Goal: Task Accomplishment & Management: Manage account settings

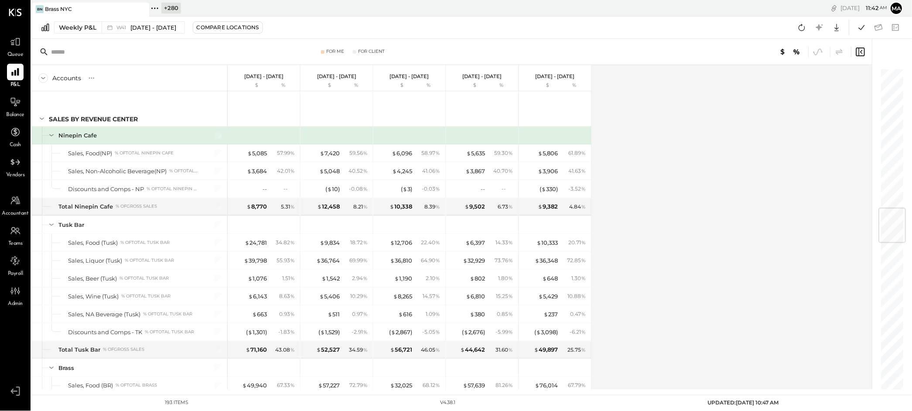
scroll to position [1183, 0]
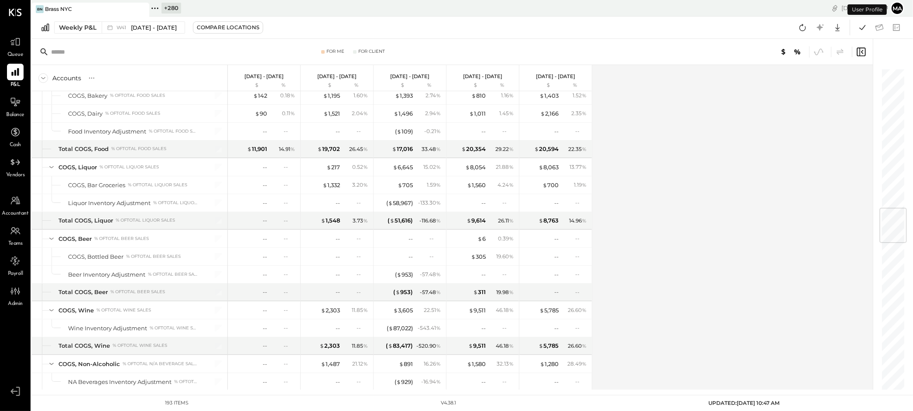
click at [896, 7] on button "Ma" at bounding box center [897, 8] width 14 height 14
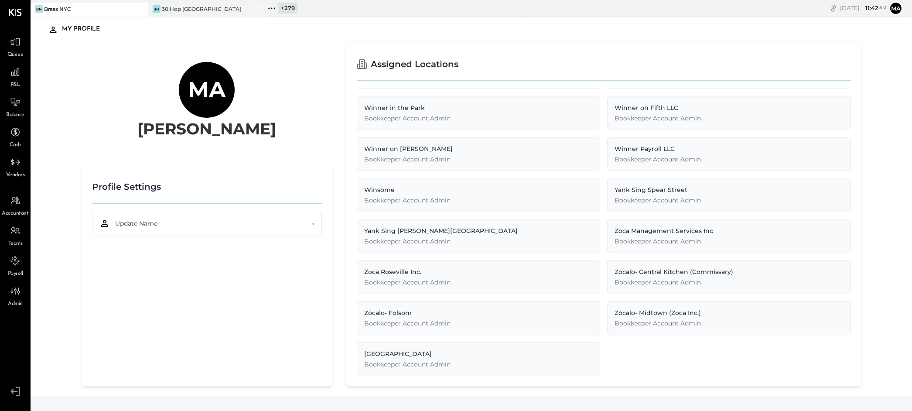
scroll to position [2, 0]
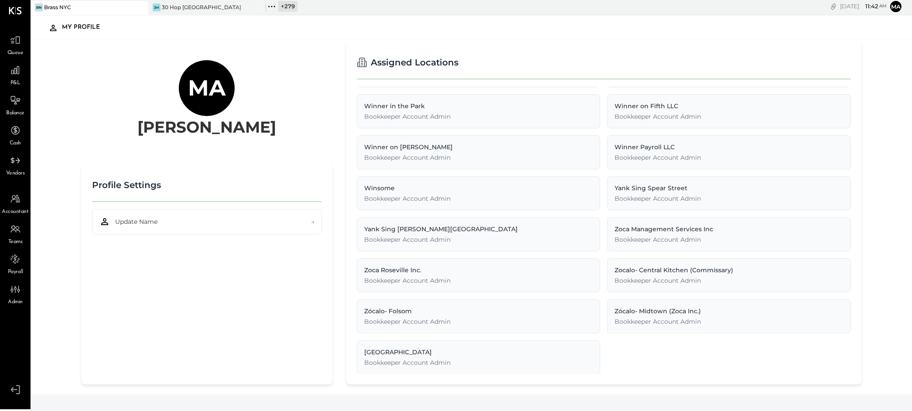
click at [143, 182] on h2 "Profile Settings" at bounding box center [126, 185] width 69 height 22
click at [145, 220] on span "Update Name" at bounding box center [136, 221] width 42 height 9
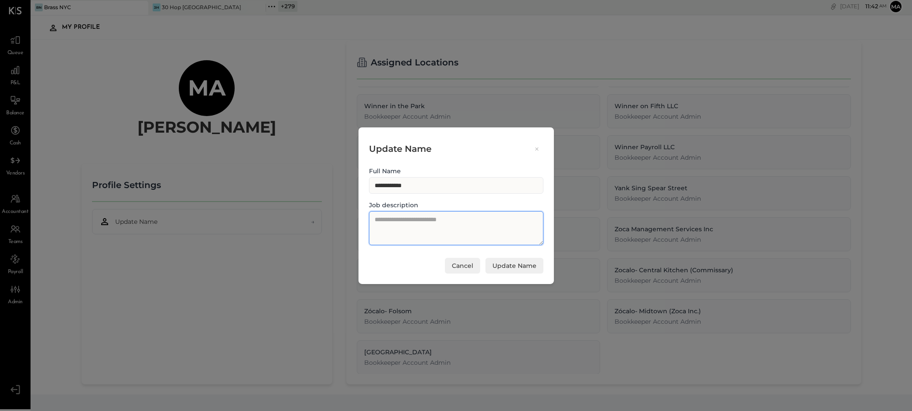
click at [438, 221] on textarea at bounding box center [456, 228] width 174 height 34
type textarea "**********"
click at [515, 265] on button "Update Name" at bounding box center [514, 266] width 58 height 16
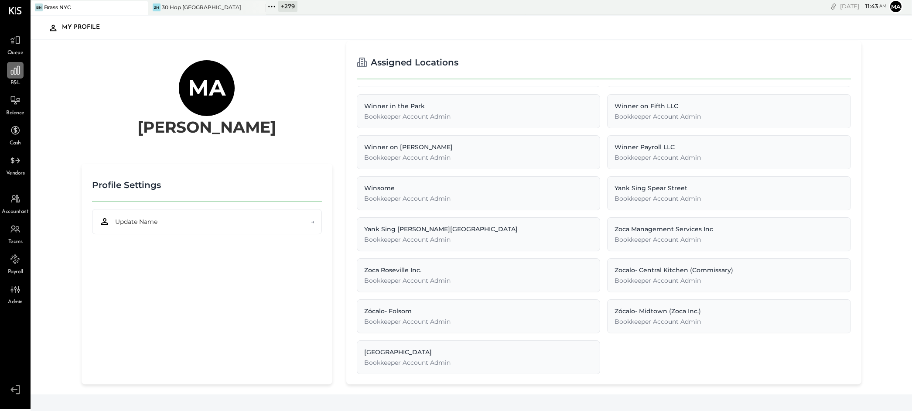
click at [17, 72] on icon at bounding box center [15, 70] width 11 height 11
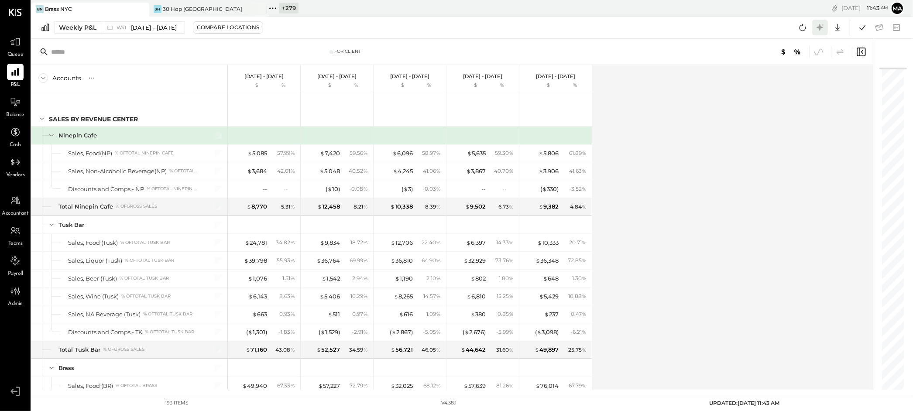
click at [821, 28] on icon at bounding box center [819, 27] width 11 height 11
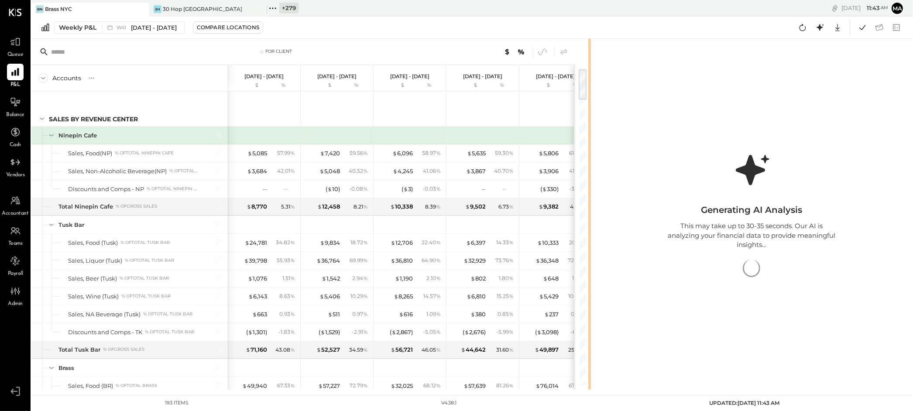
drag, startPoint x: 437, startPoint y: 263, endPoint x: 590, endPoint y: 250, distance: 153.2
click at [590, 250] on div "For Client Accounts S % GL Oct 6 - 12, 2025 $ % Sep 29 - Oct 5, 2025 $ % Sep 22…" at bounding box center [471, 214] width 881 height 351
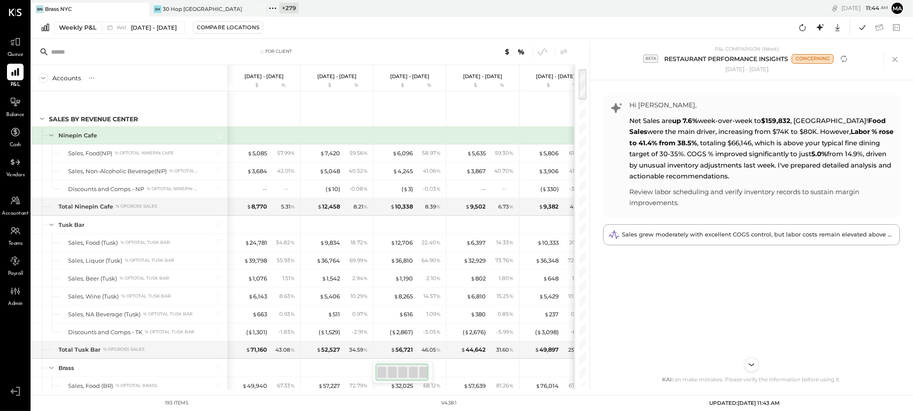
scroll to position [2, 0]
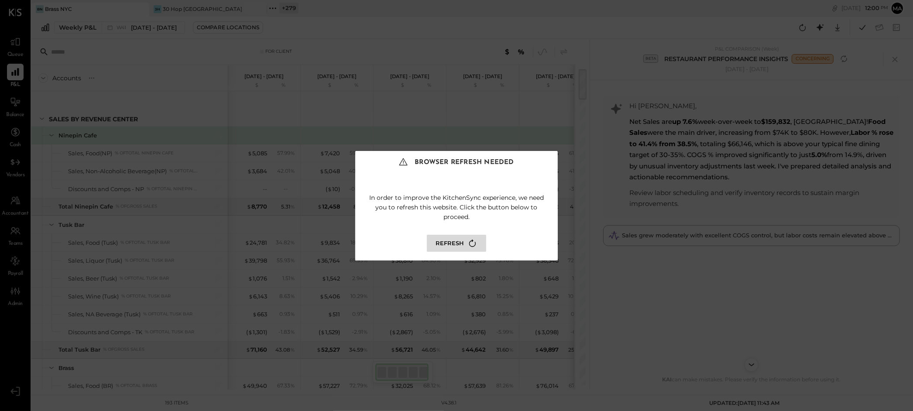
click at [447, 239] on button "Refresh" at bounding box center [456, 243] width 59 height 17
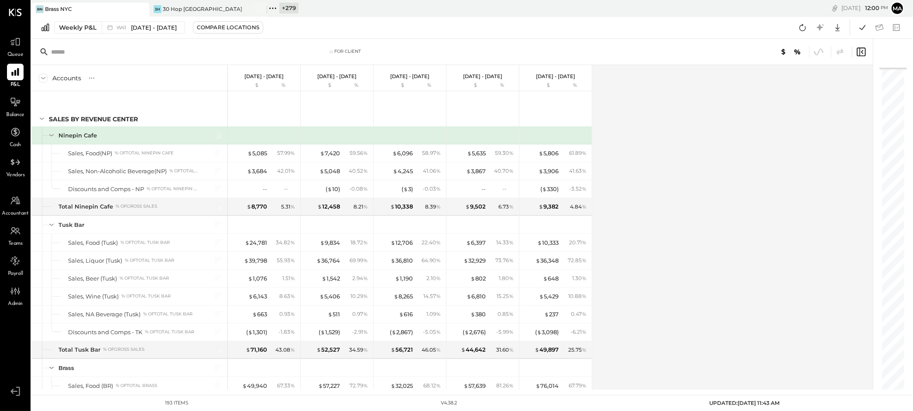
click at [271, 5] on icon at bounding box center [272, 8] width 11 height 11
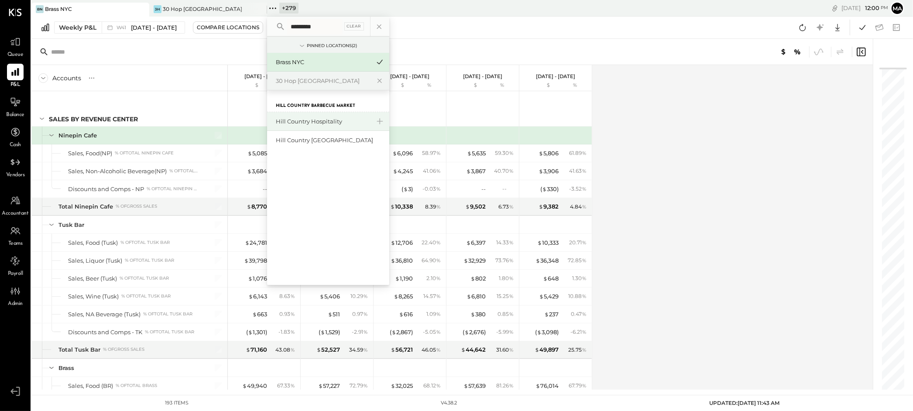
type input "*********"
click at [310, 118] on div "Hill Country Hospitality" at bounding box center [323, 121] width 94 height 8
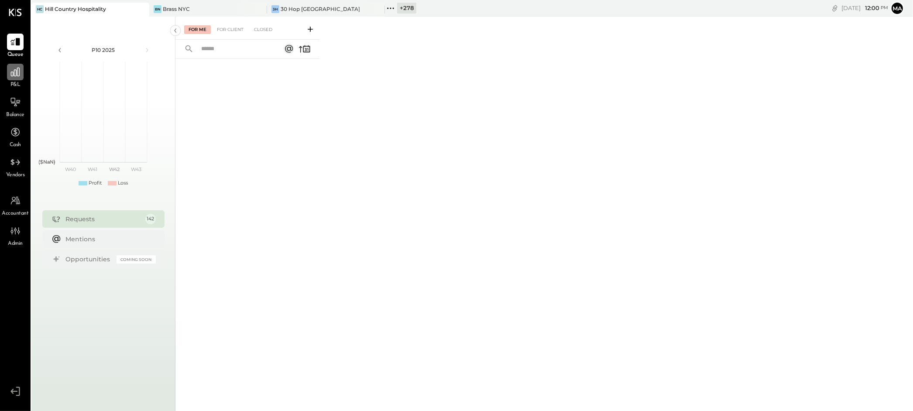
click at [15, 75] on icon at bounding box center [15, 72] width 9 height 9
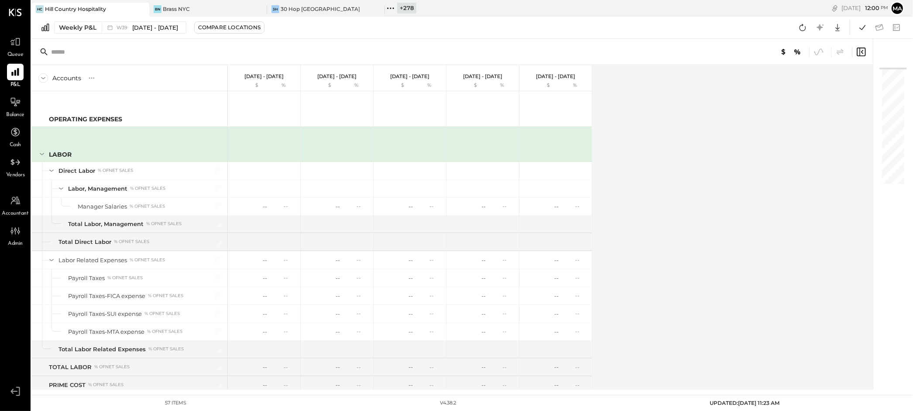
click at [393, 6] on icon at bounding box center [390, 8] width 11 height 11
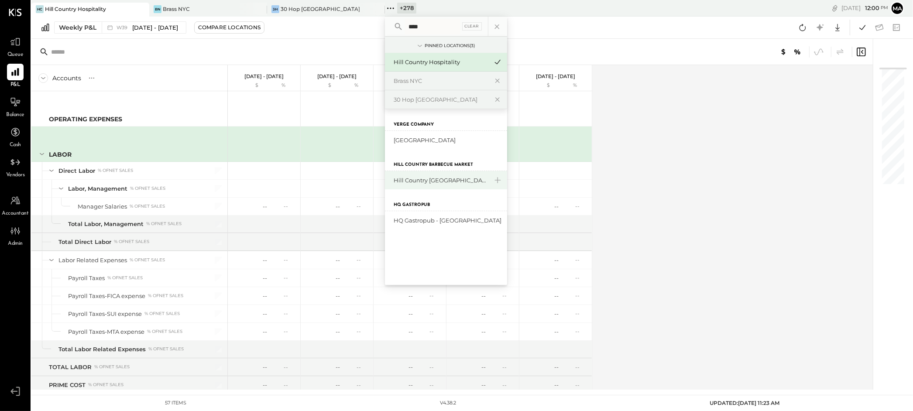
type input "****"
click at [422, 178] on div "Hill Country [GEOGRAPHIC_DATA]" at bounding box center [440, 180] width 94 height 8
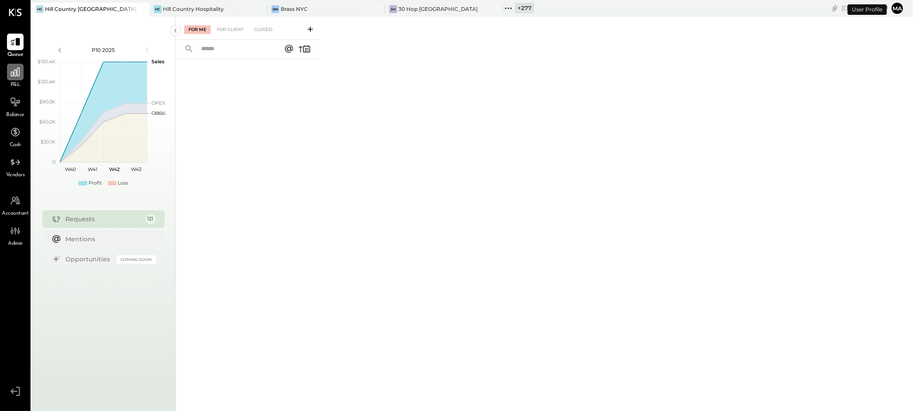
click at [17, 75] on icon at bounding box center [15, 72] width 9 height 9
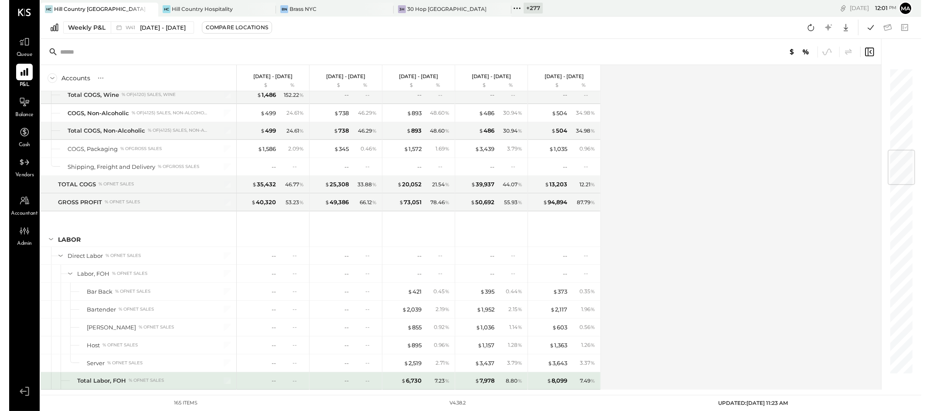
scroll to position [697, 0]
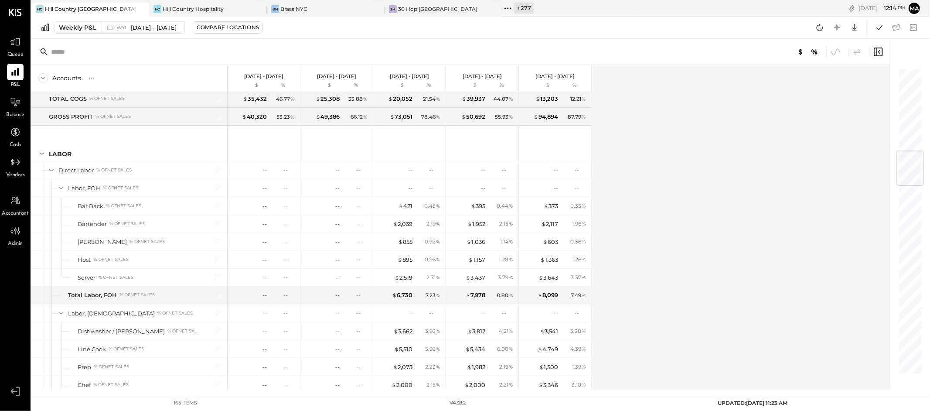
click at [144, 9] on icon at bounding box center [141, 9] width 11 height 10
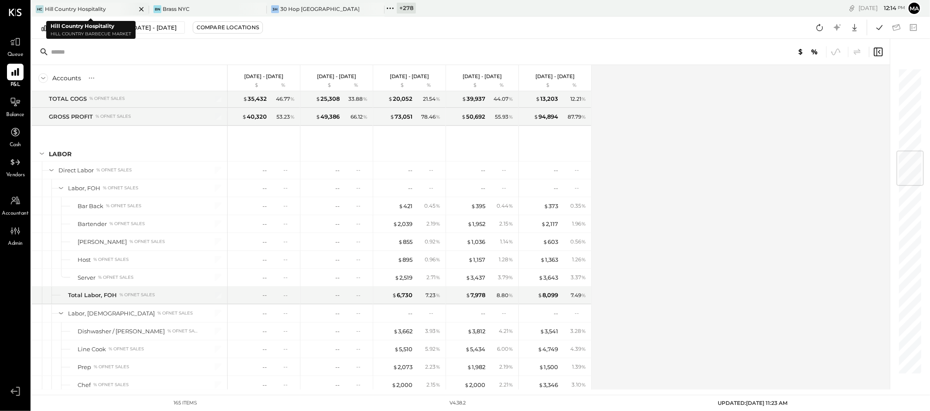
click at [141, 9] on icon at bounding box center [141, 9] width 4 height 4
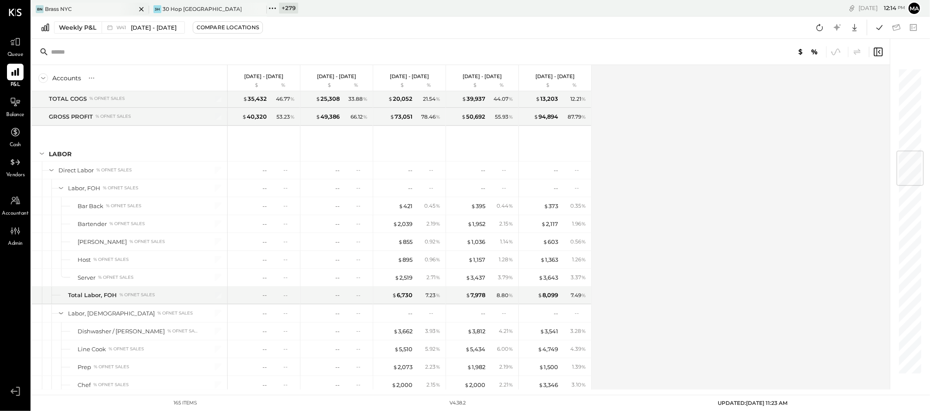
click at [141, 9] on icon at bounding box center [141, 9] width 4 height 4
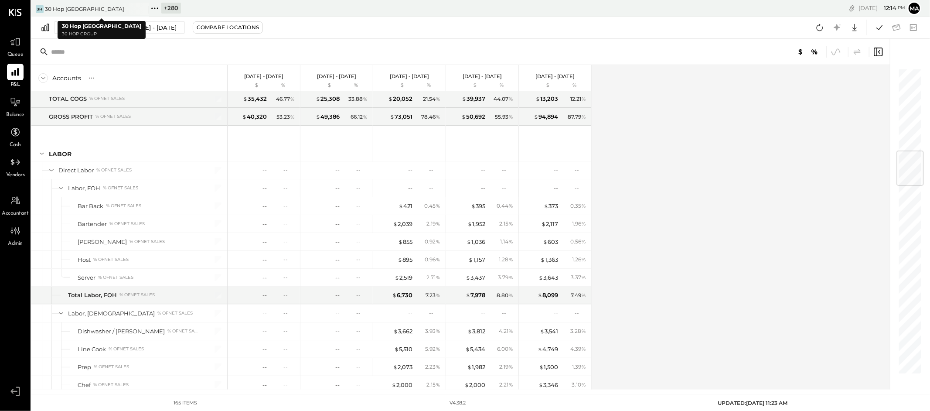
click at [141, 9] on icon at bounding box center [141, 9] width 4 height 4
click at [36, 7] on icon at bounding box center [36, 8] width 11 height 11
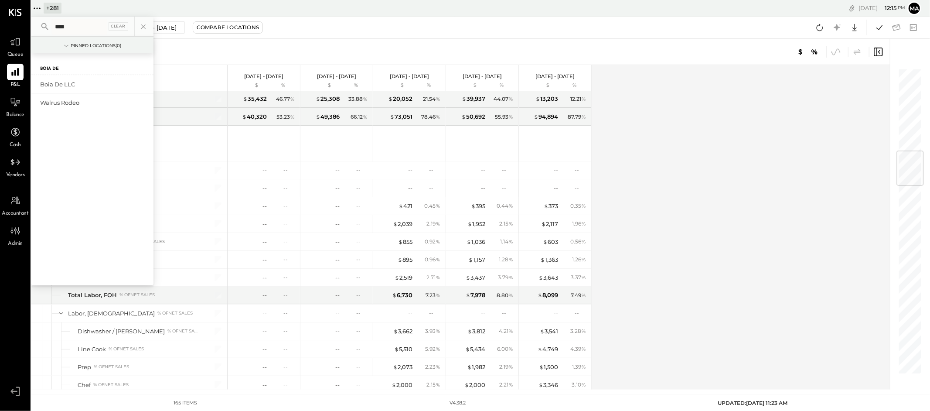
type input "****"
click at [62, 82] on div "Boia De LLC" at bounding box center [87, 84] width 94 height 8
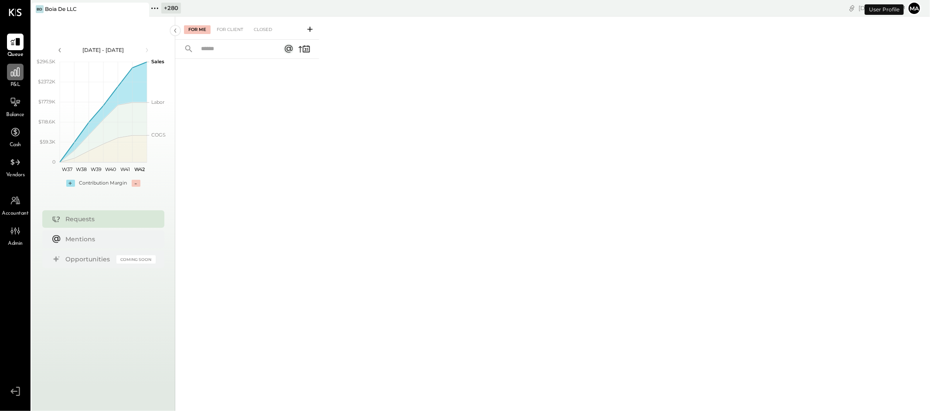
click at [15, 77] on icon at bounding box center [15, 71] width 11 height 11
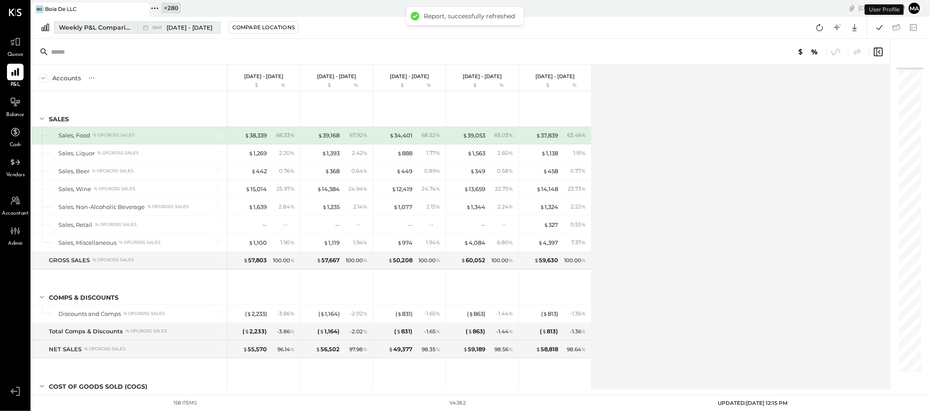
click at [133, 26] on button "Weekly P&L Comparison W41 [DATE] - [DATE]" at bounding box center [137, 27] width 167 height 12
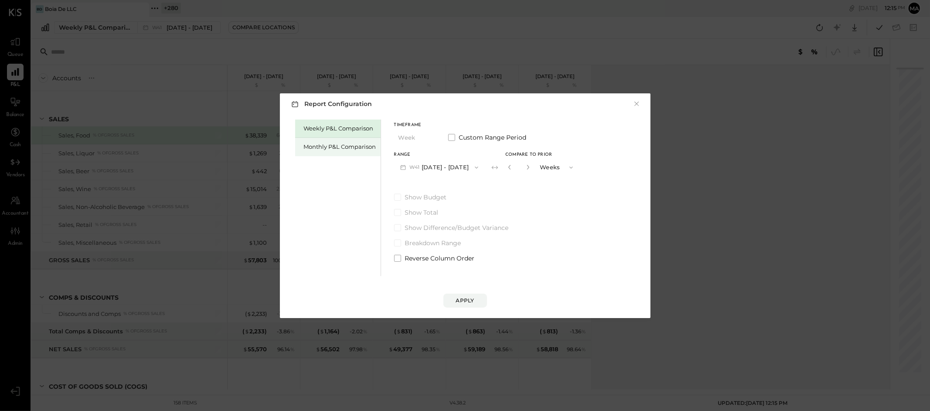
click at [326, 148] on div "Monthly P&L Comparison" at bounding box center [340, 147] width 72 height 8
click at [445, 168] on button "M10 [DATE] - [DATE]" at bounding box center [439, 167] width 91 height 16
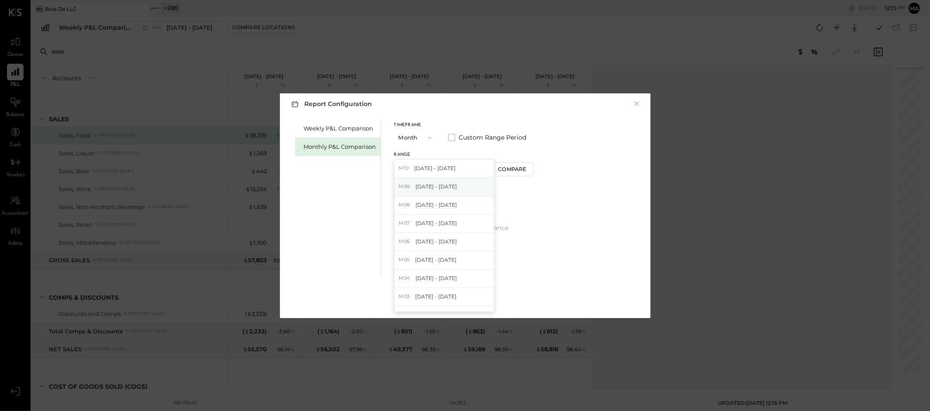
click at [459, 189] on div "M09 [DATE] - [DATE]" at bounding box center [444, 187] width 99 height 18
click at [499, 168] on div "Compare" at bounding box center [513, 168] width 28 height 7
click at [527, 167] on icon "button" at bounding box center [529, 166] width 5 height 5
type input "*"
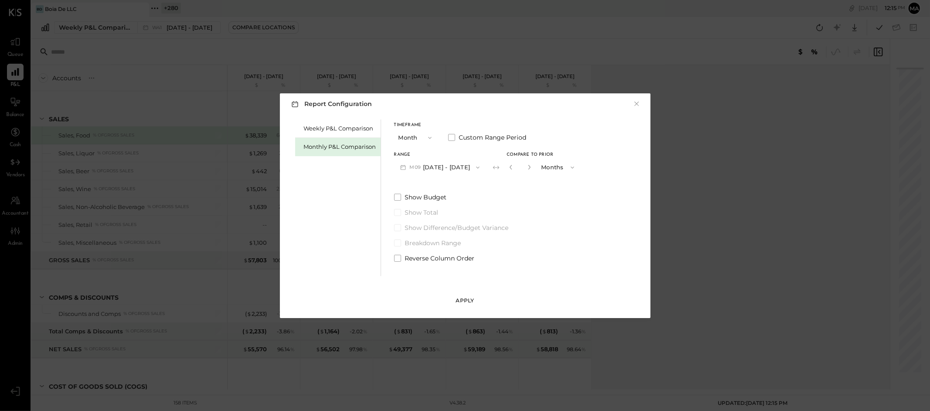
click at [463, 299] on div "Apply" at bounding box center [465, 300] width 18 height 7
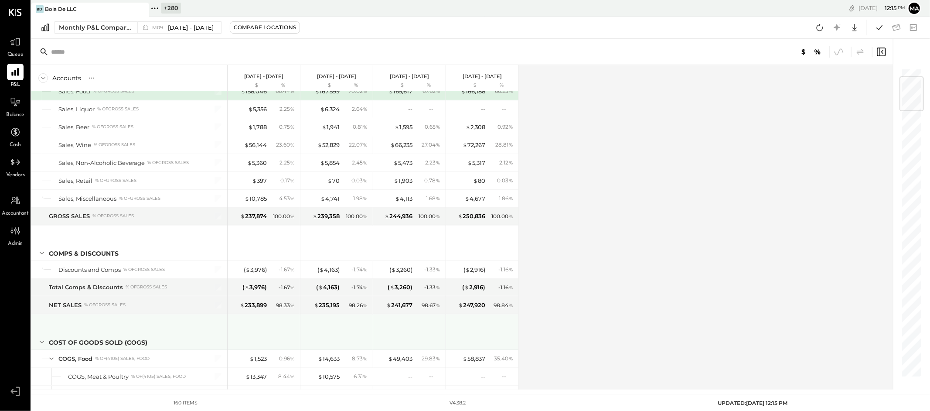
scroll to position [72, 0]
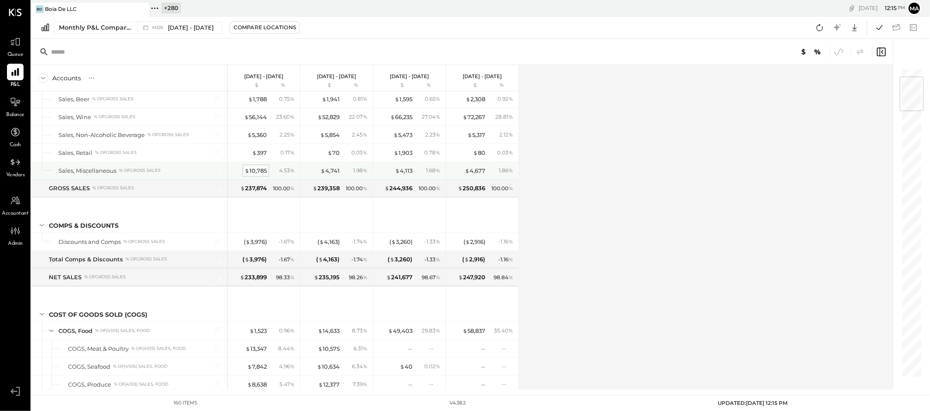
click at [258, 168] on div "$ 10,785" at bounding box center [256, 171] width 22 height 8
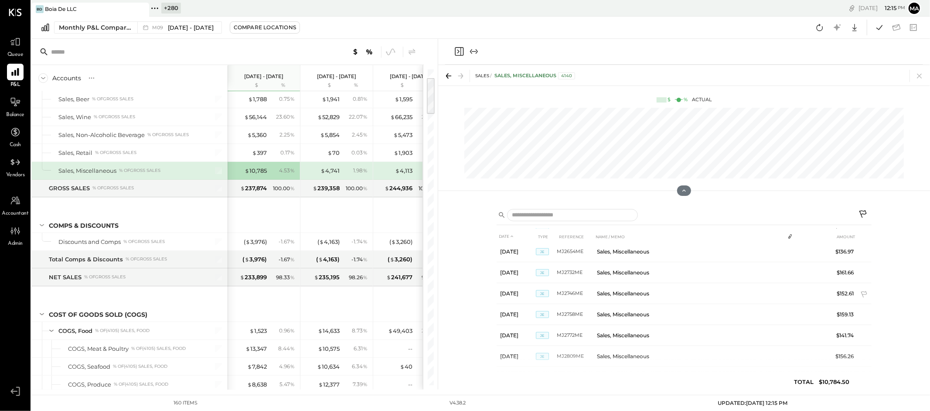
scroll to position [620, 0]
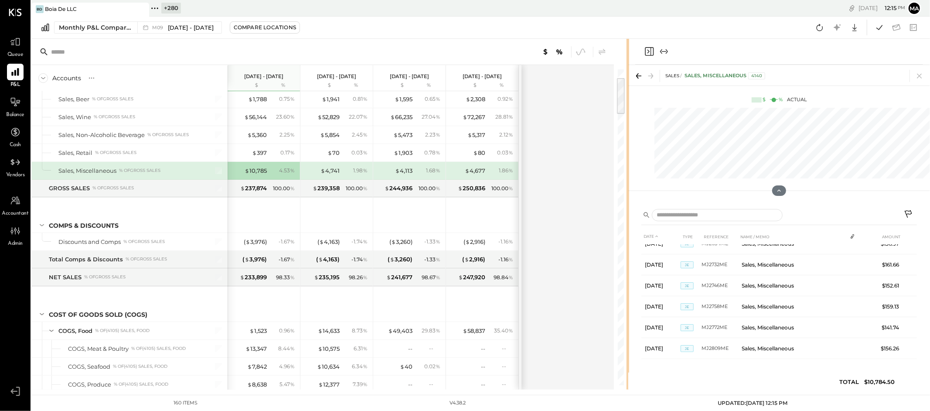
drag, startPoint x: 437, startPoint y: 219, endPoint x: 629, endPoint y: 205, distance: 192.0
click at [629, 205] on div "Accounts S % GL [DATE] - [DATE] $ % [DATE] - [DATE] $ % [DATE] - [DATE] $ % [DA…" at bounding box center [480, 214] width 899 height 351
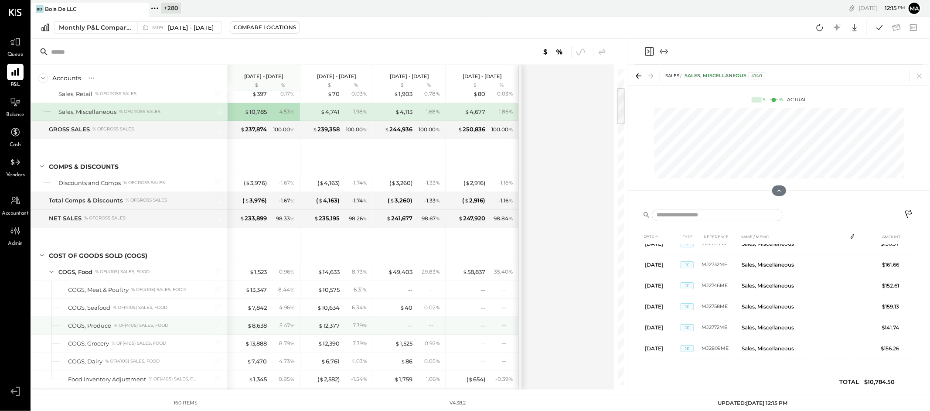
scroll to position [199, 0]
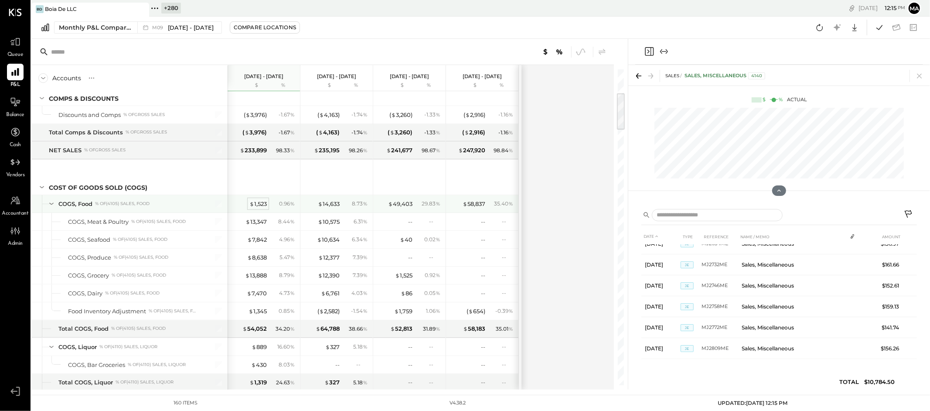
click at [253, 203] on div "$ 1,523" at bounding box center [258, 204] width 17 height 8
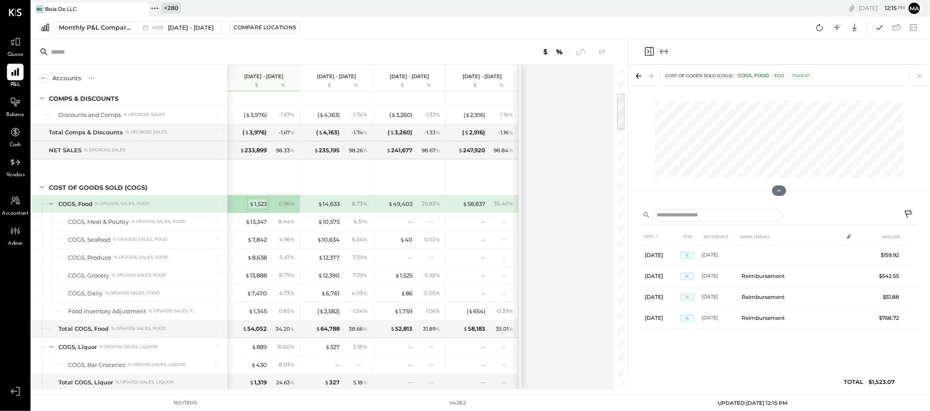
scroll to position [0, 0]
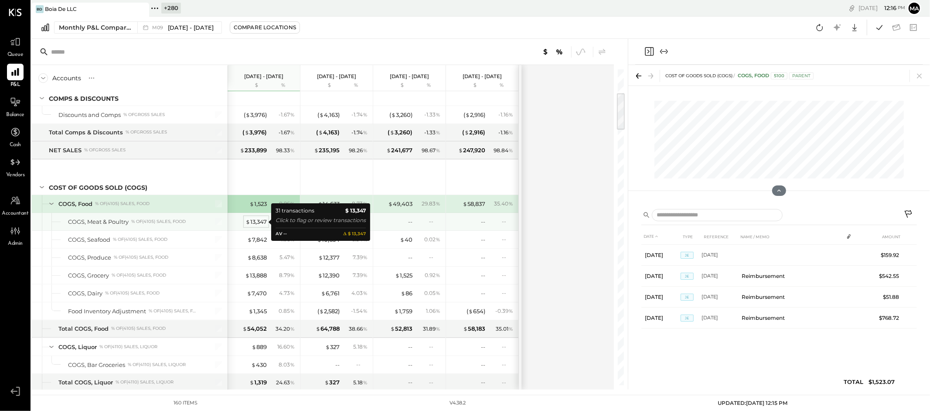
click at [261, 222] on div "$ 13,347" at bounding box center [256, 222] width 21 height 8
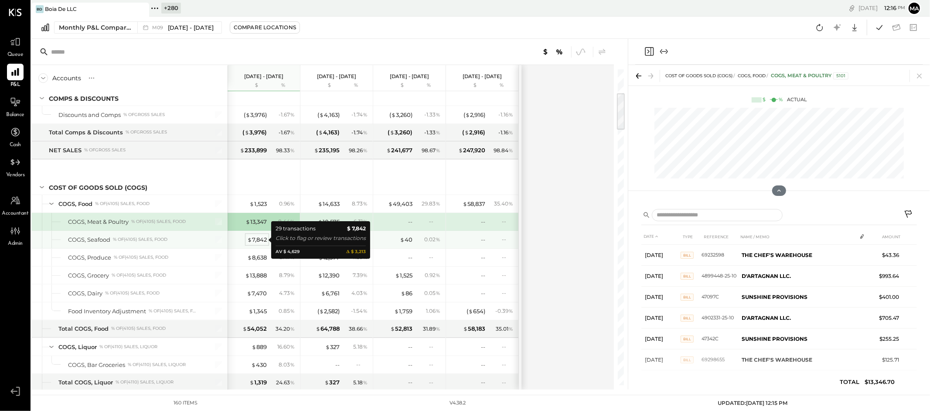
click at [259, 239] on div "$ 7,842" at bounding box center [257, 240] width 20 height 8
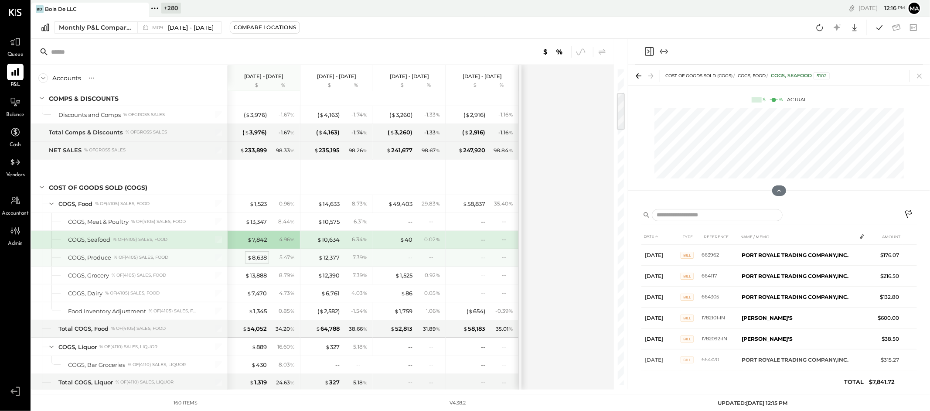
click at [261, 260] on div "$ 8,638" at bounding box center [257, 257] width 20 height 8
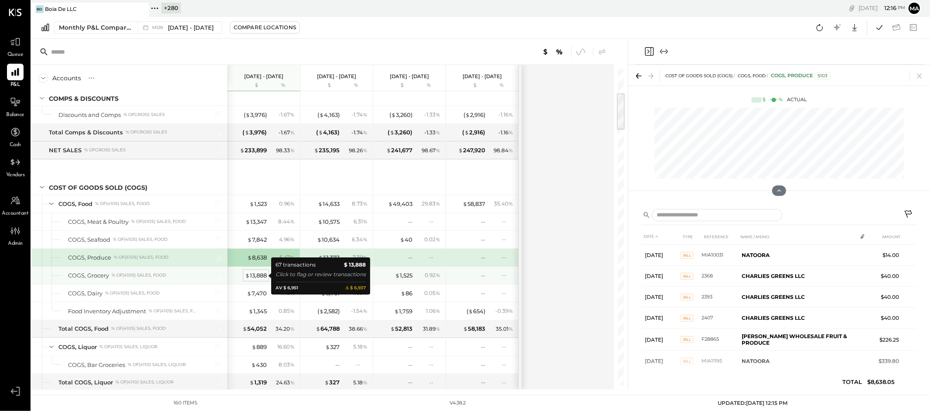
click at [262, 276] on div "$ 13,888" at bounding box center [256, 275] width 22 height 8
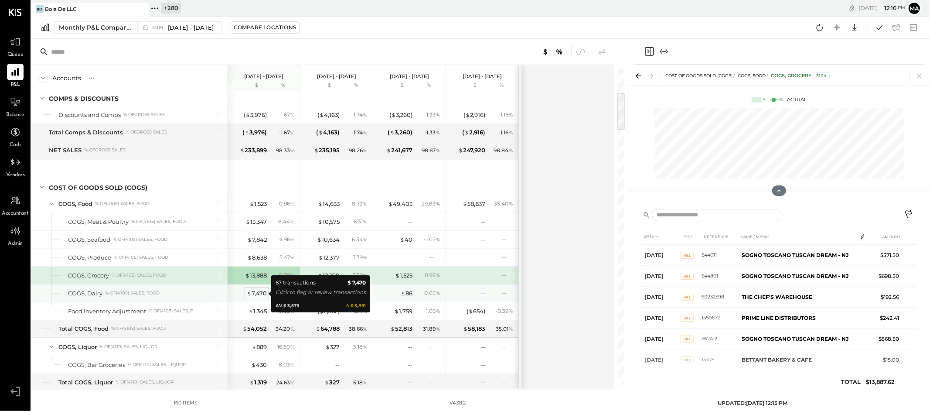
click at [261, 294] on div "$ 7,470" at bounding box center [257, 293] width 20 height 8
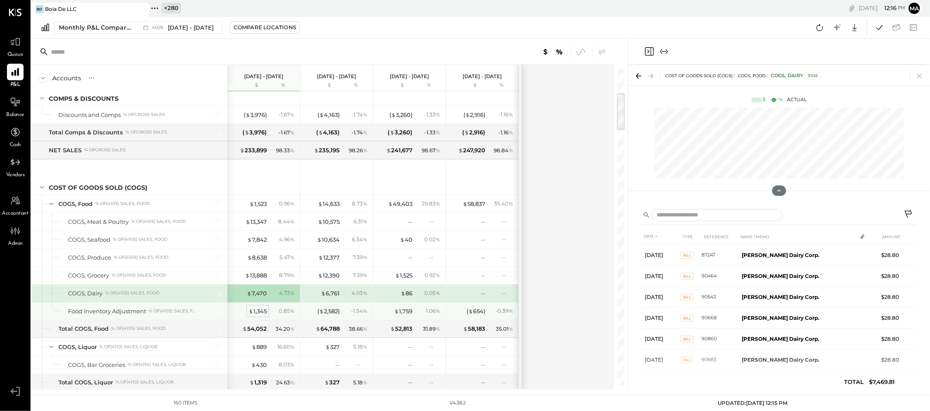
click at [257, 308] on div "$ 1,345" at bounding box center [258, 311] width 18 height 8
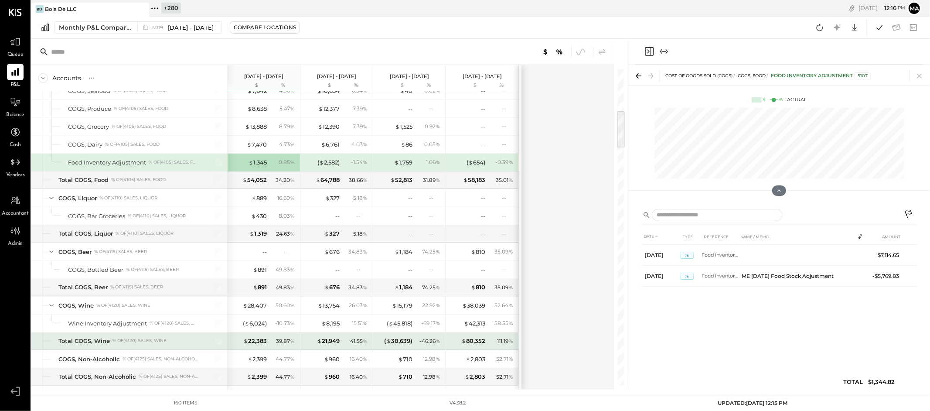
scroll to position [349, 0]
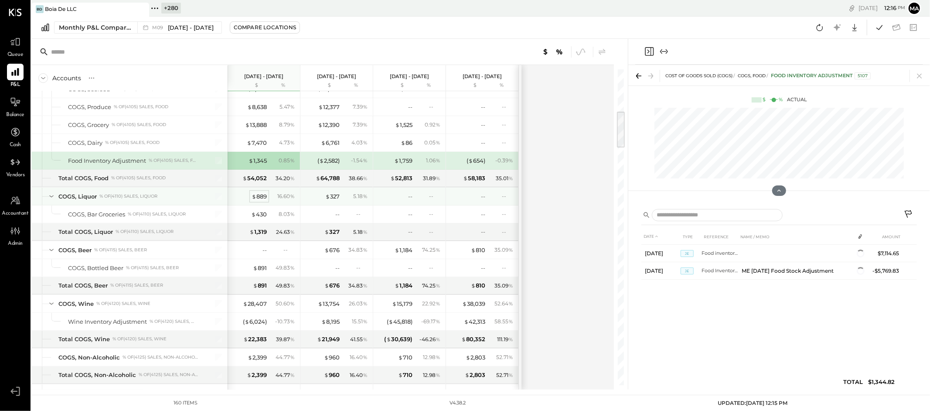
click at [259, 196] on div "$ 889" at bounding box center [259, 196] width 15 height 8
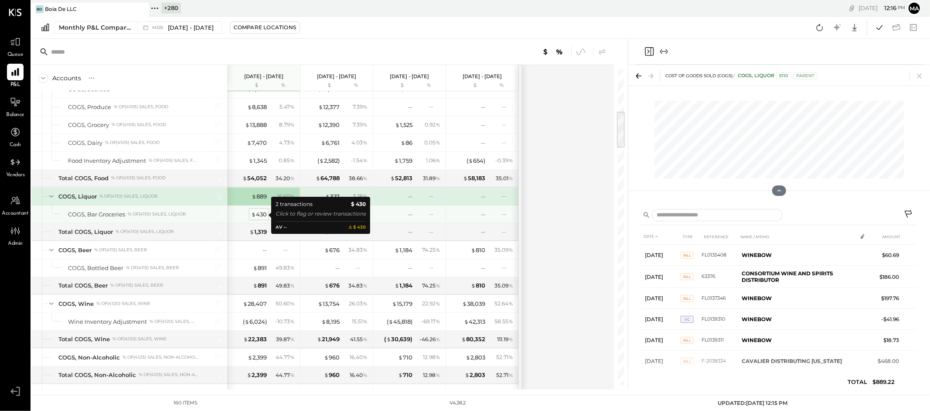
click at [260, 215] on div "$ 430" at bounding box center [259, 214] width 16 height 8
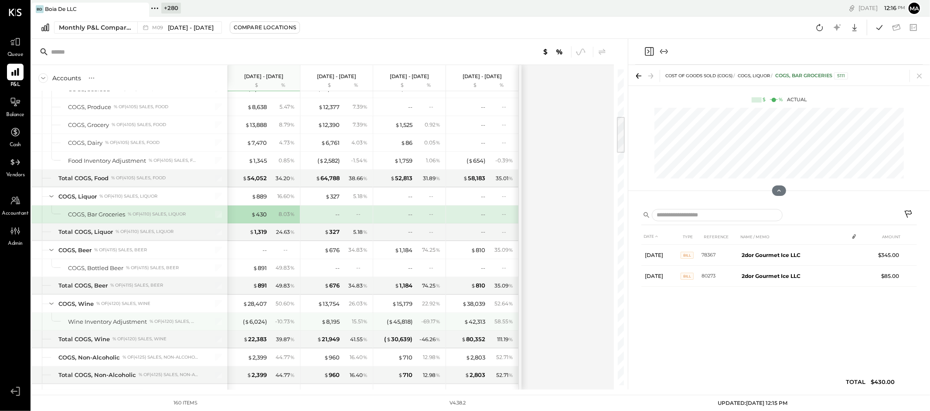
scroll to position [420, 0]
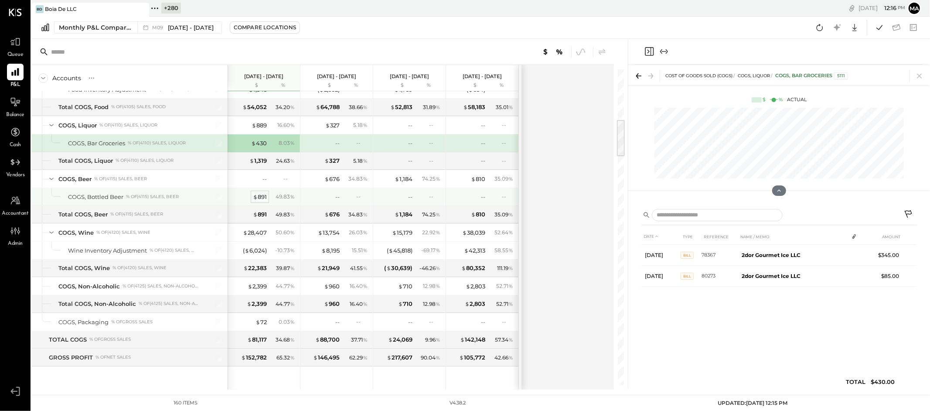
click at [258, 198] on div "$ 891" at bounding box center [260, 197] width 14 height 8
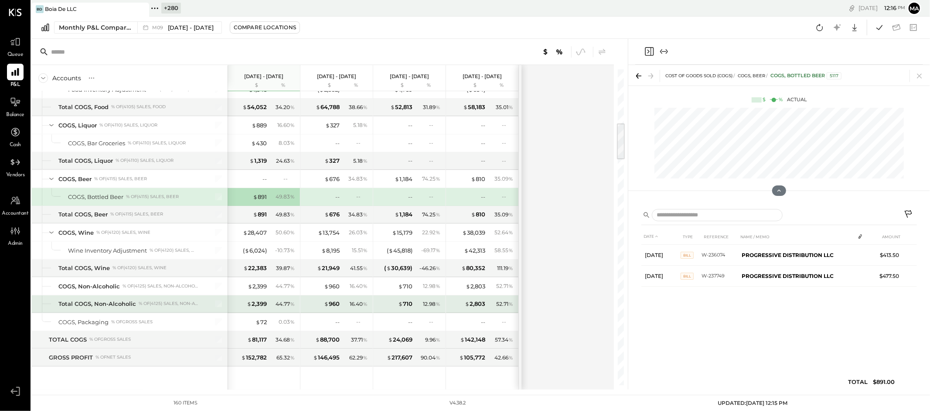
scroll to position [489, 0]
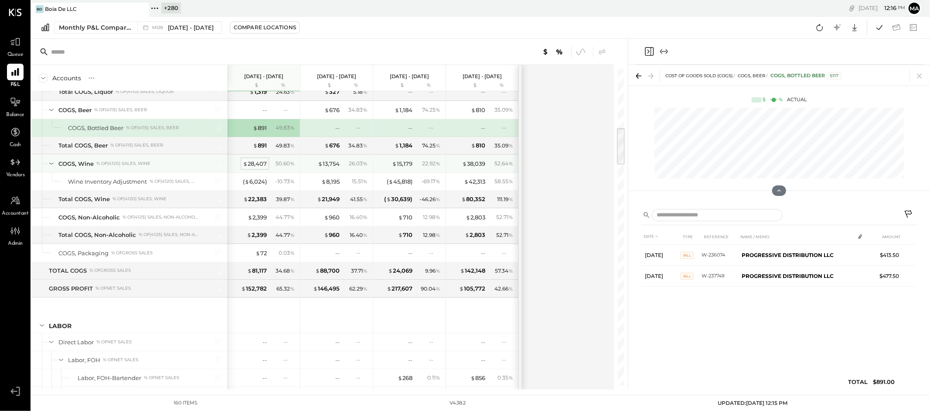
click at [254, 161] on div "$ 28,407" at bounding box center [255, 164] width 24 height 8
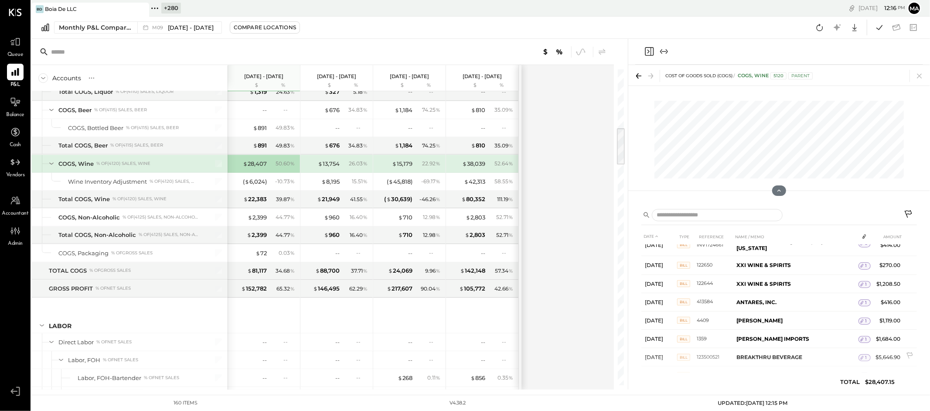
scroll to position [467, 0]
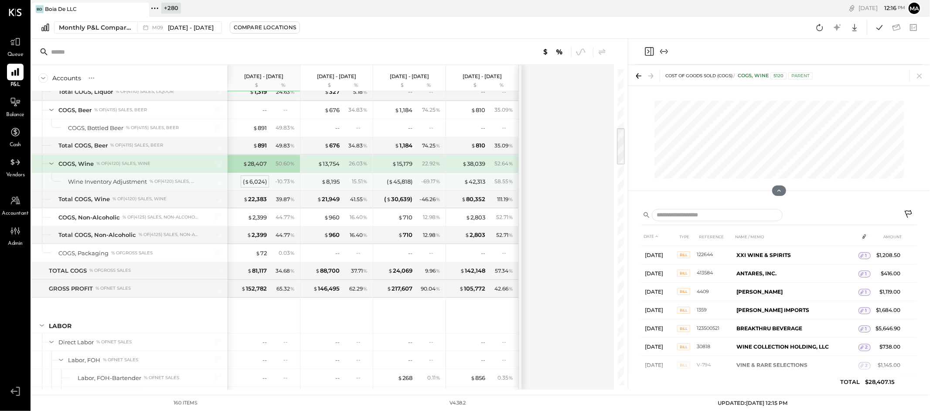
click at [257, 180] on div "( $ 6,024 )" at bounding box center [255, 182] width 24 height 8
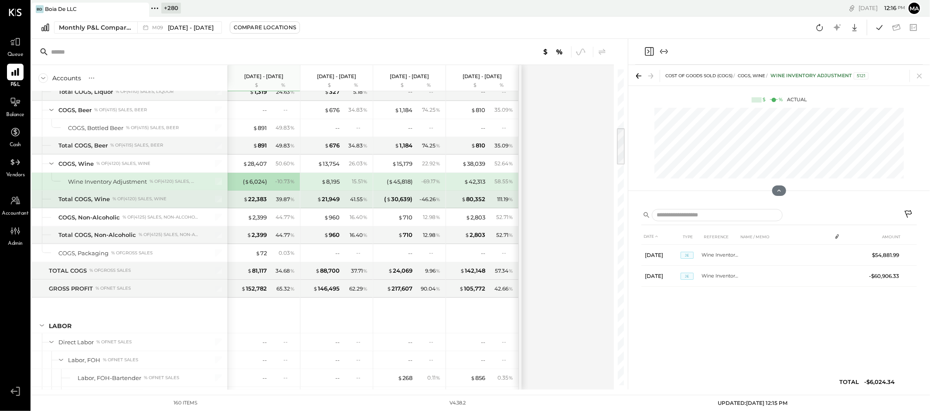
scroll to position [0, 0]
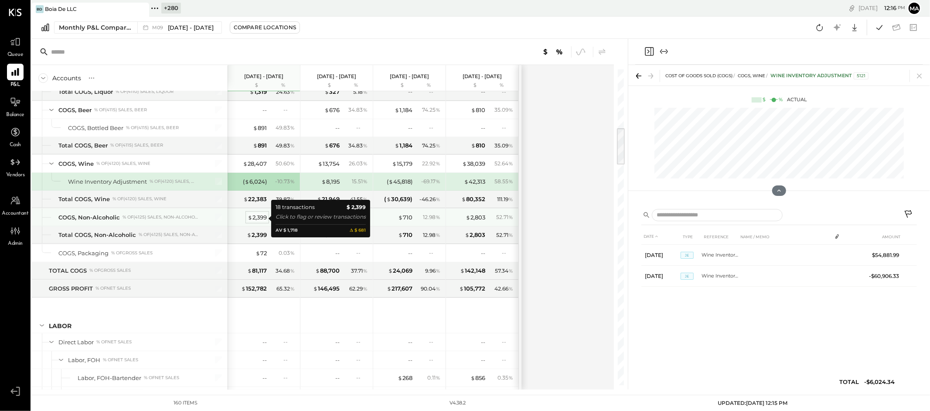
click at [261, 216] on div "$ 2,399" at bounding box center [257, 217] width 19 height 8
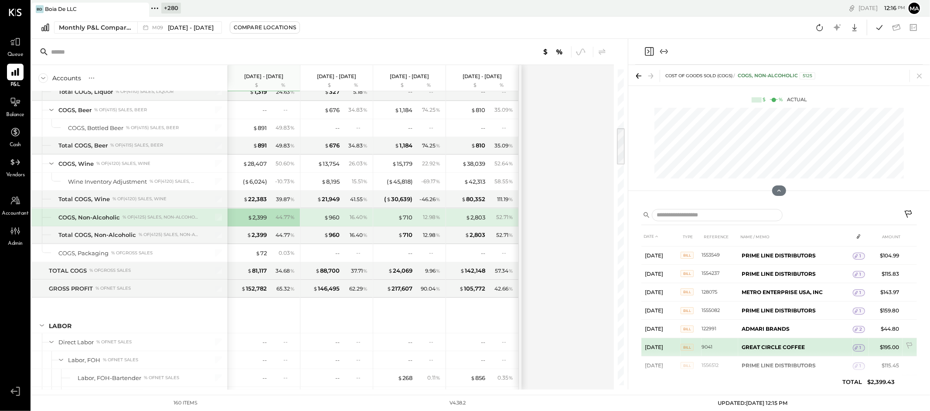
scroll to position [217, 0]
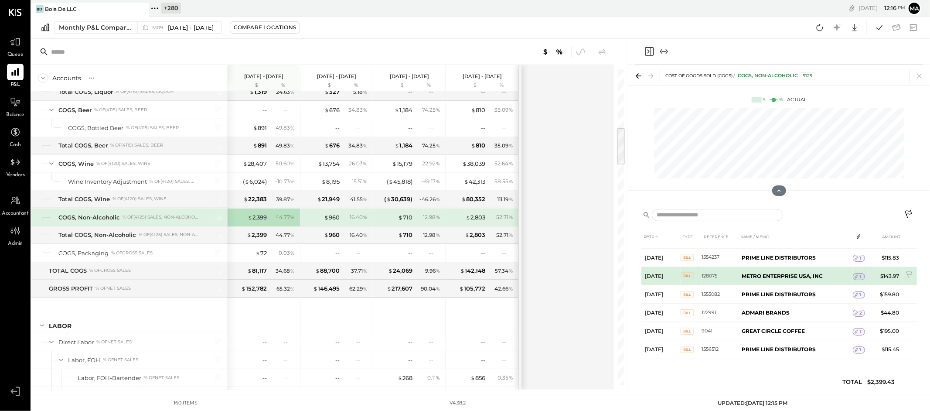
click at [861, 274] on span "1" at bounding box center [861, 276] width 2 height 6
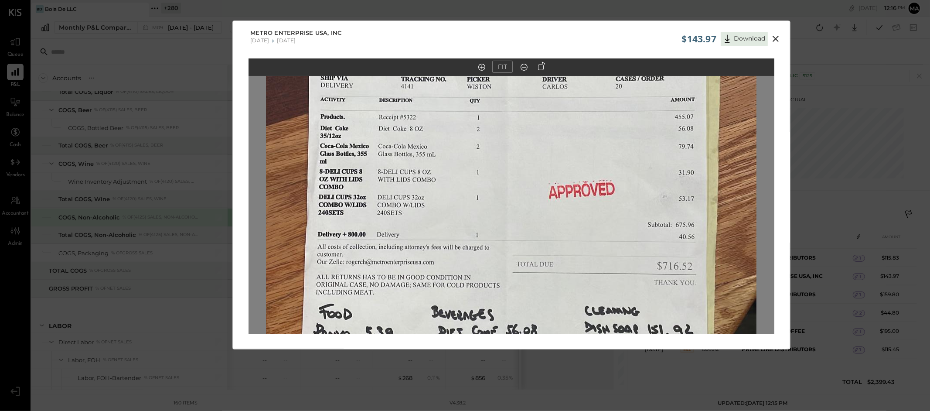
click at [776, 36] on icon at bounding box center [776, 39] width 10 height 10
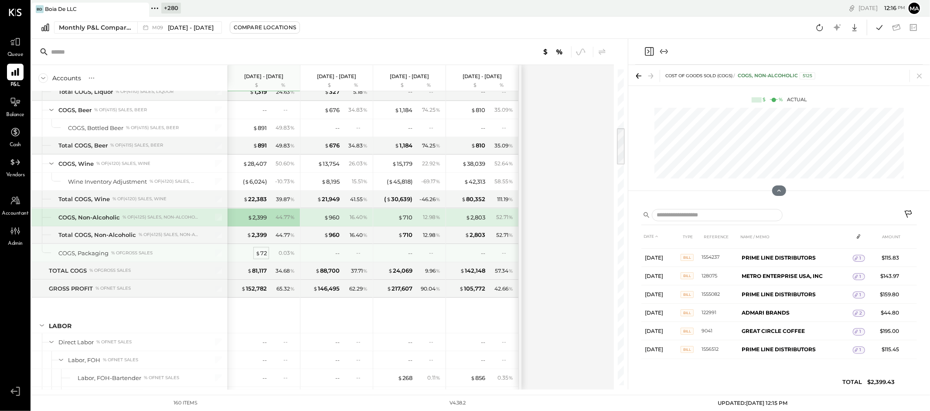
click at [262, 251] on div "$ 72" at bounding box center [261, 253] width 11 height 8
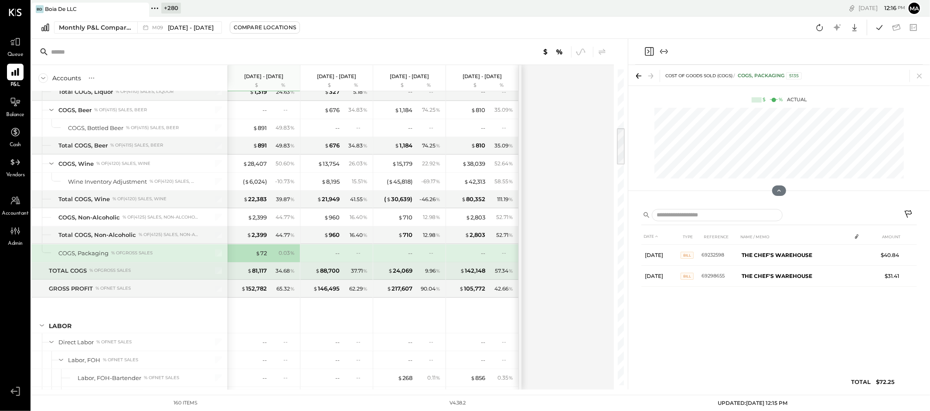
scroll to position [0, 0]
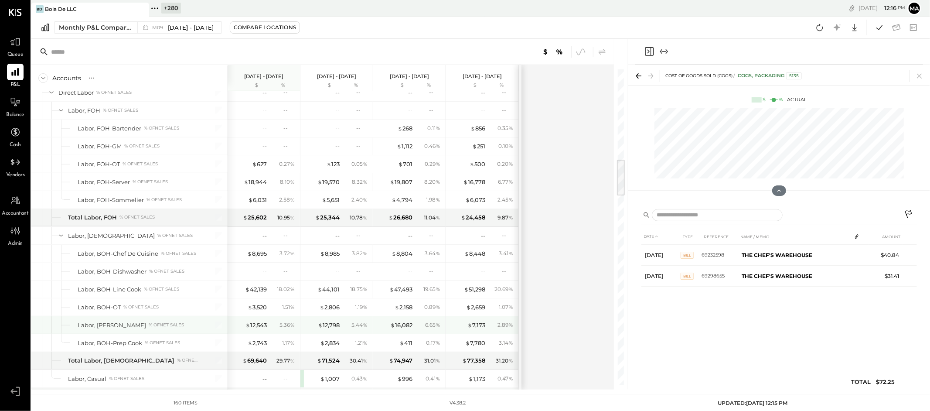
scroll to position [747, 0]
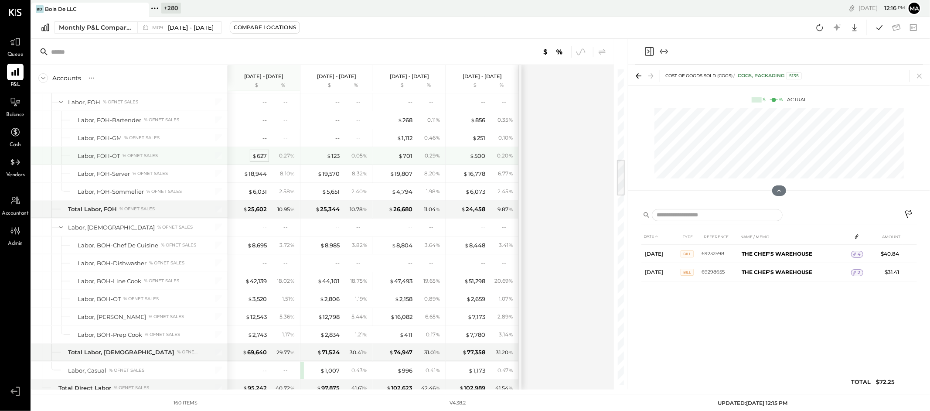
click at [260, 157] on div "$ 627" at bounding box center [259, 156] width 15 height 8
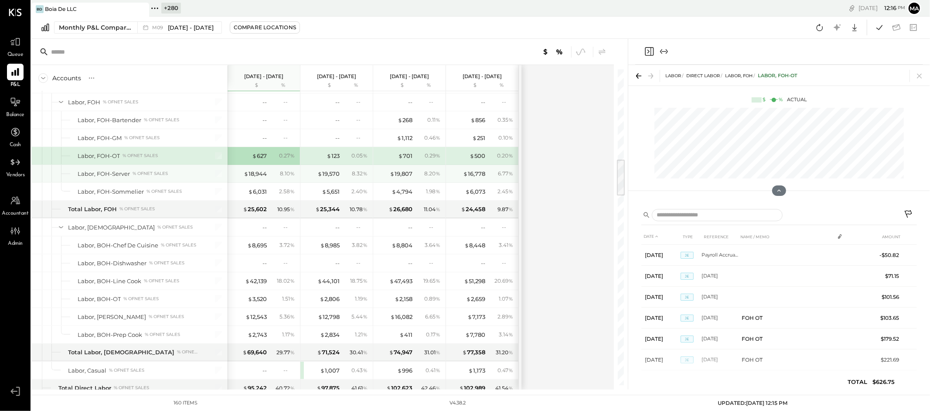
click at [258, 170] on div "$ 18,944 8.10 %" at bounding box center [264, 173] width 65 height 17
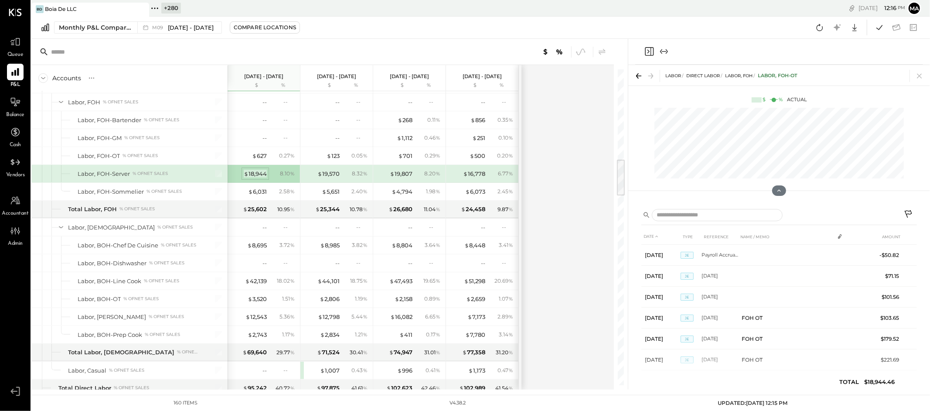
scroll to position [744, 0]
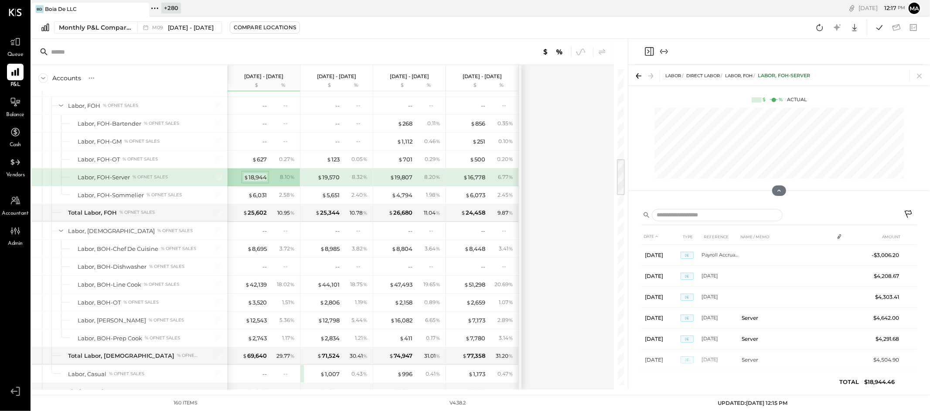
click at [260, 181] on div "$ 18,944" at bounding box center [255, 177] width 23 height 8
click at [260, 197] on div "$ 6,031" at bounding box center [257, 195] width 19 height 8
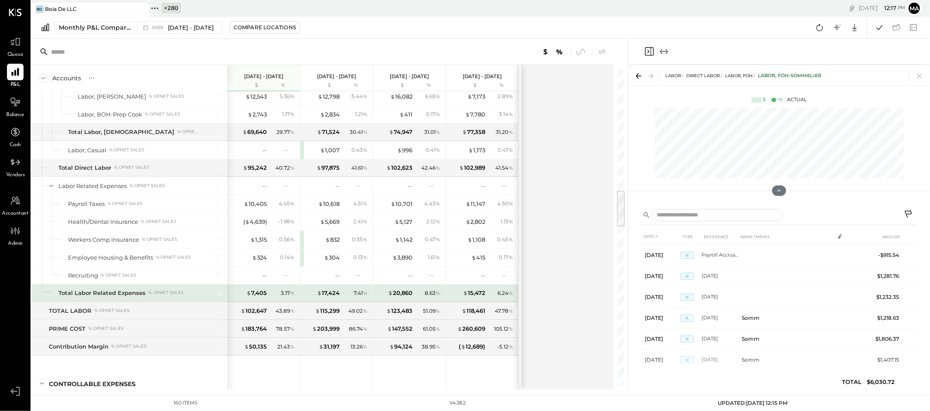
scroll to position [1012, 0]
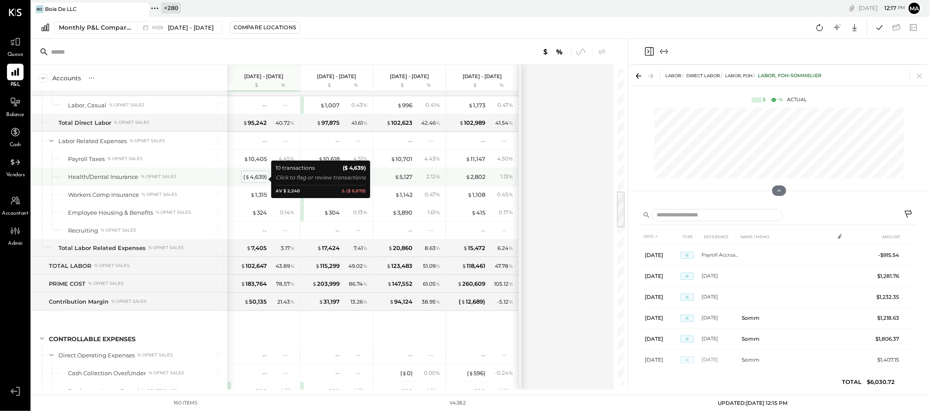
click at [257, 178] on div "( $ 4,639 )" at bounding box center [255, 177] width 24 height 8
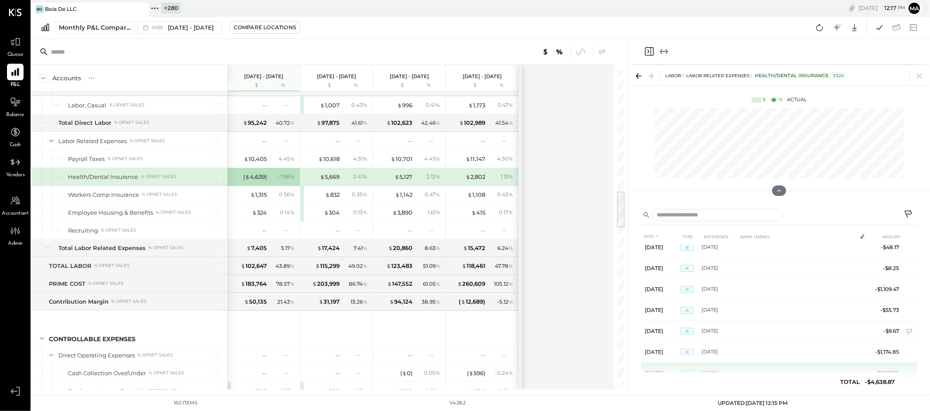
scroll to position [96, 0]
click at [328, 177] on div "$ 5,669" at bounding box center [330, 177] width 20 height 8
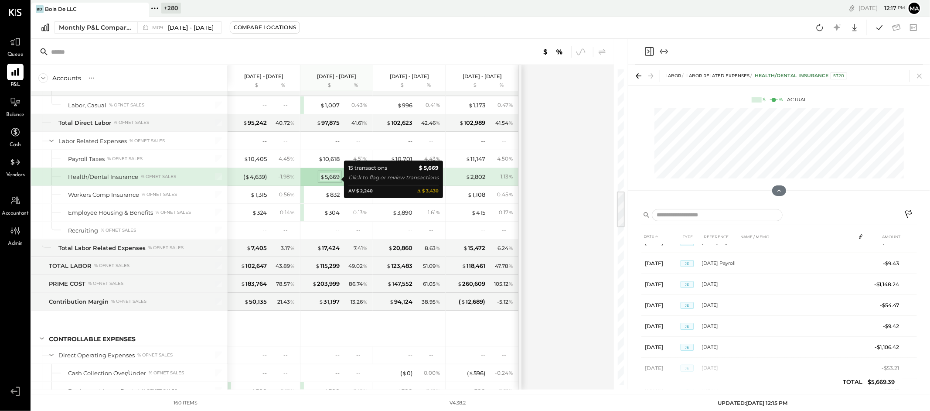
scroll to position [96, 0]
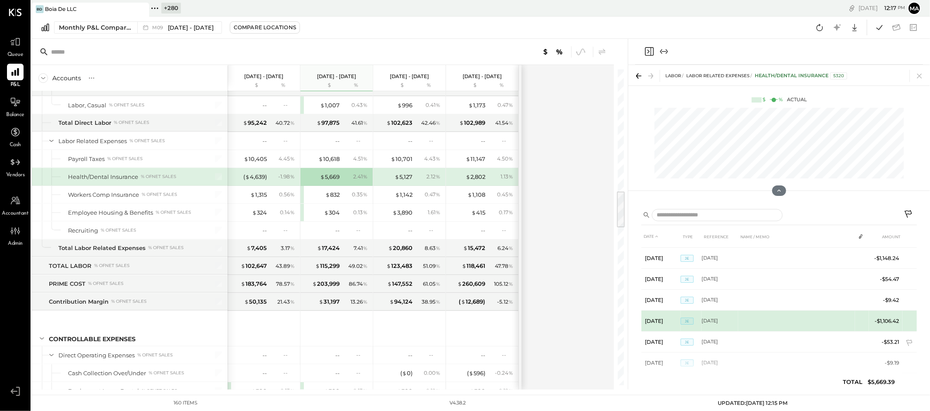
scroll to position [200, 0]
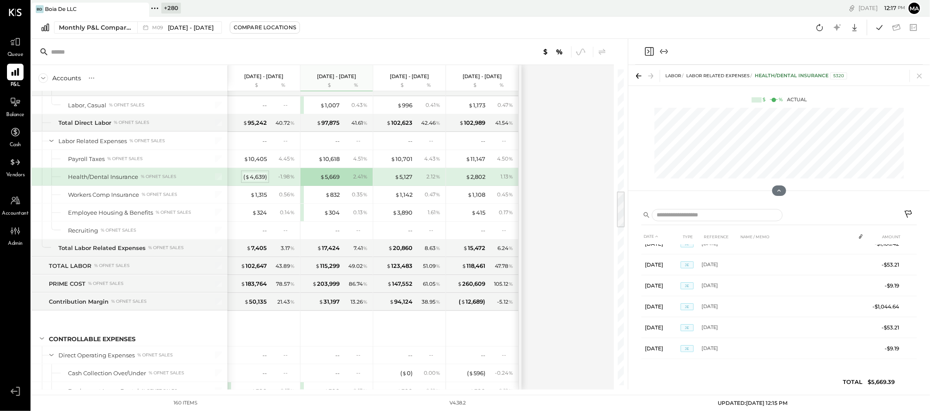
click at [255, 178] on div "( $ 4,639 )" at bounding box center [255, 177] width 24 height 8
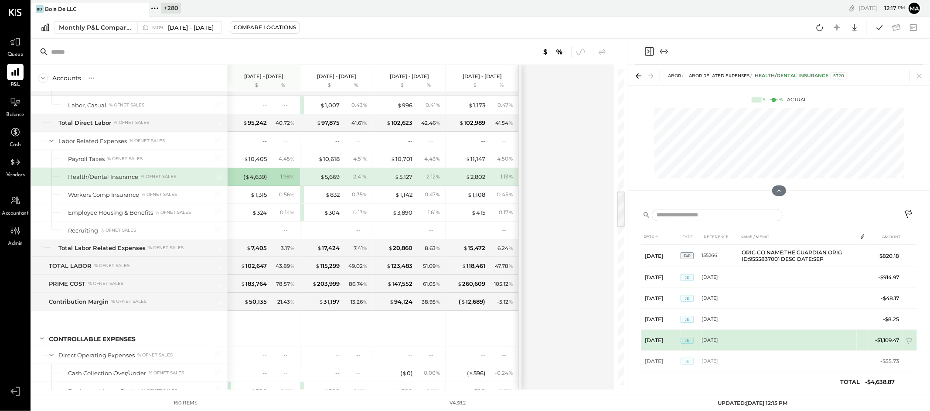
scroll to position [96, 0]
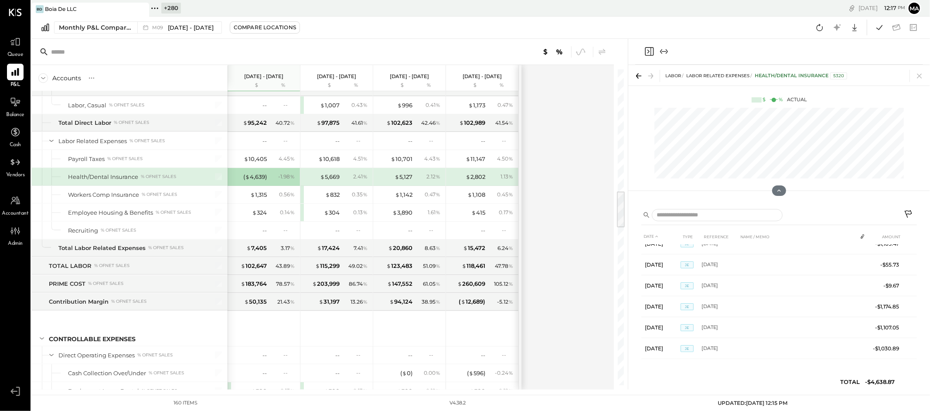
click at [909, 211] on icon at bounding box center [908, 213] width 7 height 7
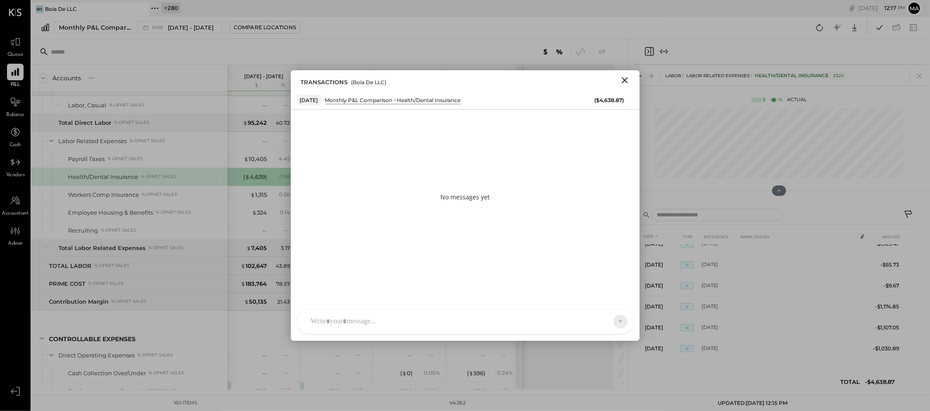
click at [544, 321] on div at bounding box center [465, 321] width 335 height 24
type input "*****"
click at [594, 319] on span "ALL" at bounding box center [589, 321] width 11 height 7
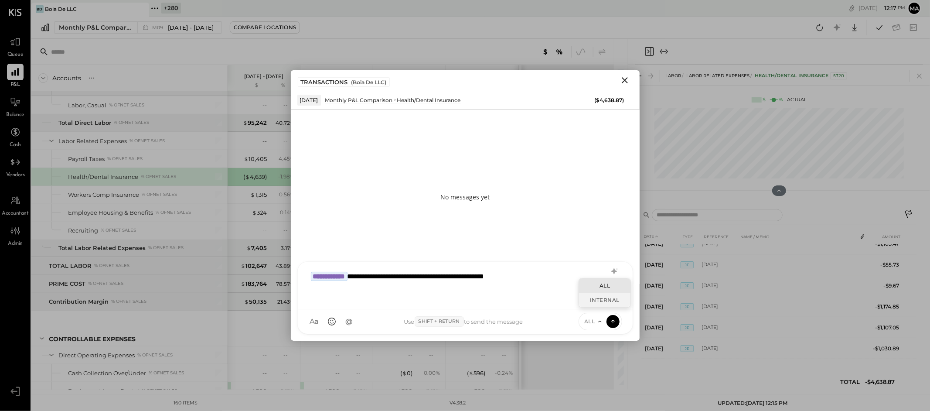
click at [595, 298] on div "INTERNAL" at bounding box center [604, 300] width 51 height 14
click at [611, 319] on icon at bounding box center [613, 321] width 8 height 9
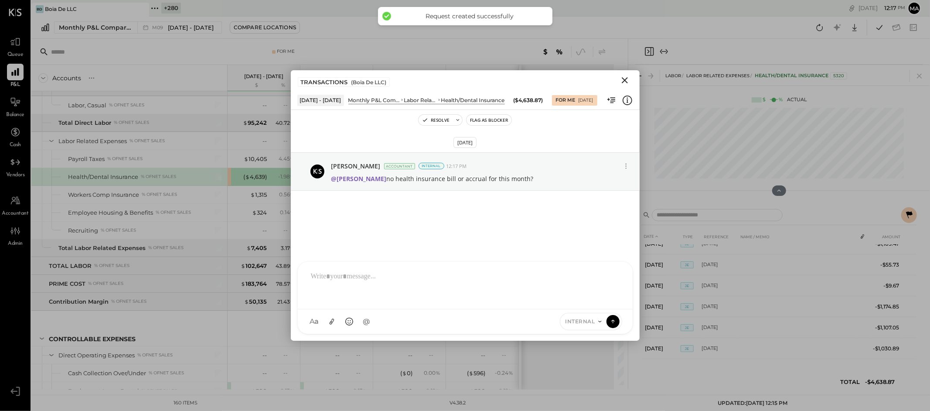
click at [628, 79] on icon "Close" at bounding box center [625, 80] width 10 height 10
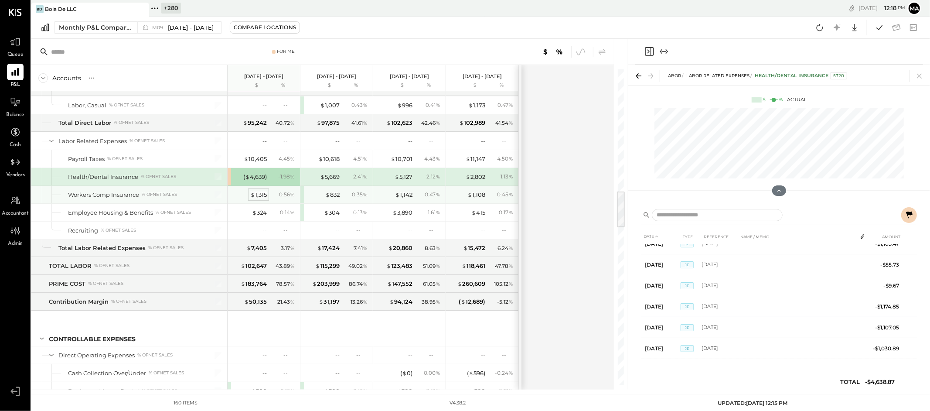
click at [259, 197] on div "$ 1,315" at bounding box center [258, 195] width 17 height 8
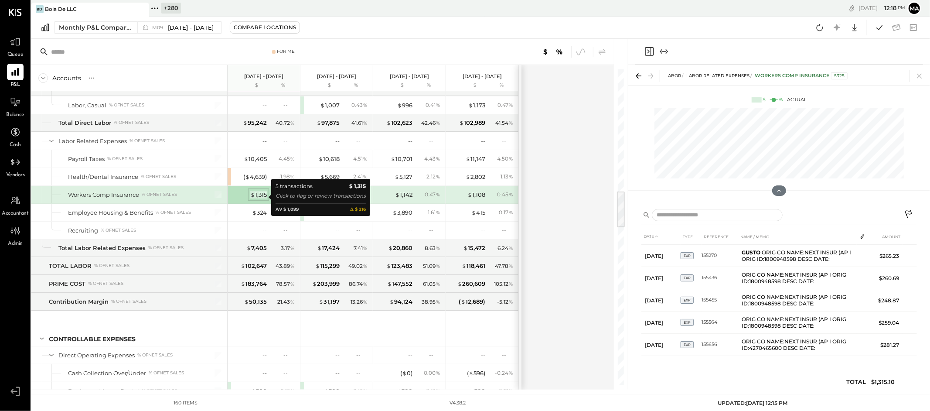
scroll to position [0, 0]
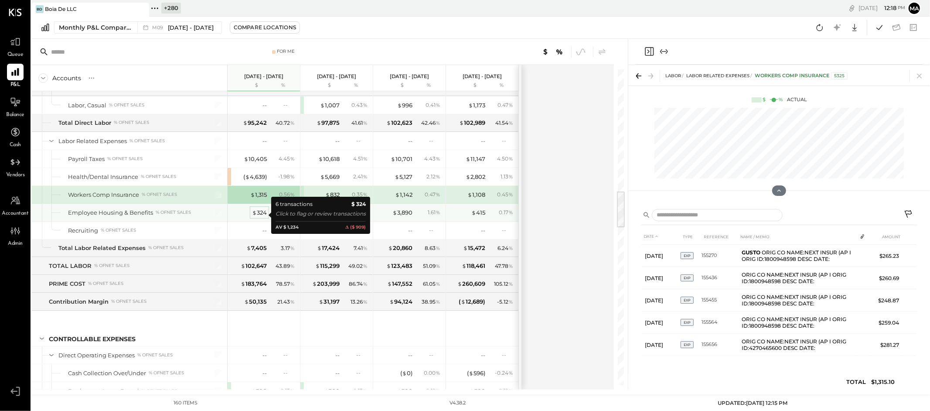
click at [256, 216] on span "$" at bounding box center [254, 212] width 5 height 7
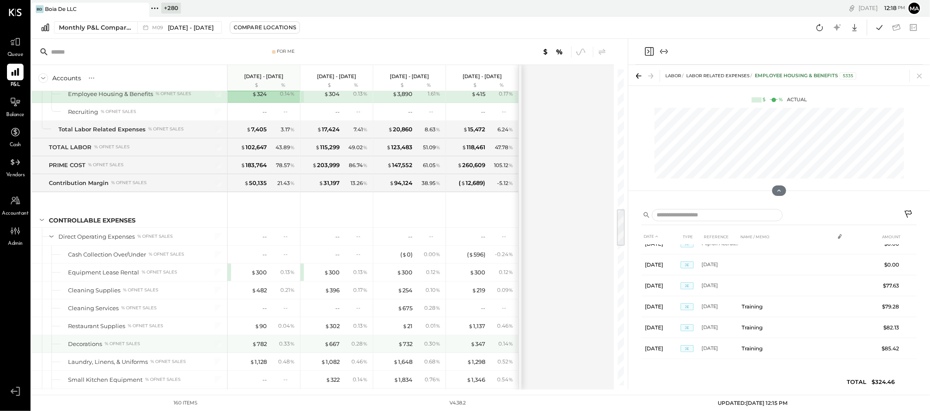
scroll to position [1179, 0]
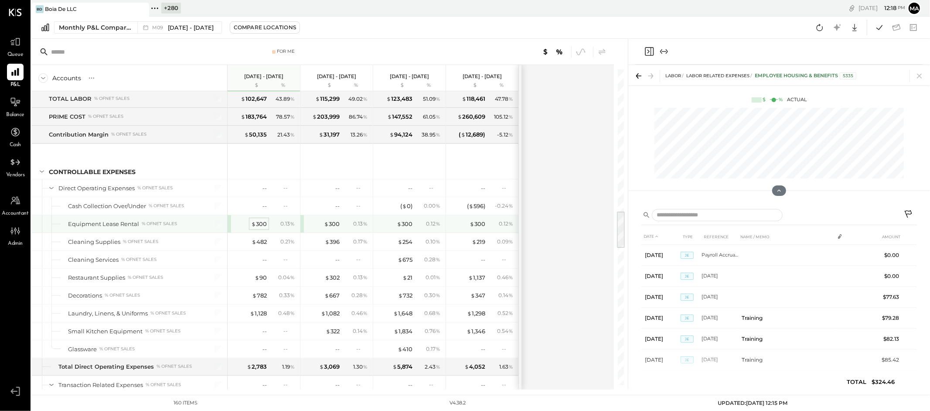
click at [258, 226] on div "$ 300" at bounding box center [259, 224] width 16 height 8
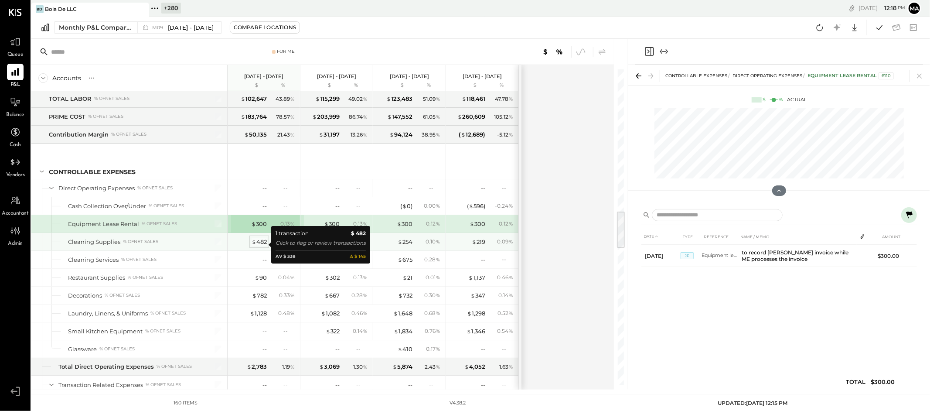
click at [261, 244] on div "$ 482" at bounding box center [259, 242] width 15 height 8
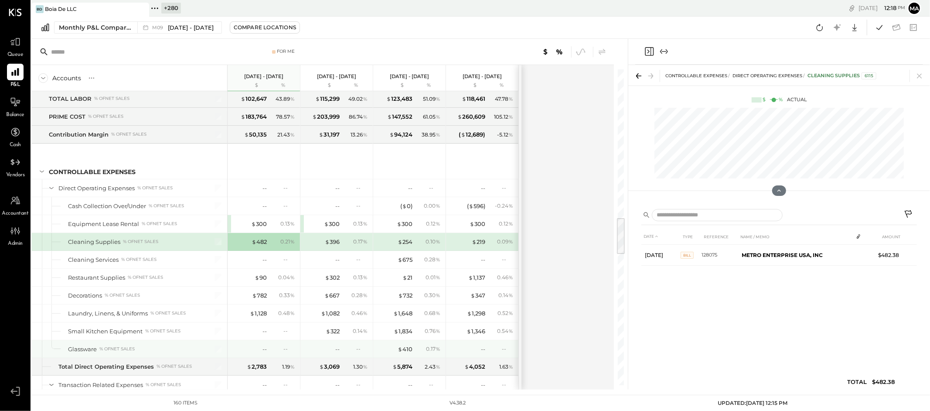
scroll to position [1240, 0]
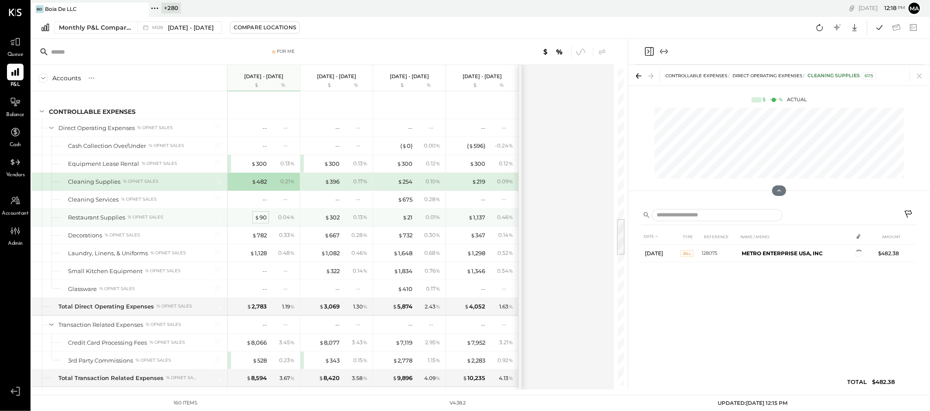
click at [259, 221] on span "$" at bounding box center [257, 217] width 5 height 7
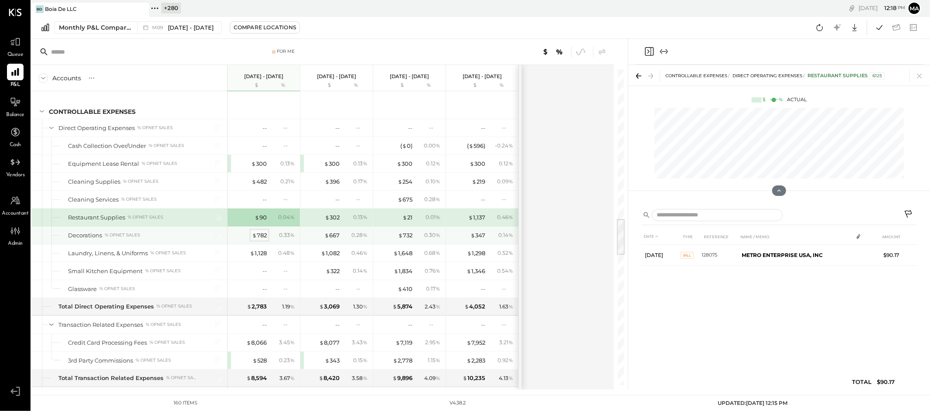
click at [261, 237] on div "$ 782" at bounding box center [259, 235] width 15 height 8
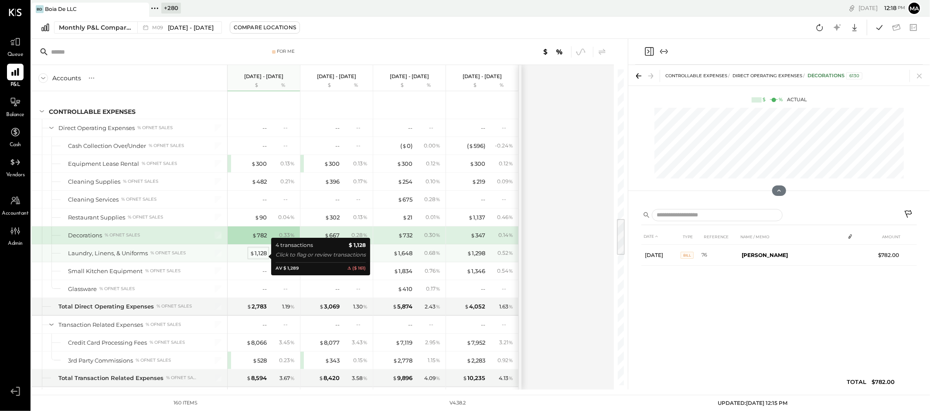
click at [260, 255] on div "$ 1,128" at bounding box center [258, 253] width 17 height 8
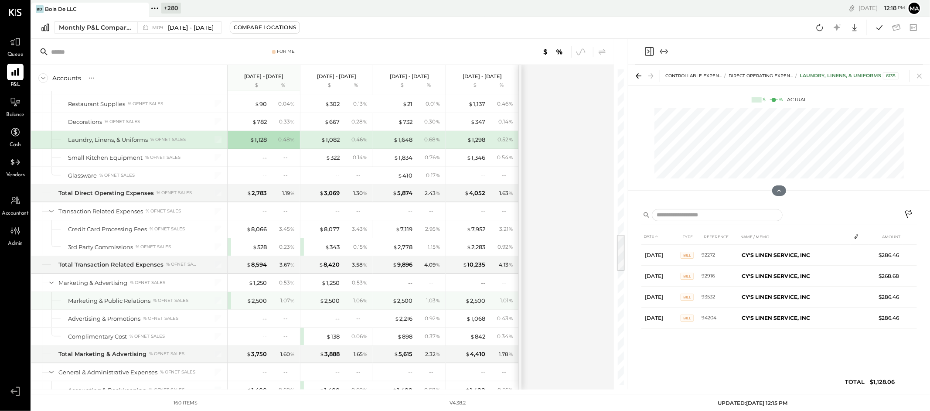
scroll to position [1371, 0]
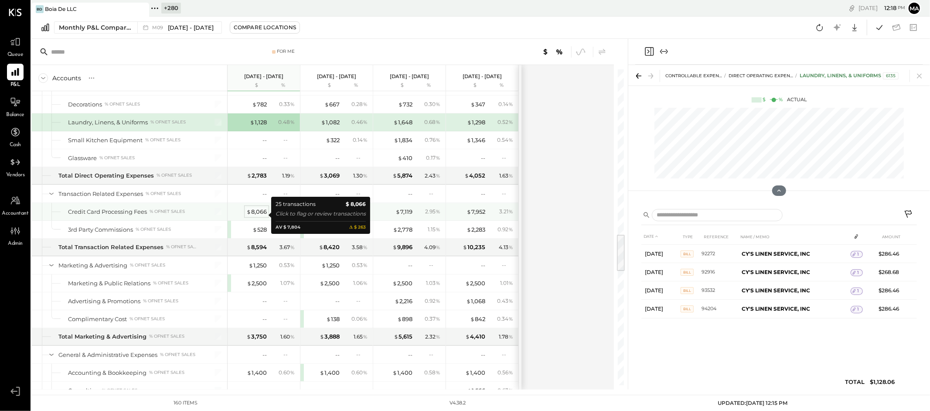
click at [257, 215] on div "$ 8,066" at bounding box center [256, 212] width 21 height 8
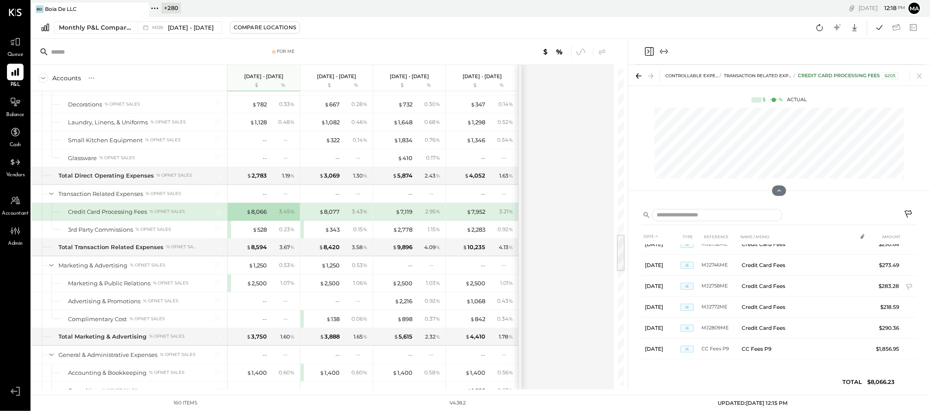
scroll to position [411, 0]
click at [261, 232] on div "$ 528" at bounding box center [260, 230] width 14 height 8
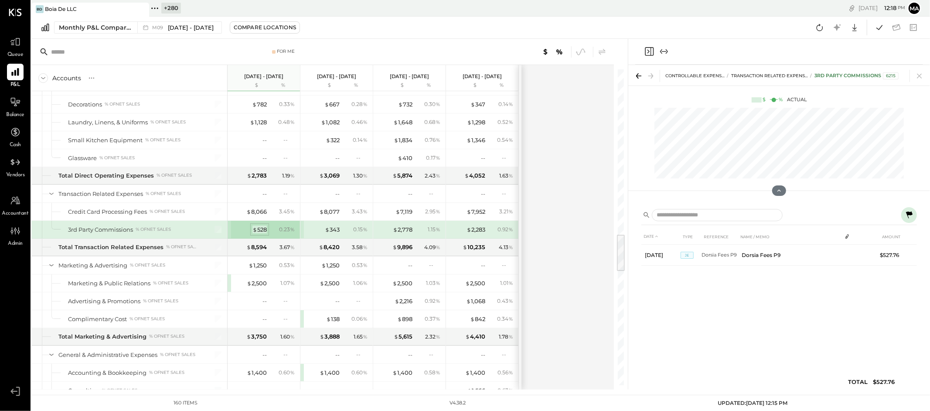
scroll to position [0, 0]
click at [259, 267] on div "$ 1,250" at bounding box center [258, 265] width 18 height 8
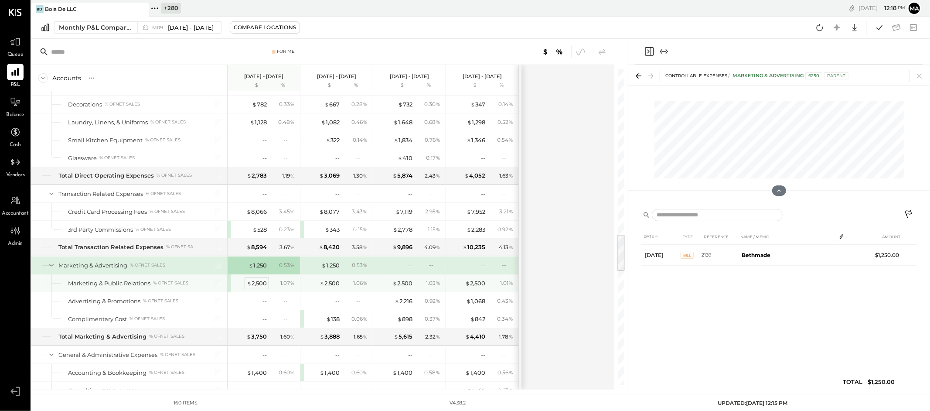
click at [261, 284] on div "$ 2,500" at bounding box center [257, 283] width 20 height 8
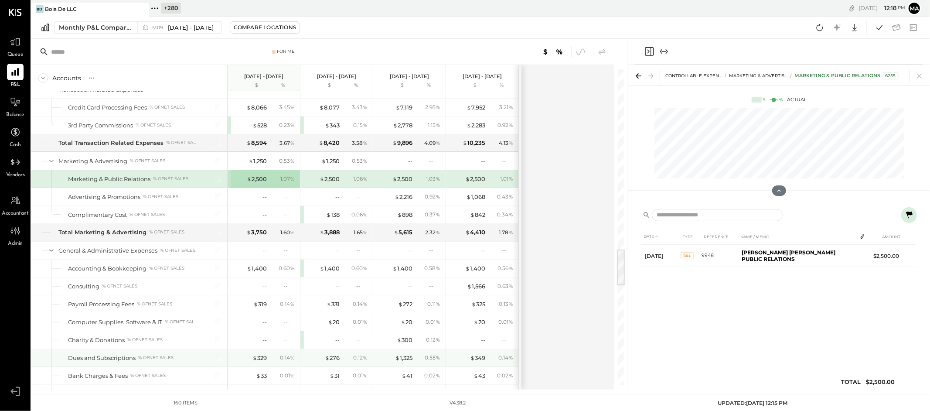
scroll to position [1539, 0]
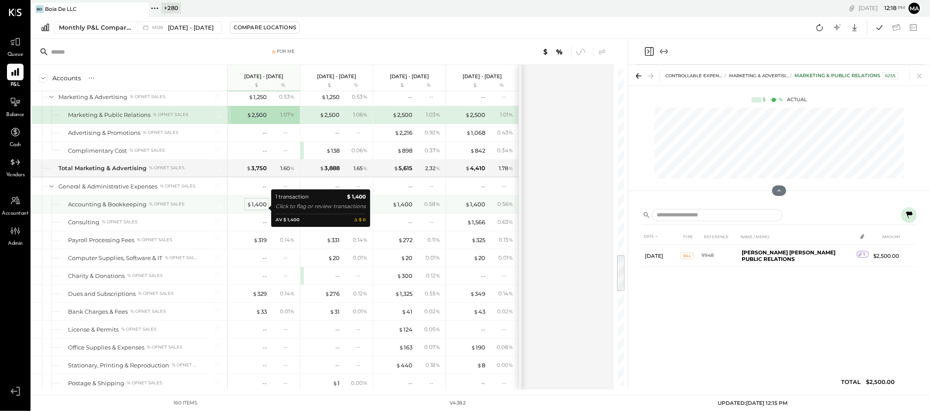
click at [257, 205] on div "$ 1,400" at bounding box center [257, 204] width 20 height 8
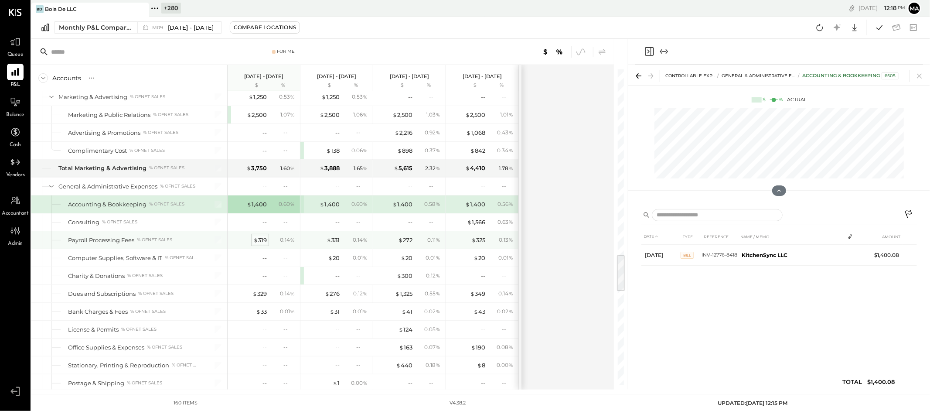
click at [264, 242] on div "$ 319" at bounding box center [260, 240] width 14 height 8
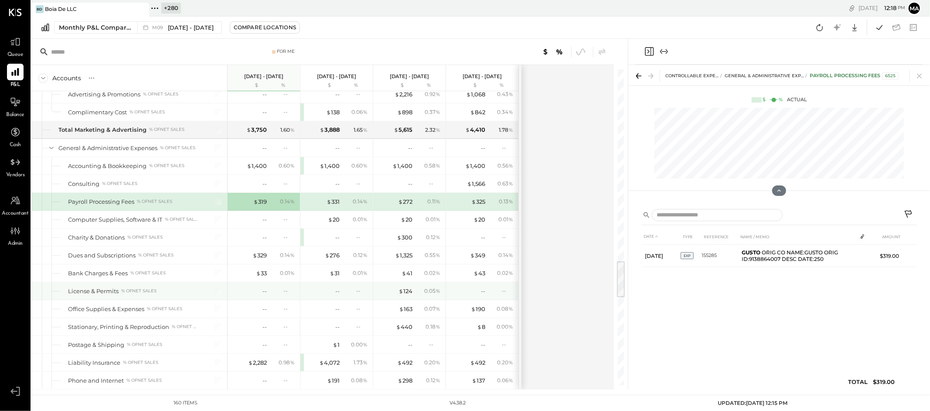
scroll to position [1593, 0]
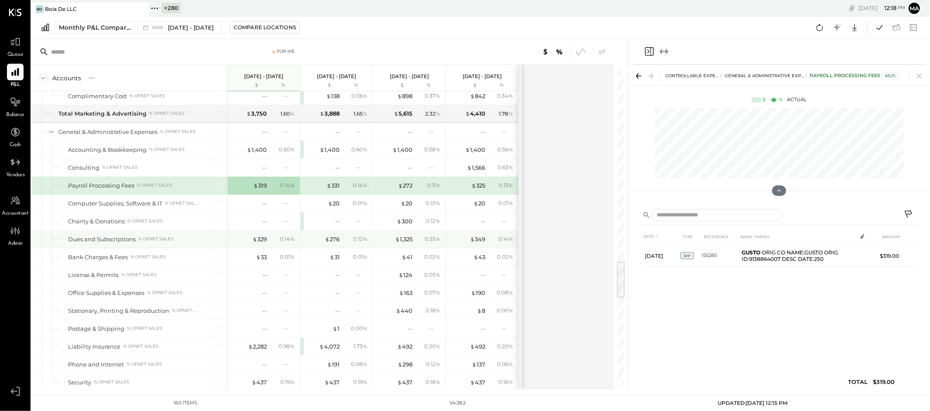
drag, startPoint x: 260, startPoint y: 240, endPoint x: 260, endPoint y: 250, distance: 9.2
click at [260, 240] on div "$ 329" at bounding box center [260, 239] width 14 height 8
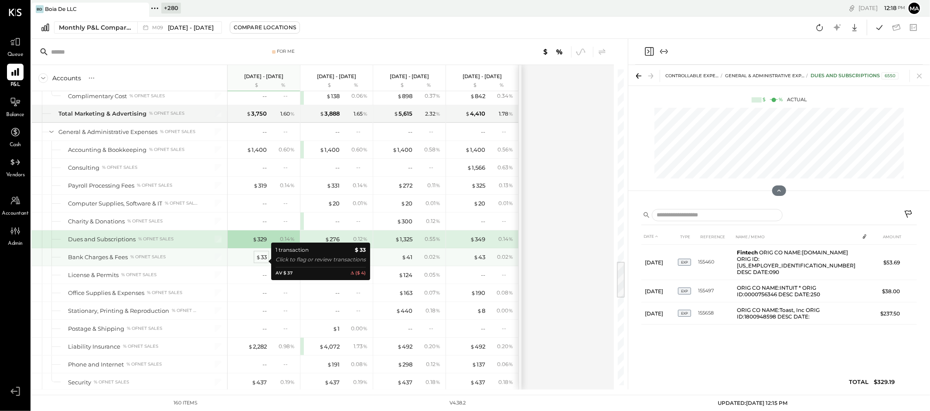
click at [261, 261] on div "$ 33" at bounding box center [261, 257] width 11 height 8
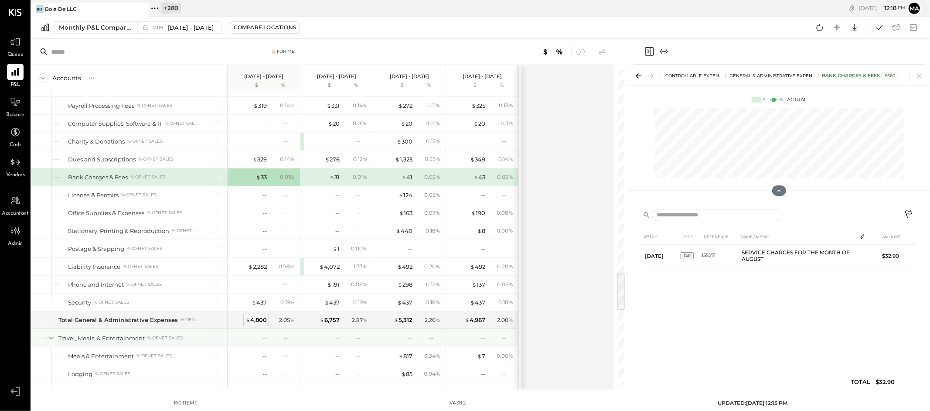
scroll to position [1696, 0]
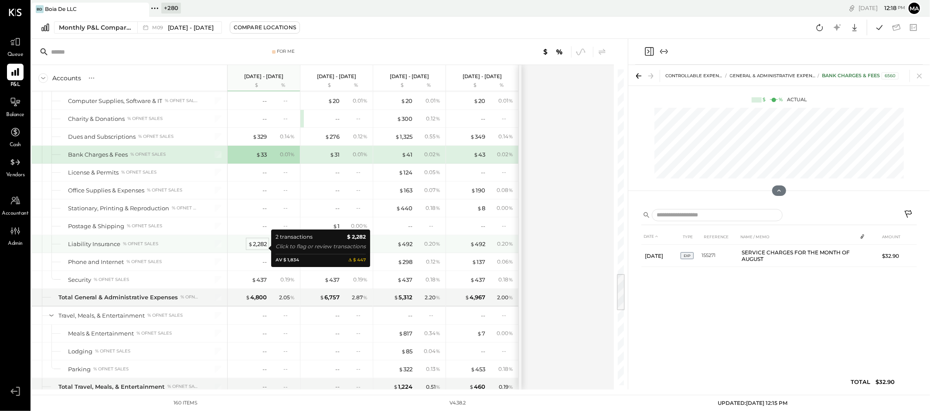
click at [259, 245] on div "$ 2,282" at bounding box center [257, 244] width 19 height 8
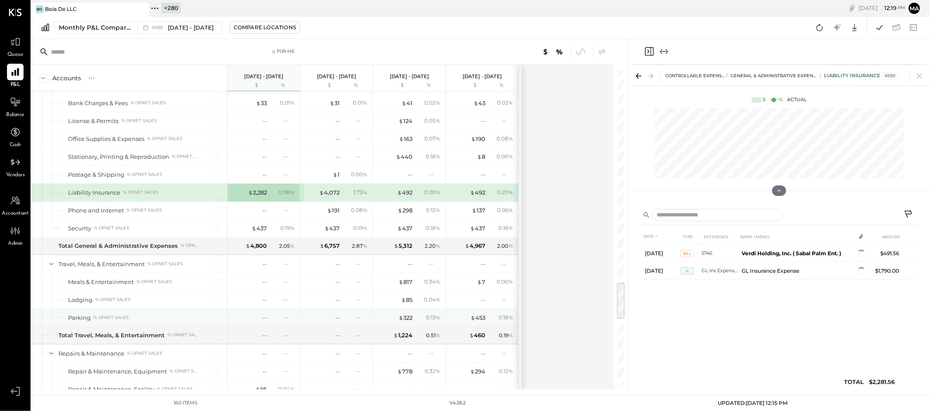
scroll to position [1767, 0]
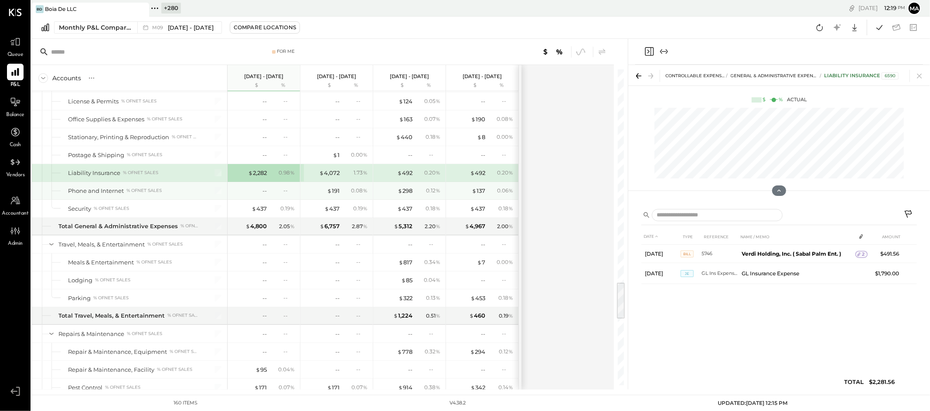
click at [260, 195] on div "--" at bounding box center [249, 191] width 35 height 8
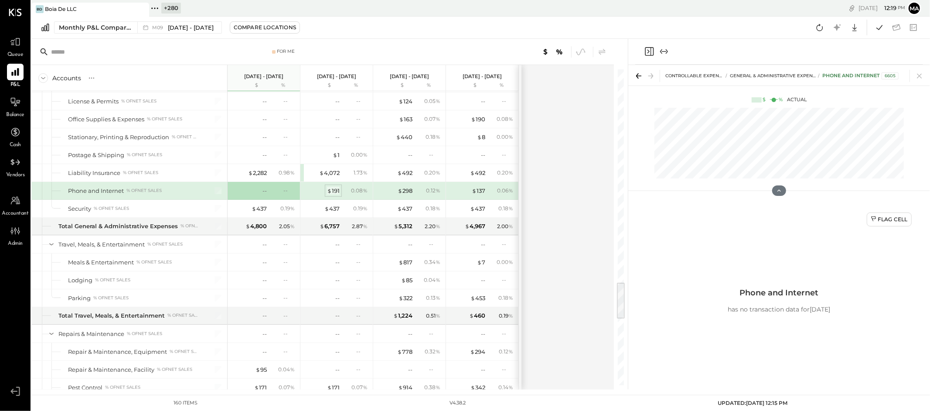
click at [336, 195] on div "$ 191" at bounding box center [333, 191] width 13 height 8
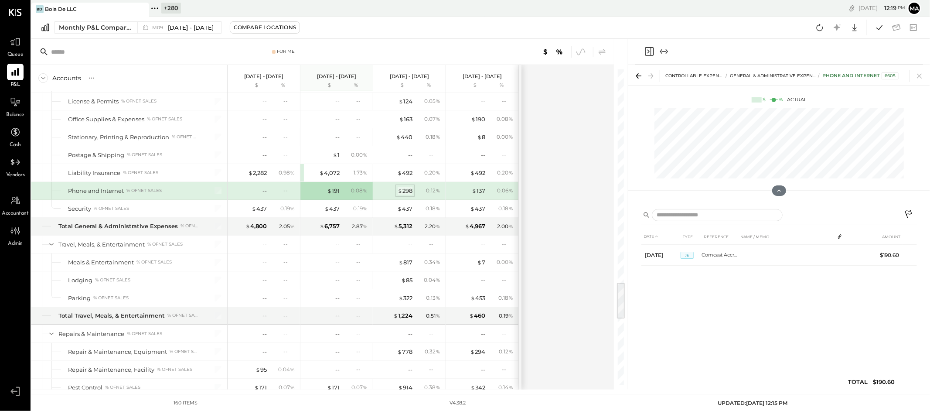
click at [404, 195] on div "$ 298" at bounding box center [405, 191] width 15 height 8
click at [263, 195] on div "--" at bounding box center [265, 191] width 4 height 8
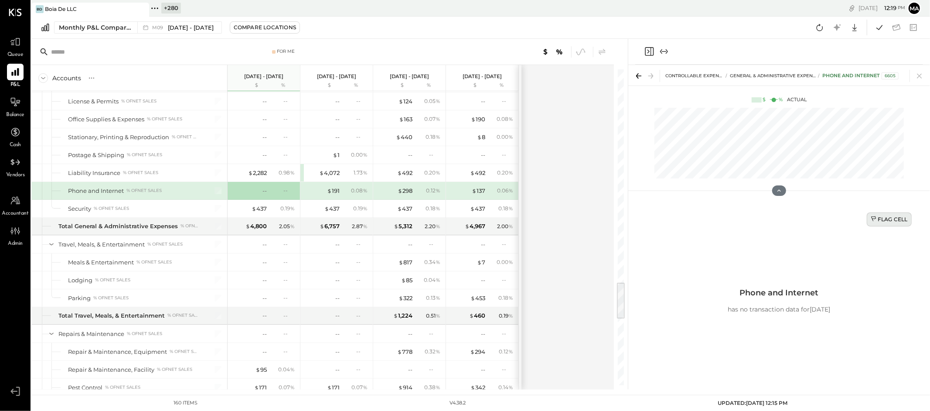
click at [896, 219] on div "Flag Cell" at bounding box center [889, 218] width 37 height 7
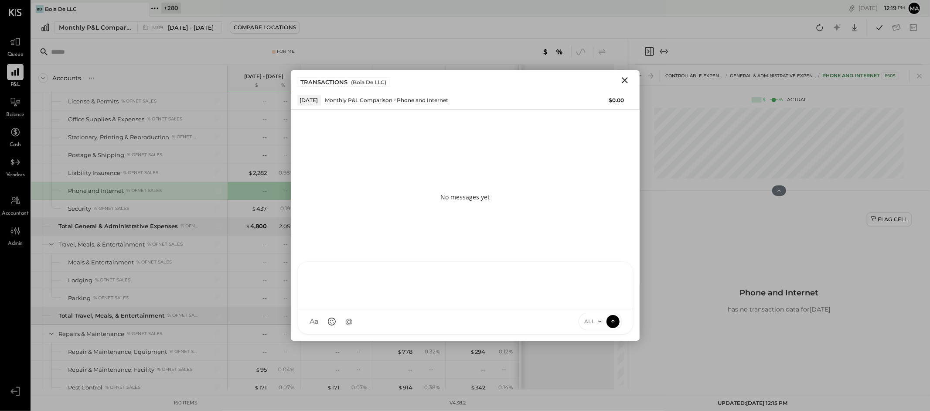
click at [568, 309] on div at bounding box center [465, 286] width 335 height 48
type input "*****"
click at [599, 322] on icon at bounding box center [600, 321] width 7 height 7
click at [600, 298] on div "INTERNAL" at bounding box center [604, 300] width 51 height 14
click at [612, 321] on icon at bounding box center [612, 320] width 3 height 2
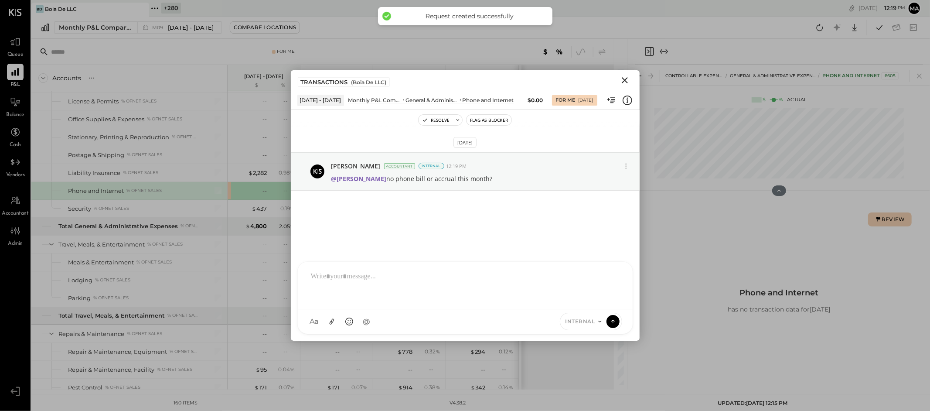
drag, startPoint x: 624, startPoint y: 79, endPoint x: 475, endPoint y: 155, distance: 167.6
click at [624, 79] on icon "Close" at bounding box center [625, 80] width 10 height 10
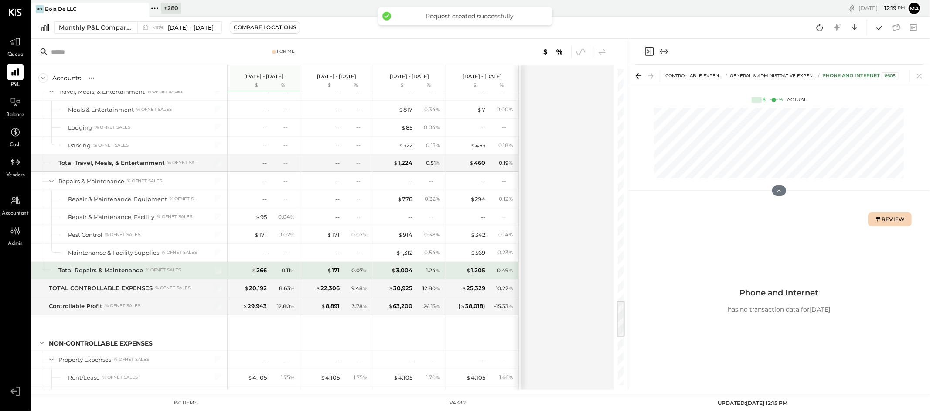
scroll to position [1930, 0]
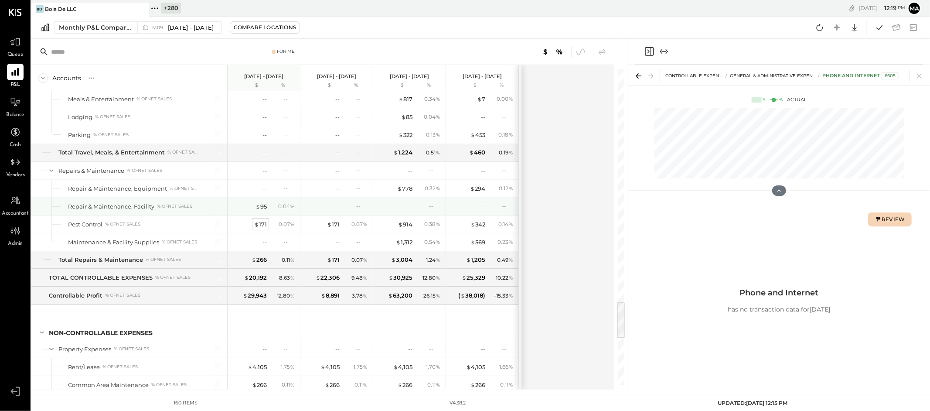
drag, startPoint x: 259, startPoint y: 210, endPoint x: 263, endPoint y: 226, distance: 17.0
click at [259, 210] on span "$" at bounding box center [258, 206] width 5 height 7
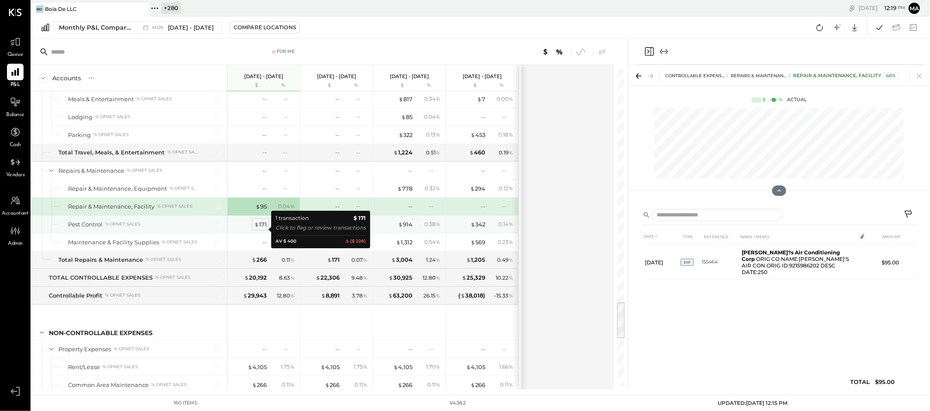
click at [263, 228] on div "$ 171" at bounding box center [260, 224] width 13 height 8
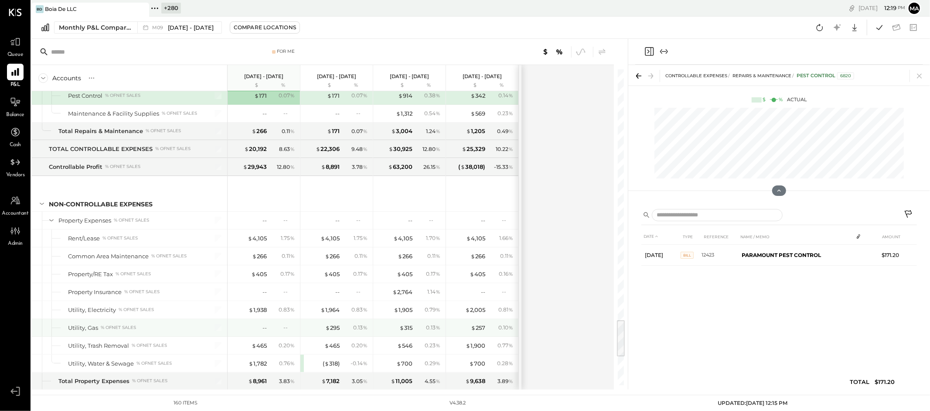
scroll to position [2116, 0]
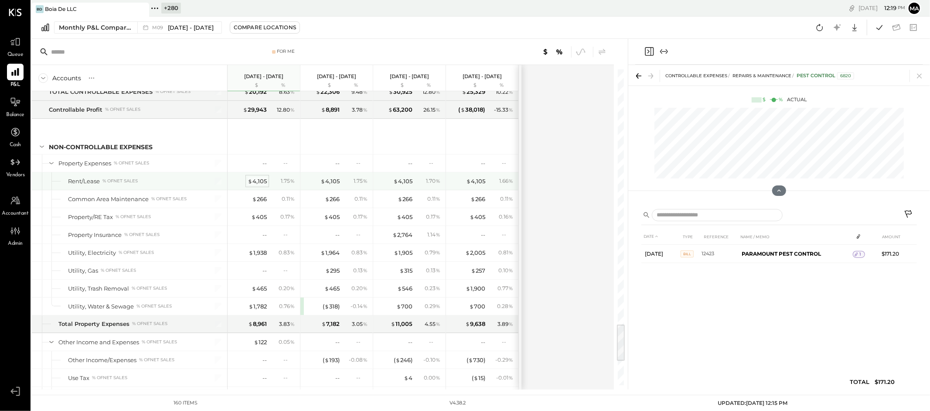
click at [260, 185] on div "$ 4,105" at bounding box center [257, 181] width 19 height 8
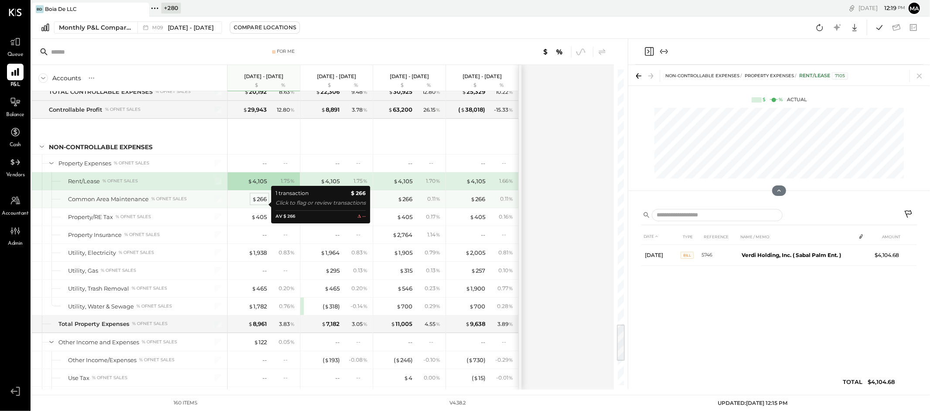
click at [258, 202] on div "$ 266" at bounding box center [259, 199] width 15 height 8
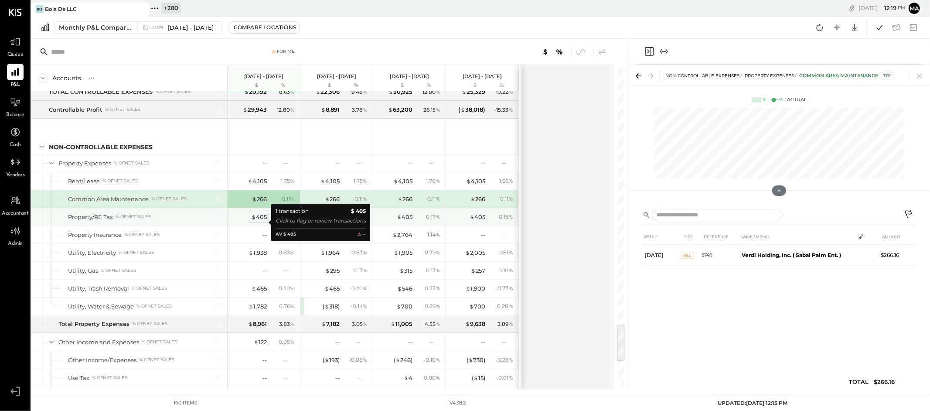
click at [260, 221] on div "$ 405" at bounding box center [259, 217] width 16 height 8
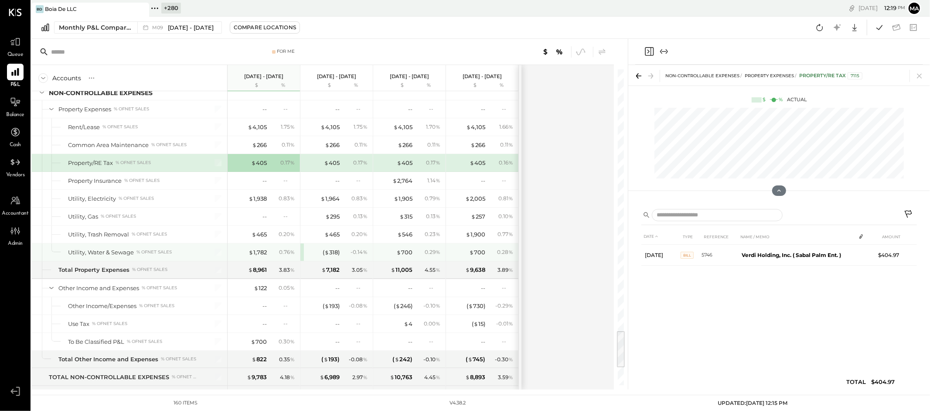
scroll to position [2169, 0]
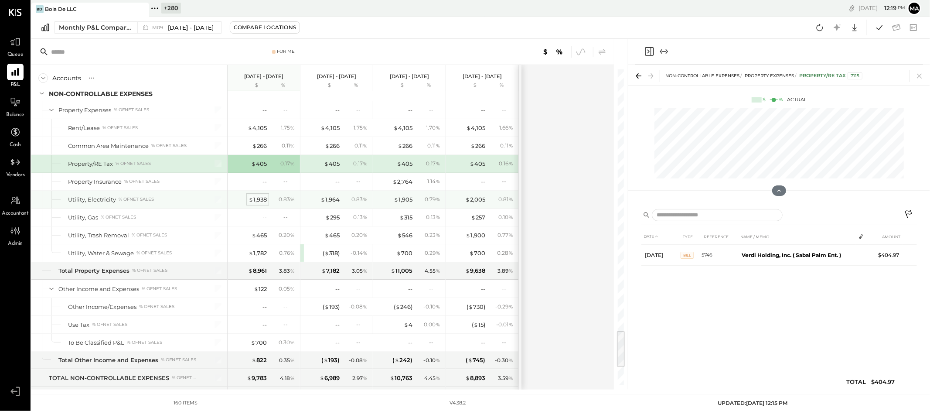
click at [260, 204] on div "$ 1,938" at bounding box center [258, 199] width 18 height 8
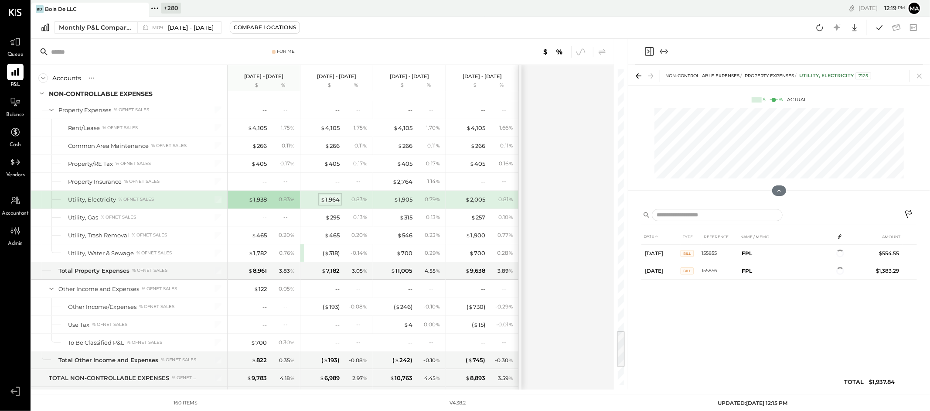
click at [332, 202] on div "$ 1,964" at bounding box center [330, 199] width 19 height 8
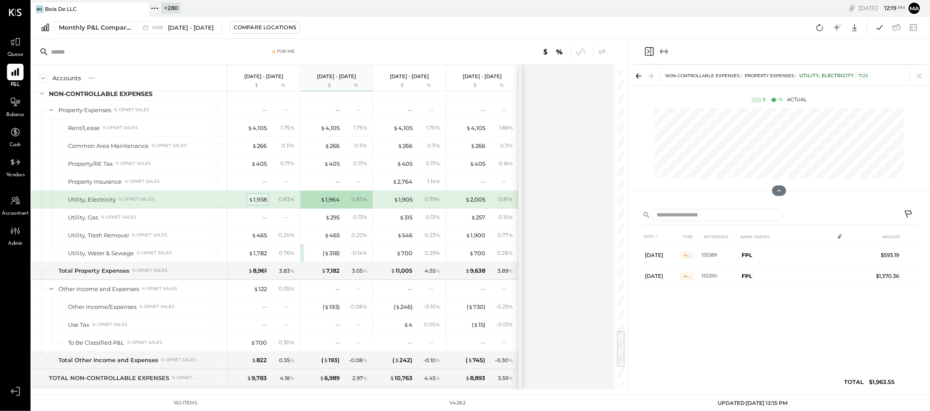
click at [259, 203] on div "$ 1,938" at bounding box center [258, 199] width 18 height 8
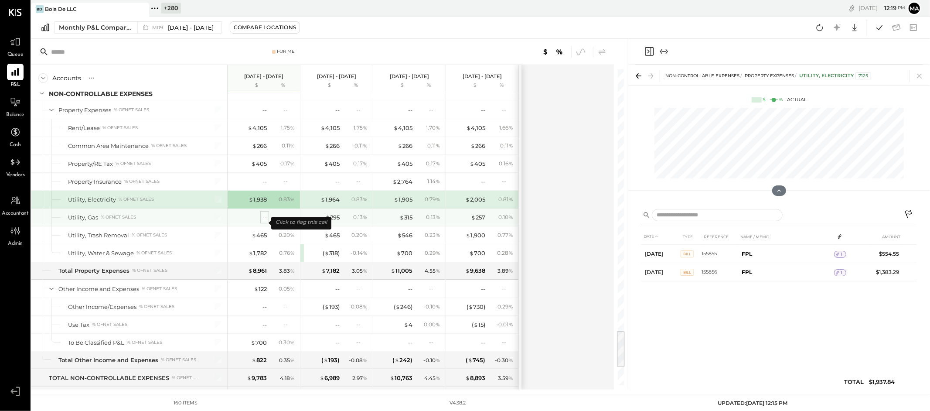
click at [263, 222] on div "--" at bounding box center [265, 217] width 4 height 8
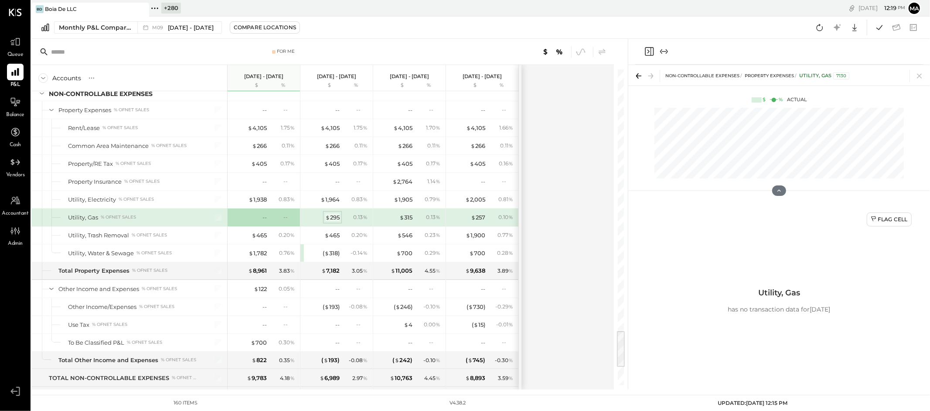
click at [332, 222] on div "$ 295" at bounding box center [332, 217] width 14 height 8
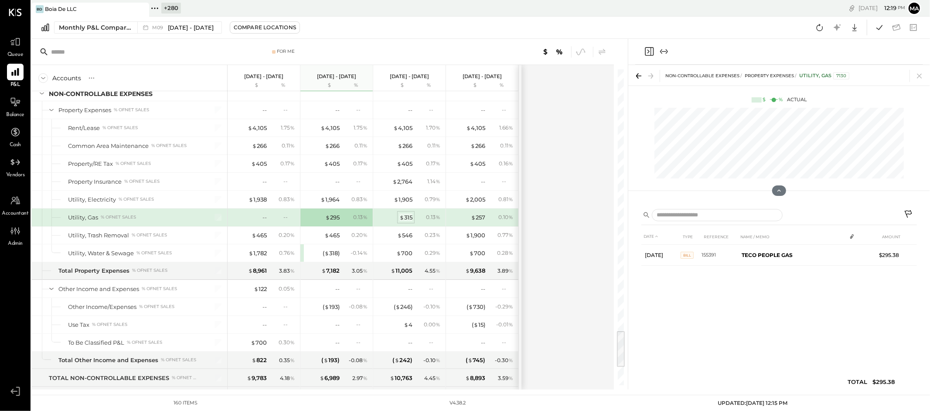
click at [406, 221] on div "$ 315" at bounding box center [406, 217] width 13 height 8
click at [262, 222] on div "--" at bounding box center [249, 217] width 35 height 8
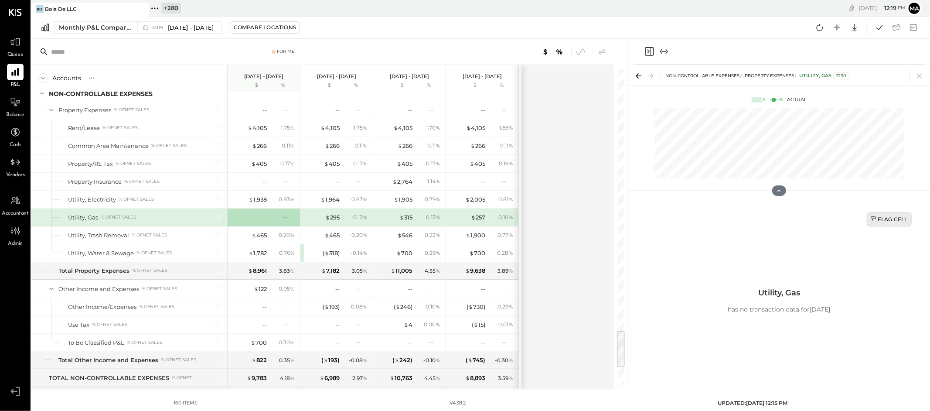
click at [896, 219] on div "Flag Cell" at bounding box center [889, 218] width 37 height 7
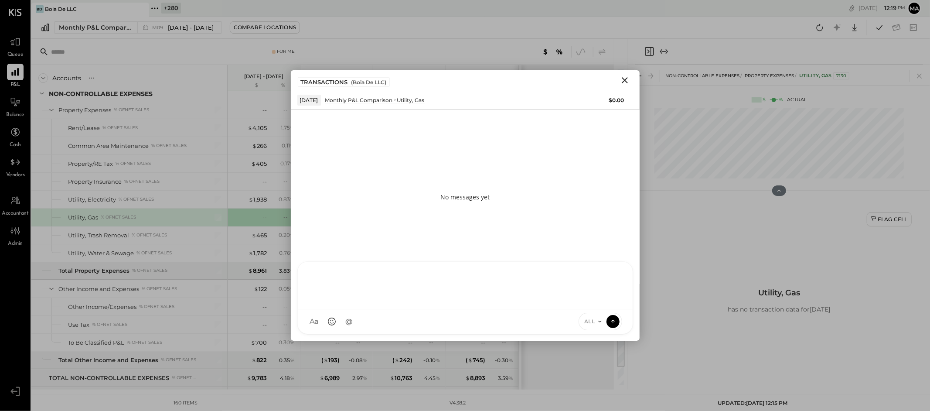
click at [506, 325] on div "[PERSON_NAME] GO [PERSON_NAME] ID [PERSON_NAME] Del [PERSON_NAME] AM [PERSON_NA…" at bounding box center [465, 297] width 336 height 73
type input "*****"
click at [597, 320] on icon at bounding box center [600, 321] width 7 height 7
click at [598, 300] on div "INTERNAL" at bounding box center [604, 300] width 51 height 14
click at [616, 320] on icon at bounding box center [613, 321] width 8 height 9
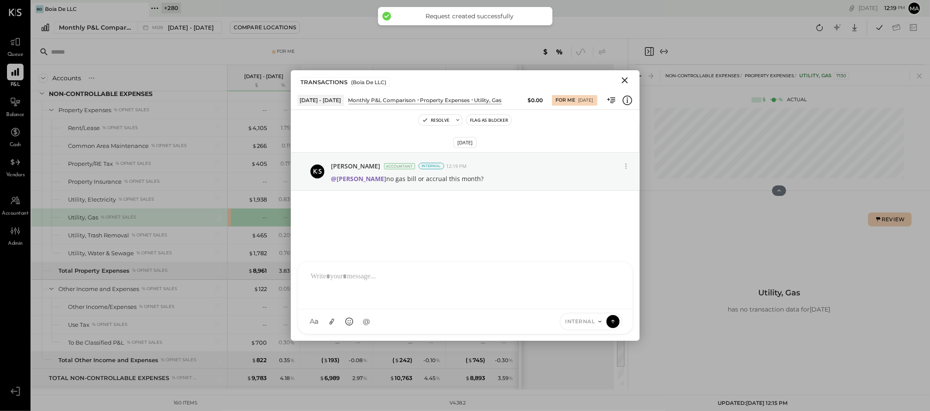
click at [624, 78] on icon "Close" at bounding box center [625, 80] width 10 height 10
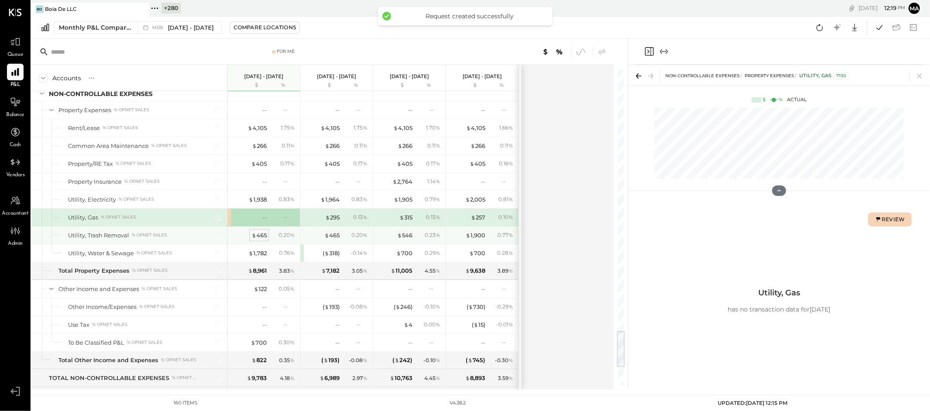
click at [260, 239] on div "$ 465" at bounding box center [259, 235] width 15 height 8
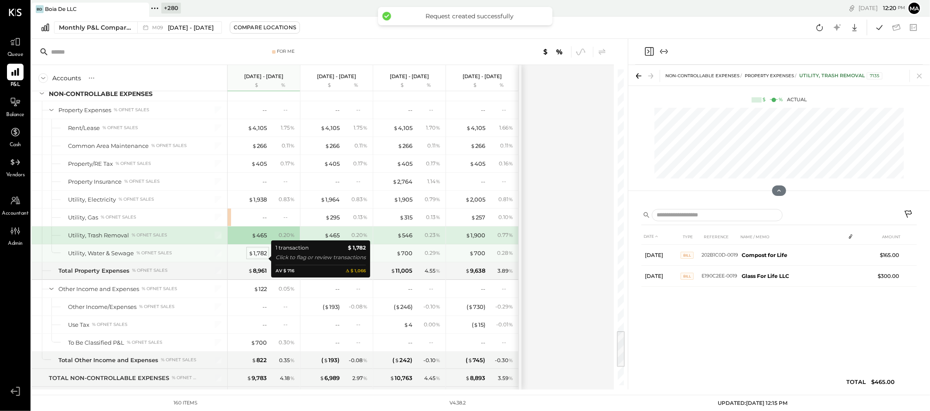
click at [262, 257] on div "$ 1,782" at bounding box center [258, 253] width 18 height 8
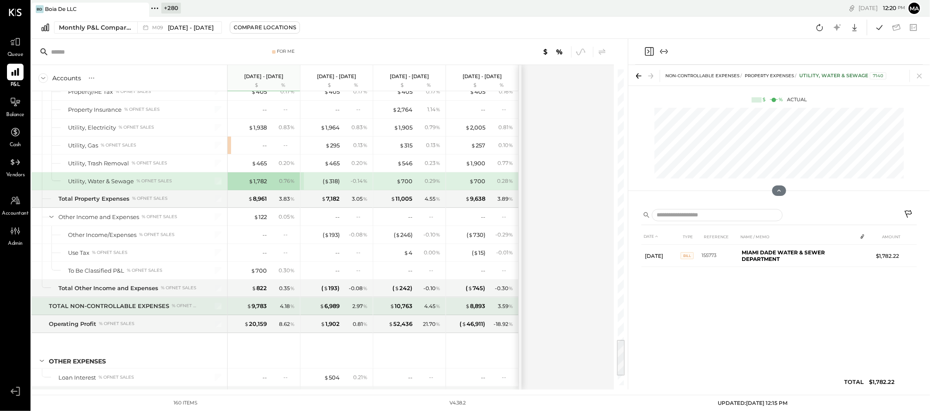
scroll to position [2284, 0]
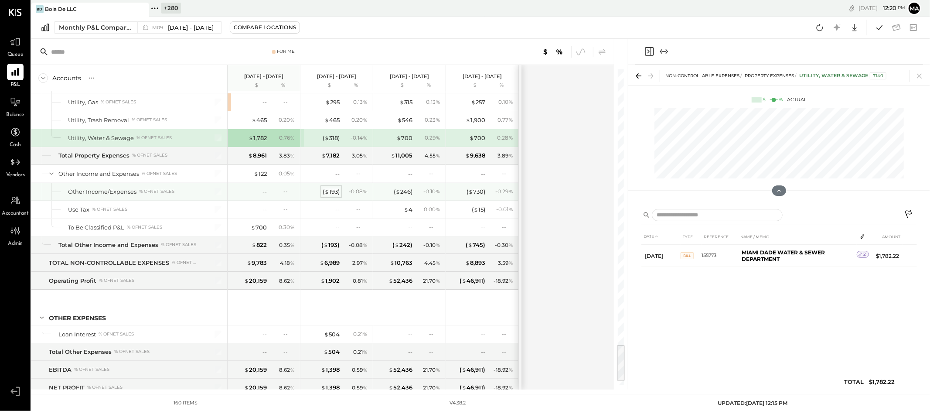
click at [329, 196] on div "( $ 193 )" at bounding box center [331, 192] width 17 height 8
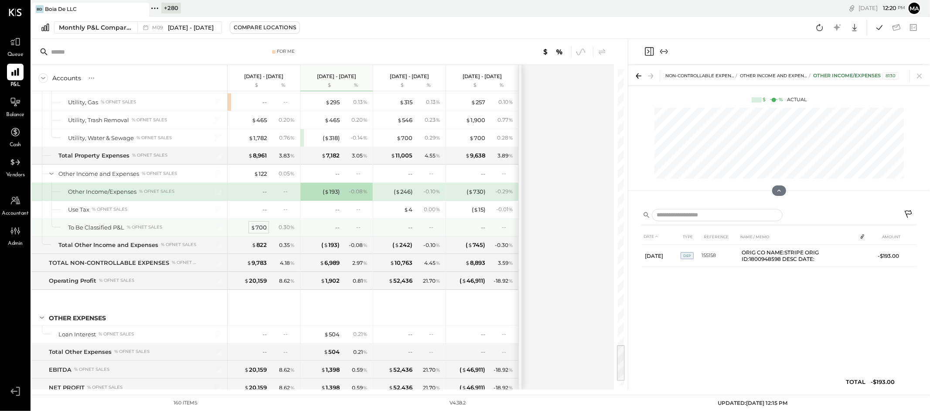
click at [263, 232] on div "$ 700" at bounding box center [259, 227] width 16 height 8
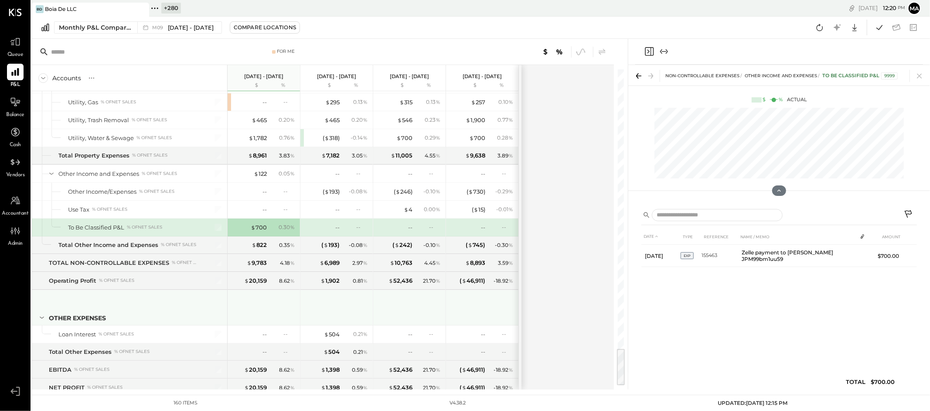
scroll to position [2319, 0]
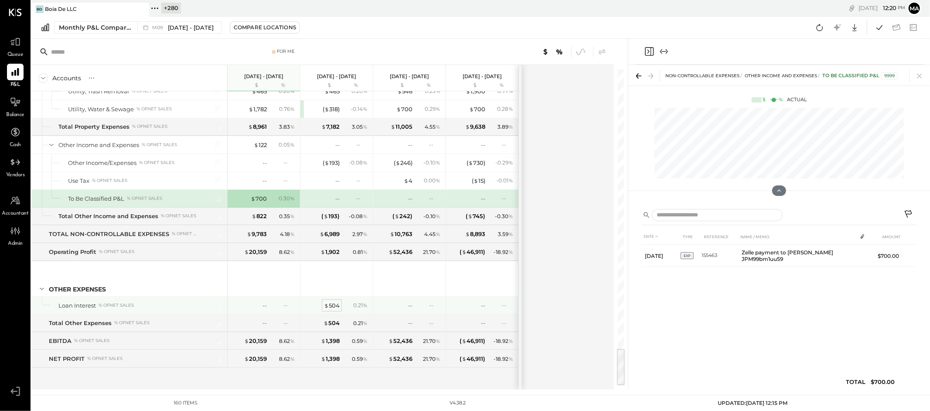
click at [333, 304] on div "$ 504" at bounding box center [332, 305] width 16 height 8
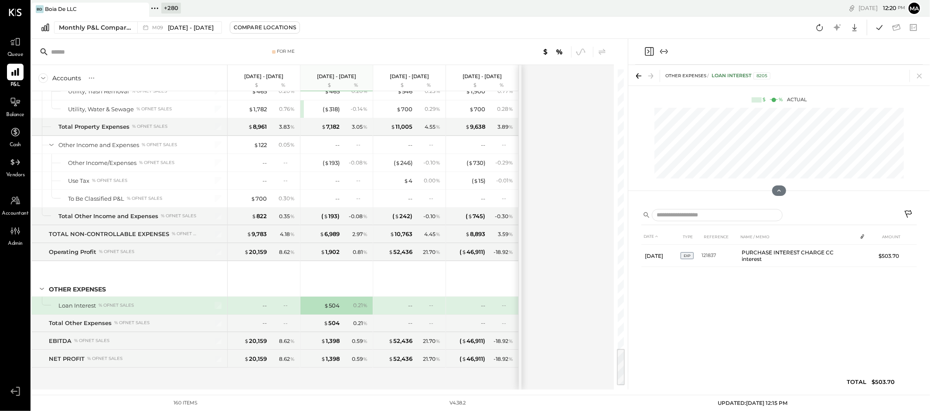
click at [154, 6] on icon at bounding box center [154, 8] width 11 height 11
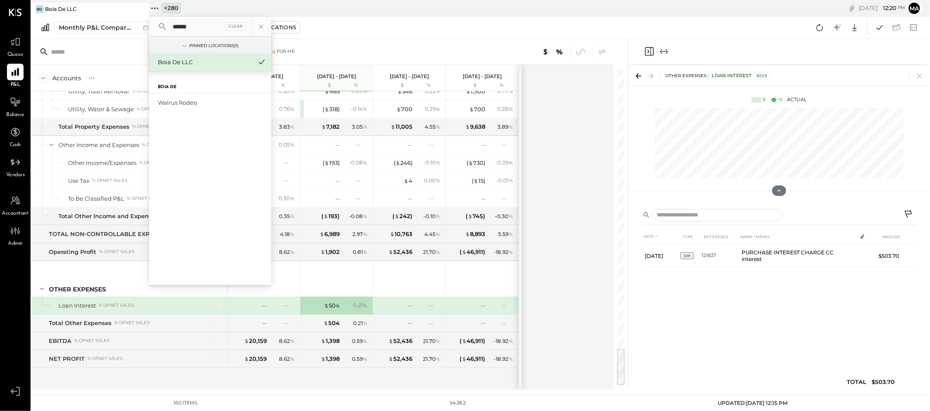
type input "******"
click at [194, 99] on div "Walrus Rodeo" at bounding box center [205, 103] width 94 height 8
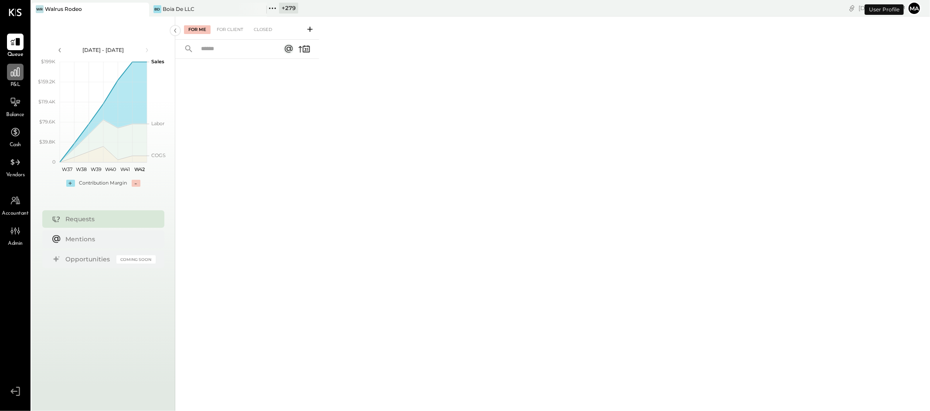
click at [17, 76] on icon at bounding box center [15, 71] width 11 height 11
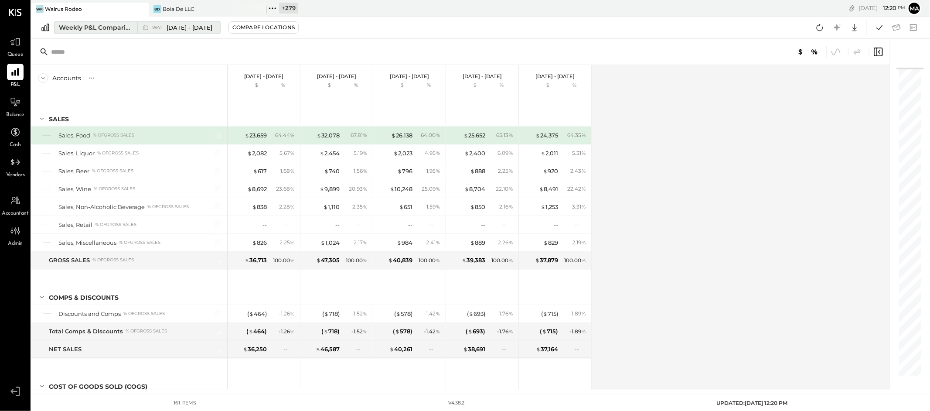
click at [133, 21] on button "Weekly P&L Comparison W41 [DATE] - [DATE]" at bounding box center [137, 27] width 167 height 12
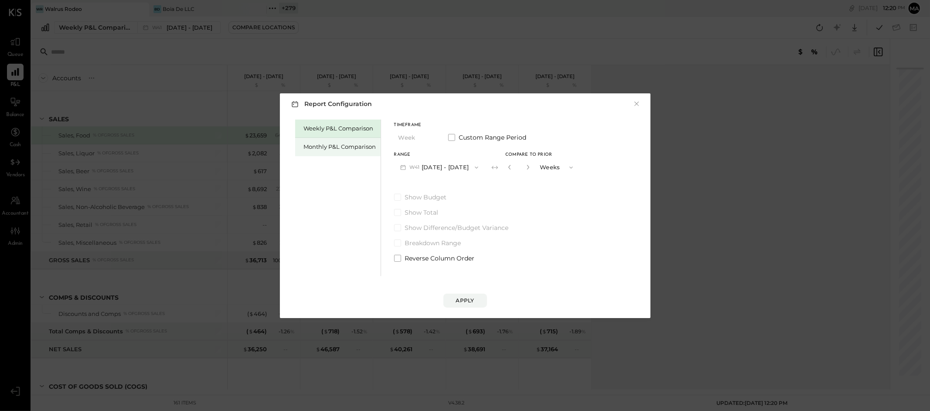
click at [324, 146] on div "Monthly P&L Comparison" at bounding box center [340, 147] width 72 height 8
click at [431, 165] on button "M10 [DATE] - [DATE]" at bounding box center [439, 167] width 91 height 16
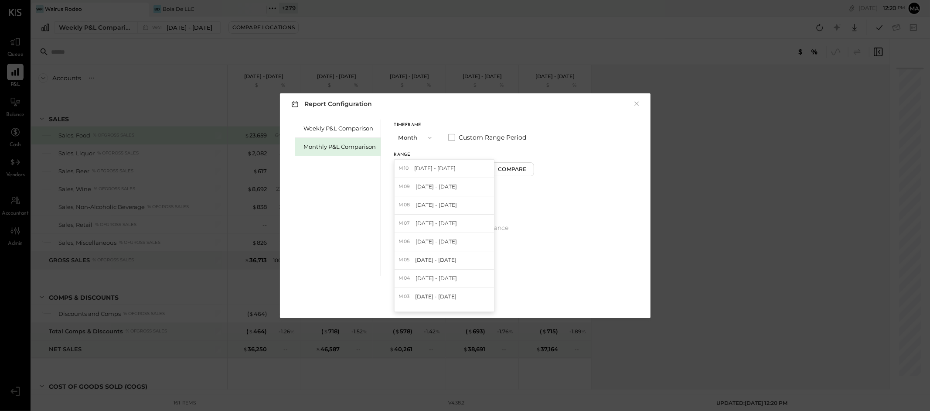
drag, startPoint x: 456, startPoint y: 191, endPoint x: 484, endPoint y: 180, distance: 29.8
click at [456, 191] on div "M09 [DATE] - [DATE]" at bounding box center [444, 187] width 99 height 18
click at [507, 170] on div "Compare" at bounding box center [513, 168] width 28 height 7
click at [527, 169] on icon "button" at bounding box center [529, 166] width 5 height 5
drag, startPoint x: 525, startPoint y: 169, endPoint x: 520, endPoint y: 213, distance: 44.3
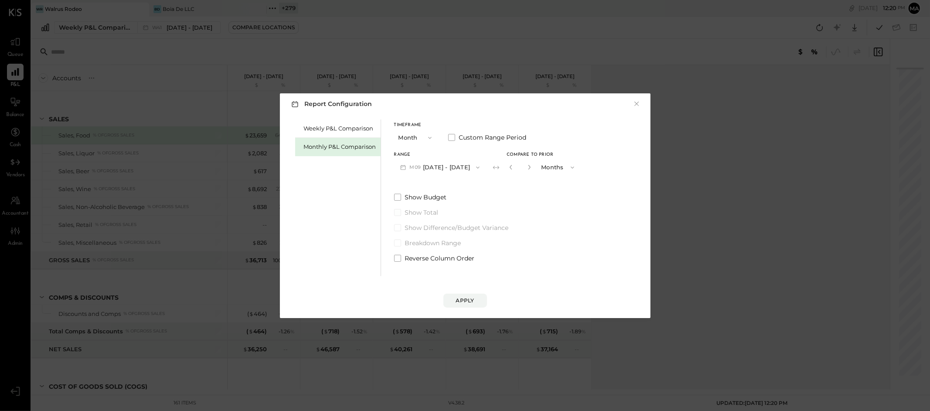
click at [527, 169] on icon "button" at bounding box center [529, 166] width 5 height 5
type input "*"
click at [465, 301] on div "Apply" at bounding box center [465, 300] width 18 height 7
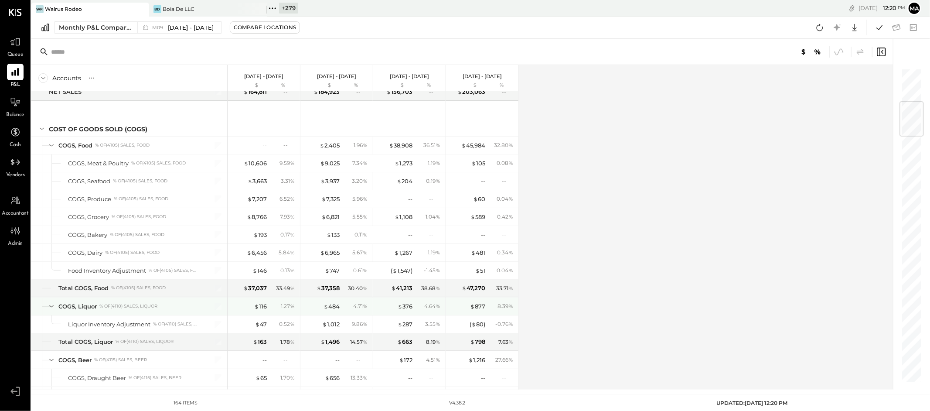
scroll to position [283, 0]
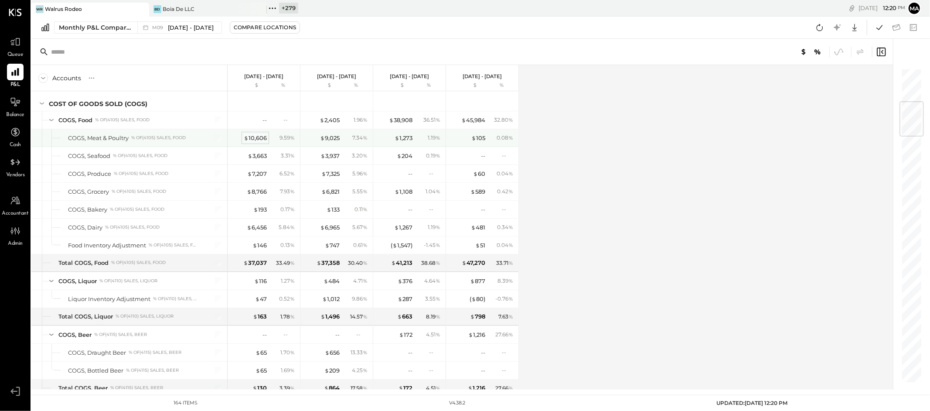
click at [257, 135] on div "$ 10,606" at bounding box center [255, 138] width 23 height 8
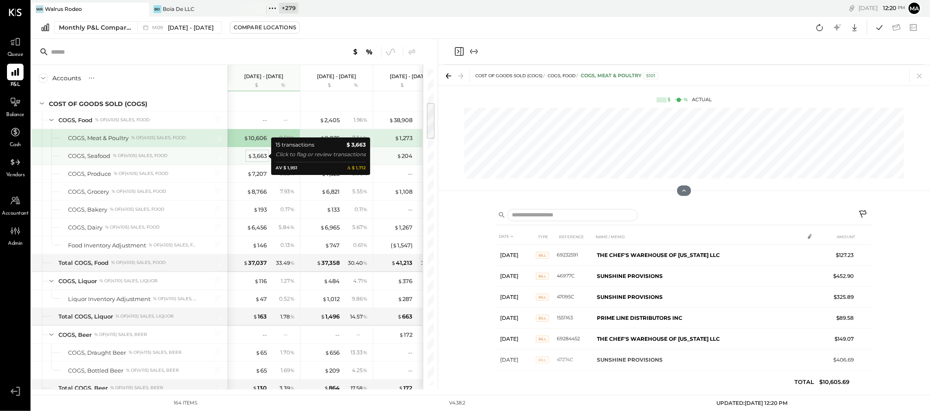
click at [257, 156] on div "$ 3,663" at bounding box center [257, 156] width 19 height 8
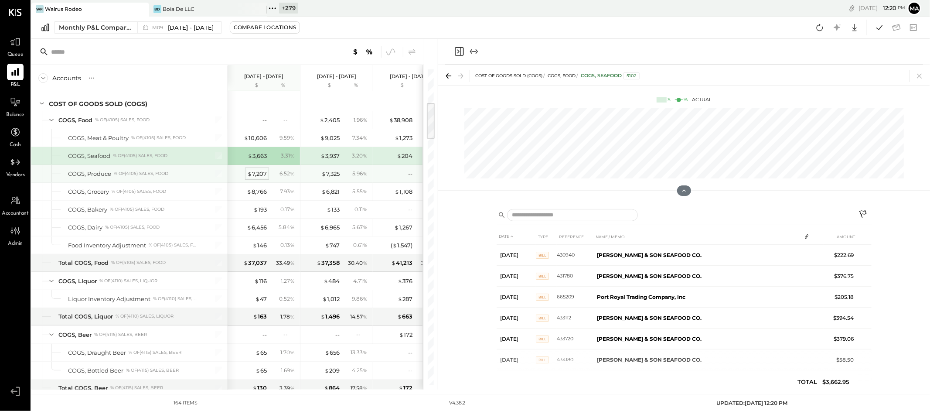
click at [259, 176] on div "$ 7,207" at bounding box center [257, 174] width 20 height 8
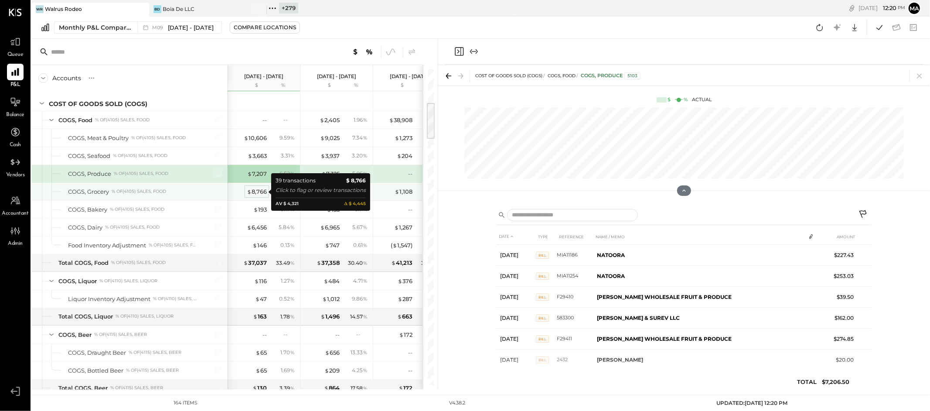
click at [260, 193] on div "$ 8,766" at bounding box center [257, 192] width 20 height 8
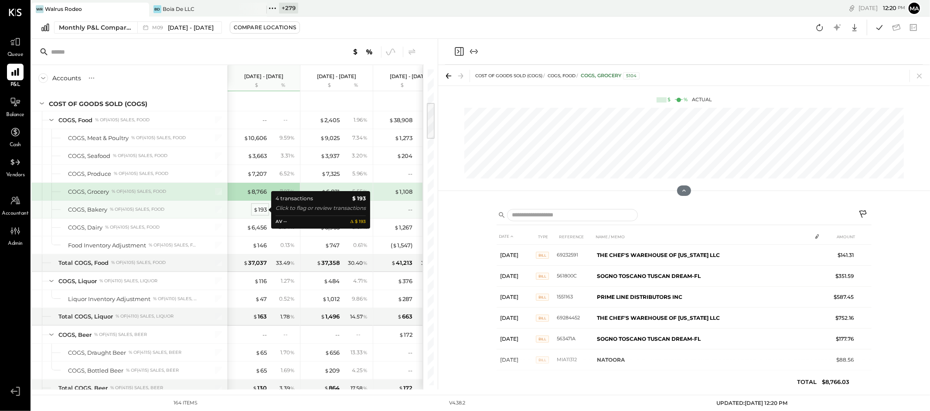
click at [260, 209] on div "$ 193" at bounding box center [260, 209] width 14 height 8
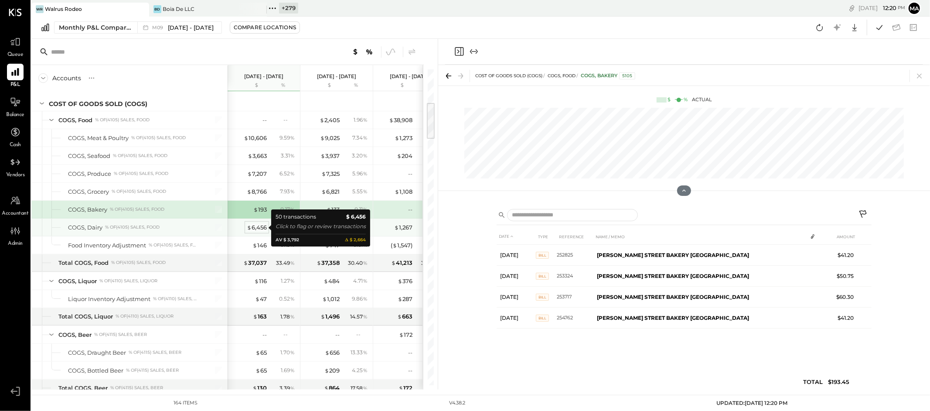
click at [260, 226] on div "$ 6,456" at bounding box center [257, 227] width 20 height 8
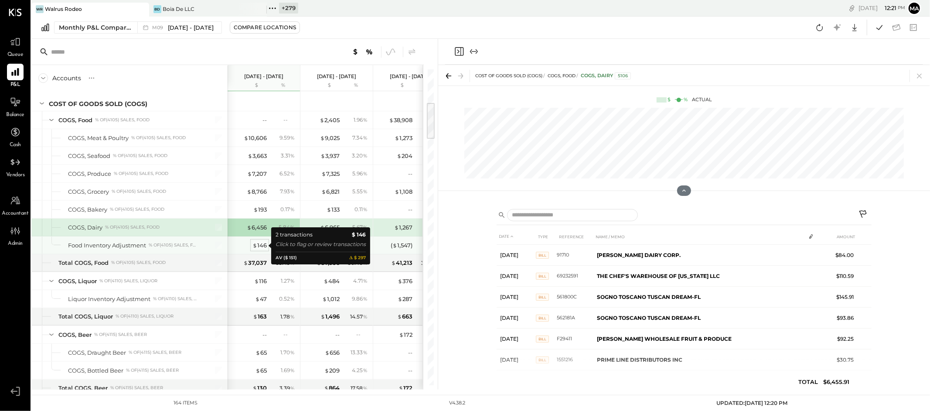
click at [263, 245] on div "$ 146" at bounding box center [260, 245] width 14 height 8
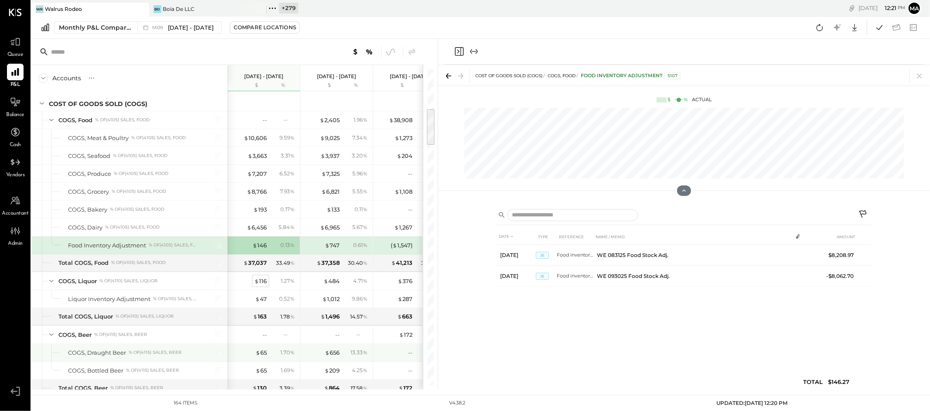
scroll to position [364, 0]
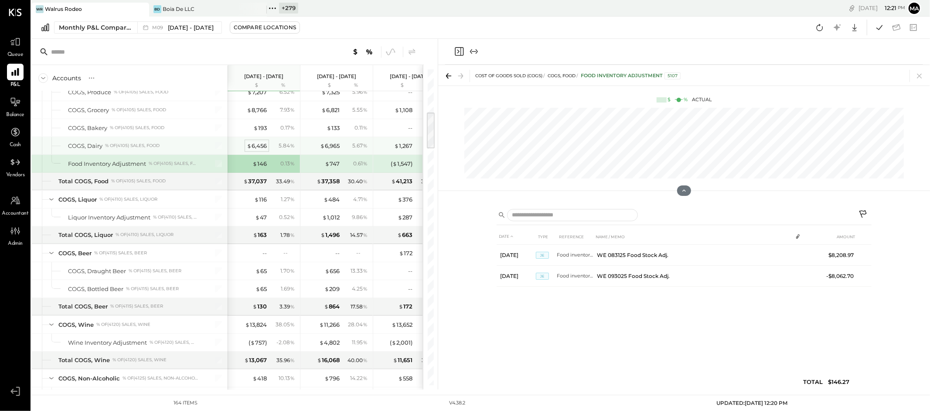
click at [257, 143] on div "$ 6,456" at bounding box center [257, 146] width 20 height 8
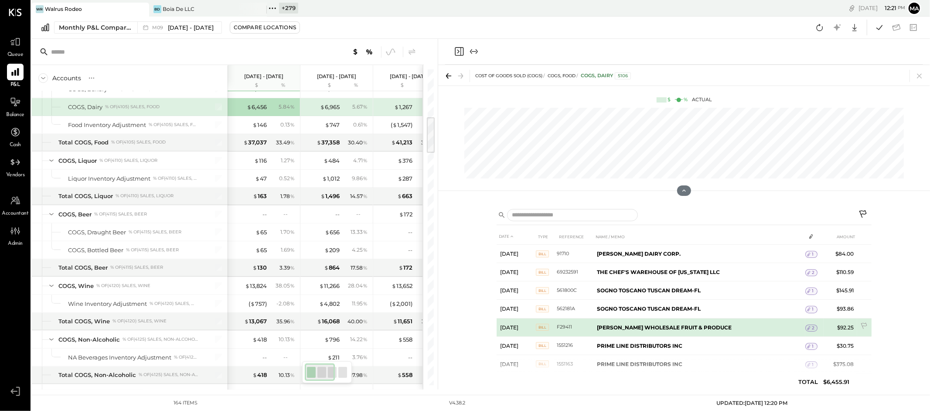
click at [812, 326] on span "2" at bounding box center [813, 328] width 3 height 6
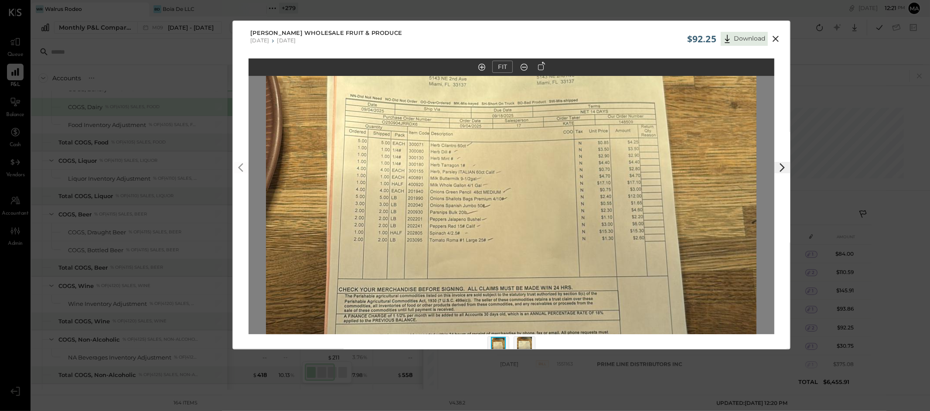
click at [774, 37] on icon at bounding box center [776, 39] width 6 height 6
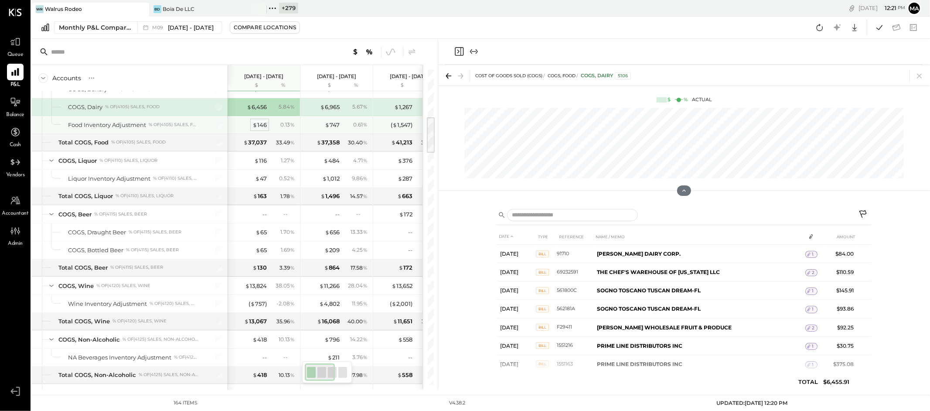
click at [264, 125] on div "$ 146" at bounding box center [260, 125] width 14 height 8
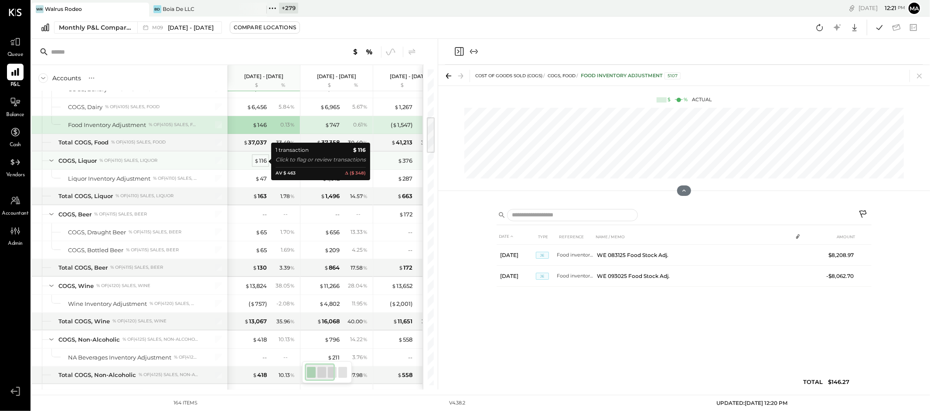
click at [263, 161] on div "$ 116" at bounding box center [260, 161] width 13 height 8
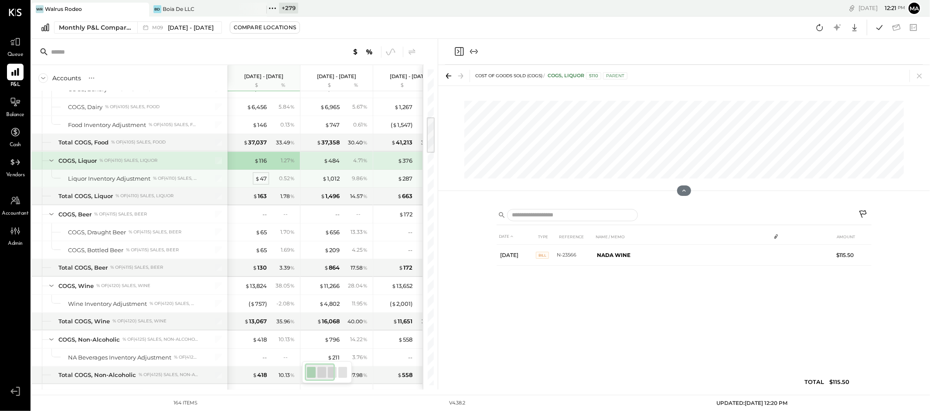
click at [262, 175] on div "$ 47" at bounding box center [261, 178] width 12 height 8
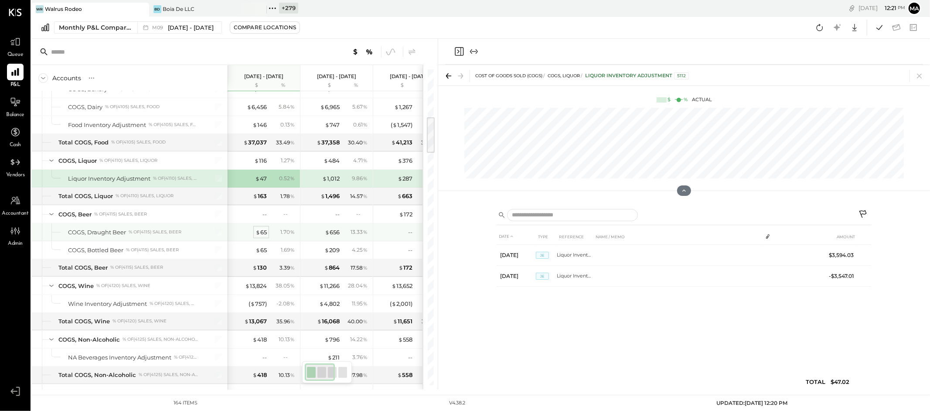
click at [264, 231] on div "$ 65" at bounding box center [261, 232] width 11 height 8
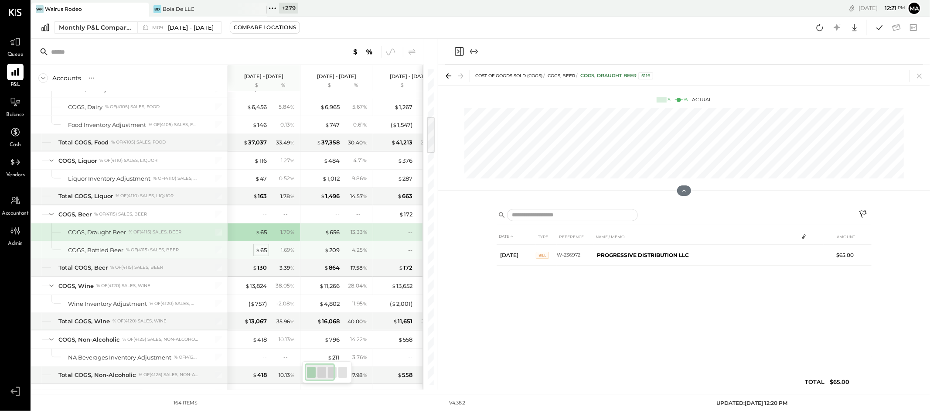
click at [264, 248] on div "$ 65" at bounding box center [261, 250] width 11 height 8
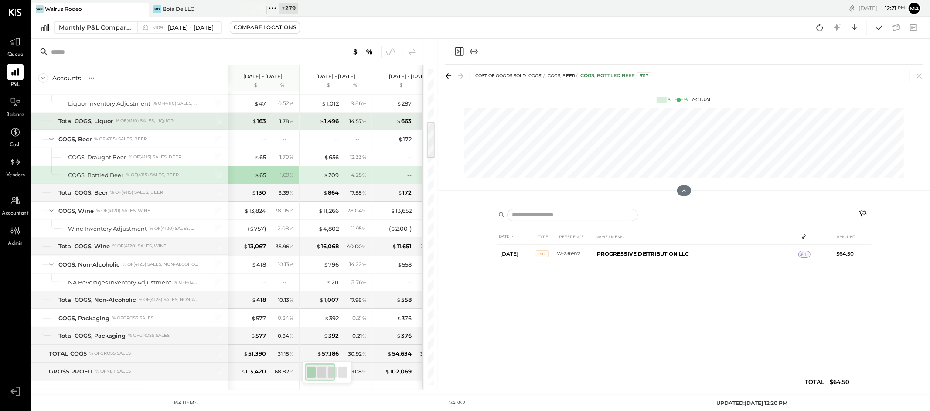
scroll to position [445, 0]
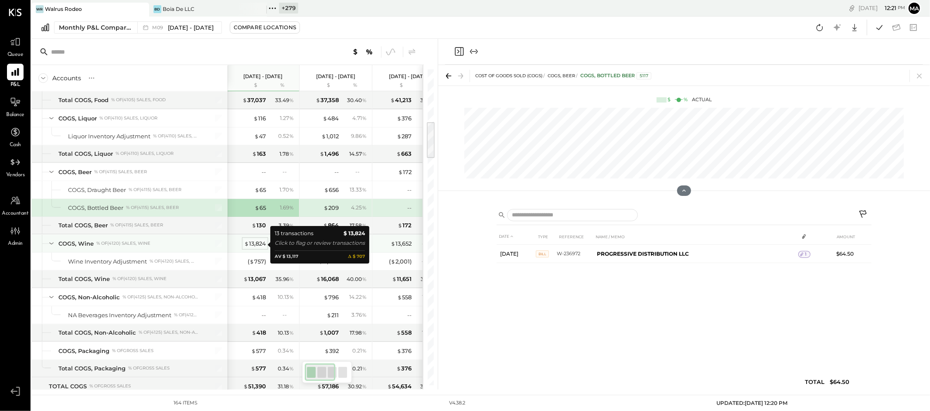
click at [258, 243] on div "$ 13,824" at bounding box center [255, 243] width 22 height 8
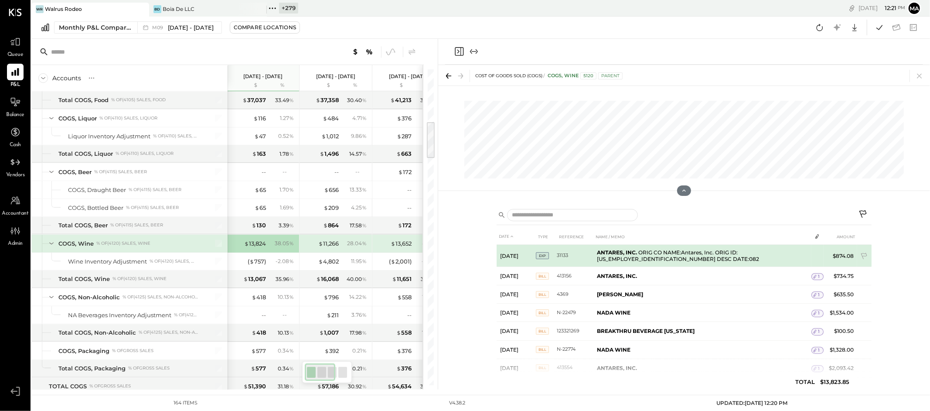
drag, startPoint x: 865, startPoint y: 254, endPoint x: 819, endPoint y: 264, distance: 47.2
click at [865, 254] on icon at bounding box center [865, 257] width 9 height 9
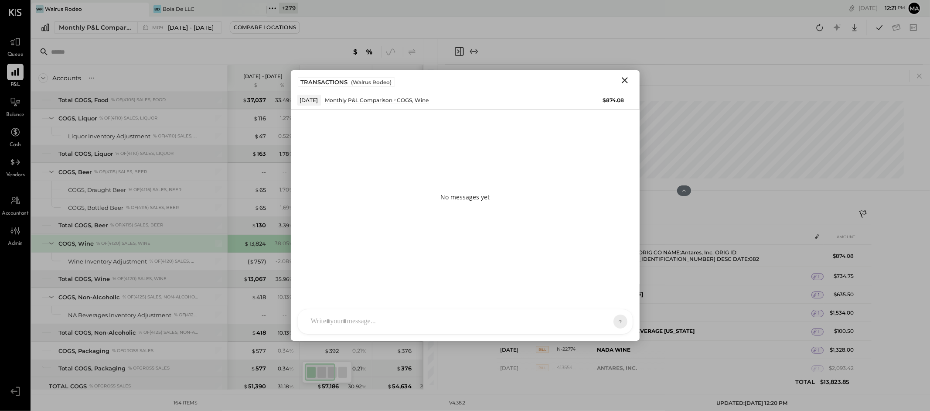
click at [559, 318] on div at bounding box center [465, 321] width 335 height 24
type input "*****"
click at [597, 324] on icon at bounding box center [600, 321] width 7 height 7
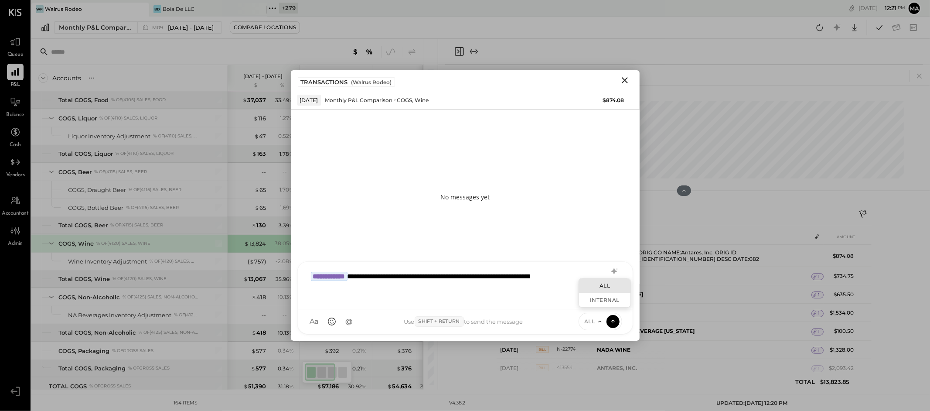
drag, startPoint x: 594, startPoint y: 303, endPoint x: 598, endPoint y: 304, distance: 4.6
click at [594, 303] on div "INTERNAL" at bounding box center [604, 300] width 51 height 14
click at [613, 320] on icon at bounding box center [612, 320] width 3 height 2
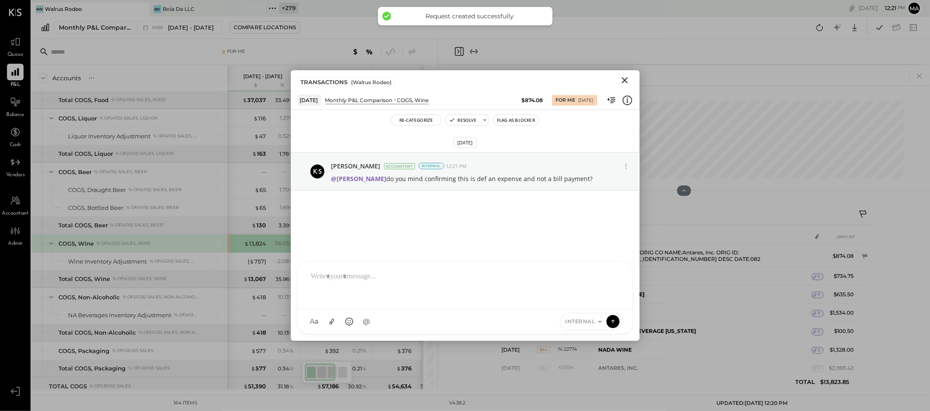
click at [625, 79] on icon "Close" at bounding box center [625, 80] width 10 height 10
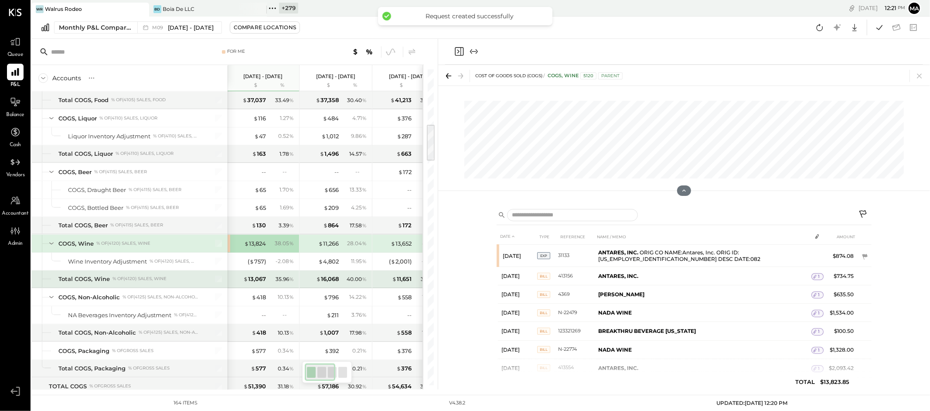
scroll to position [502, 0]
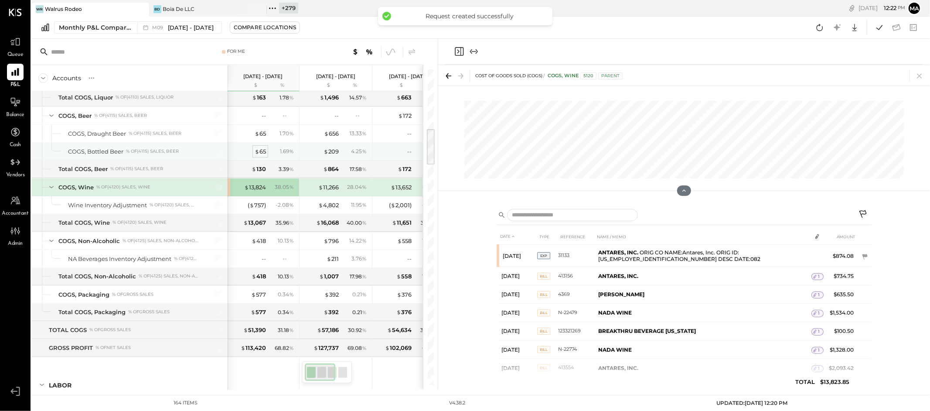
click at [260, 153] on div "$ 65" at bounding box center [260, 151] width 11 height 8
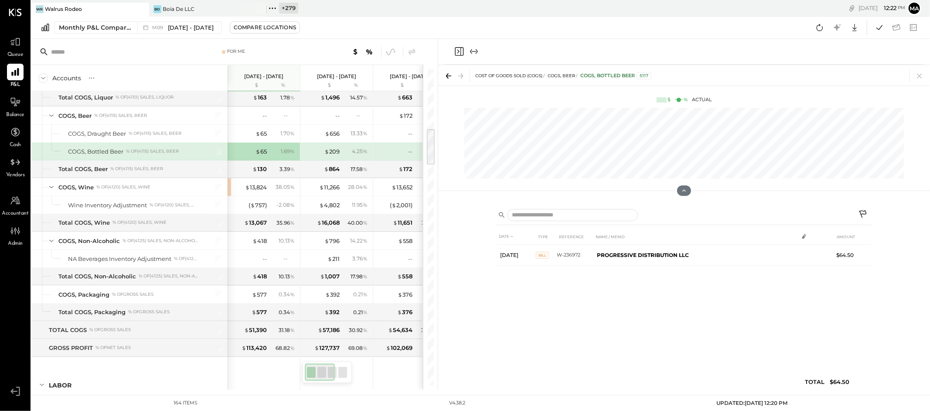
click at [863, 212] on icon at bounding box center [864, 215] width 10 height 10
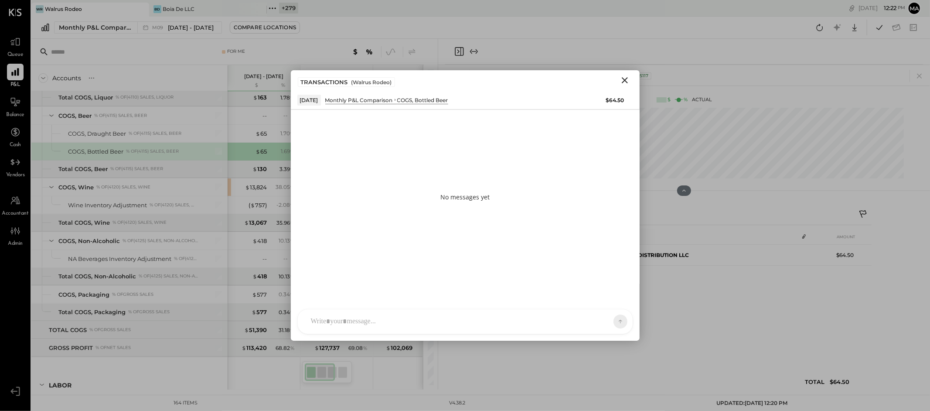
click at [469, 332] on div at bounding box center [465, 321] width 335 height 24
click at [465, 324] on div "CF [PERSON_NAME] ID [PERSON_NAME] Del [PERSON_NAME] AM [PERSON_NAME] AA [PERSON…" at bounding box center [465, 297] width 336 height 73
type input "*****"
click at [598, 318] on icon at bounding box center [600, 321] width 7 height 7
click at [595, 299] on div "INTERNAL" at bounding box center [604, 300] width 51 height 14
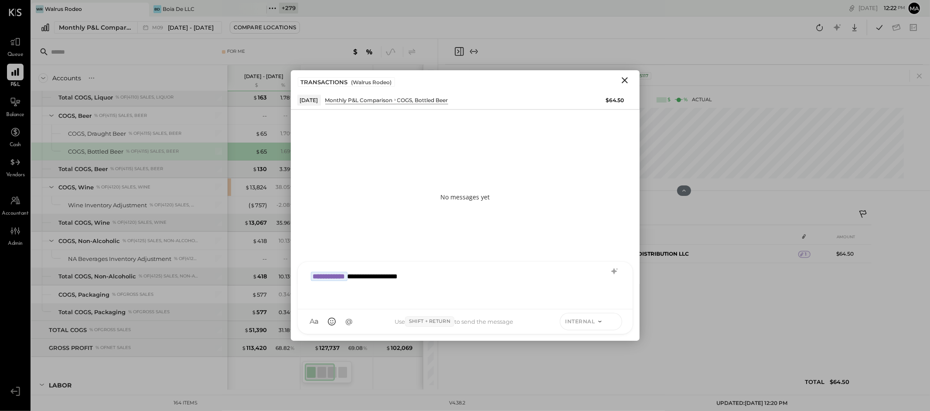
click at [612, 317] on icon at bounding box center [613, 321] width 8 height 9
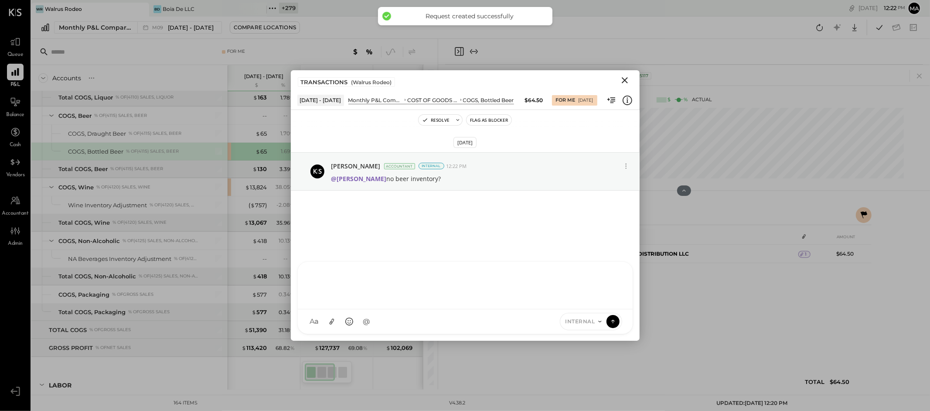
click at [626, 78] on icon "Close" at bounding box center [625, 80] width 10 height 10
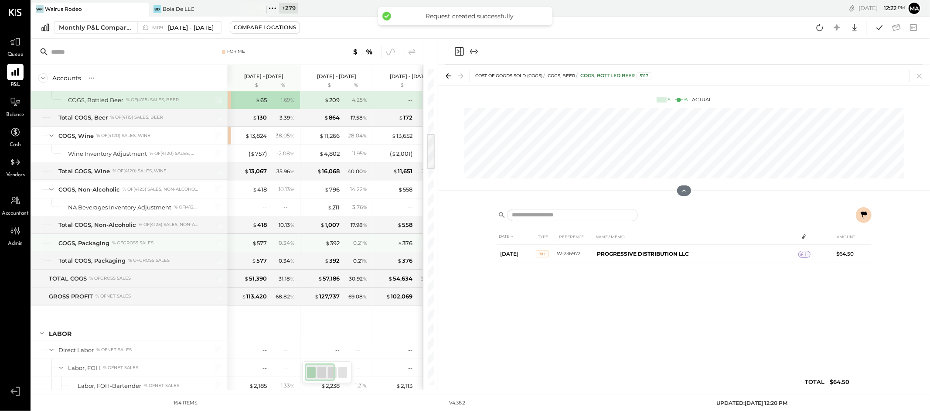
scroll to position [555, 0]
click at [264, 188] on div "$ 418" at bounding box center [260, 188] width 14 height 8
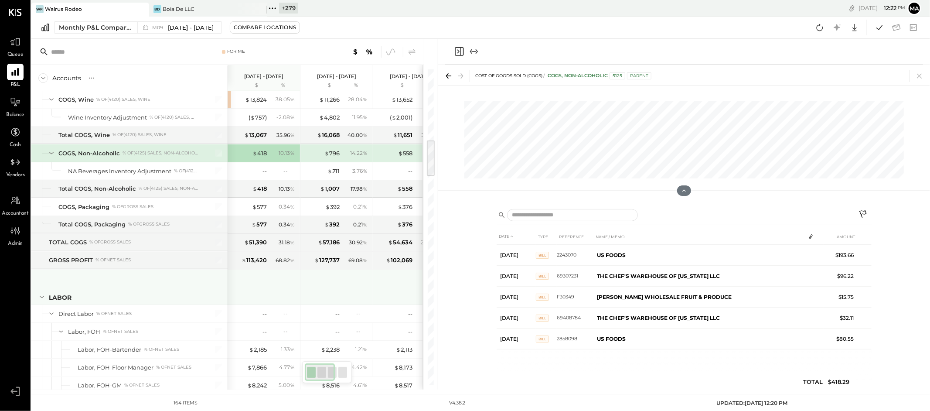
scroll to position [605, 0]
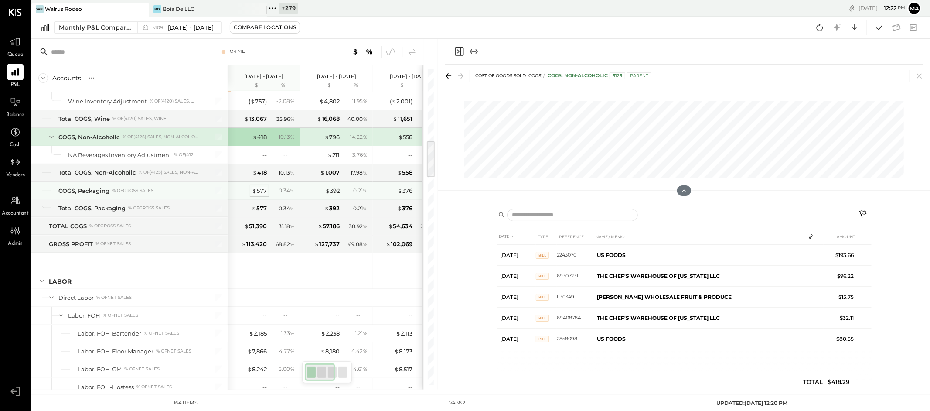
click at [262, 191] on div "$ 577" at bounding box center [259, 191] width 15 height 8
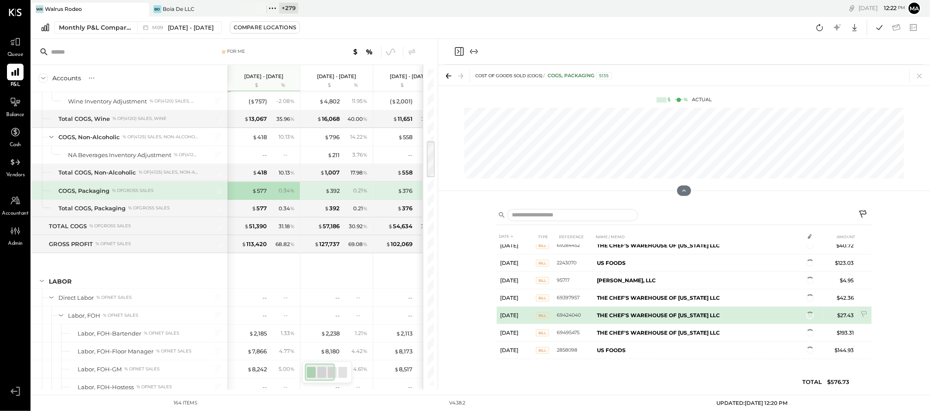
scroll to position [14, 0]
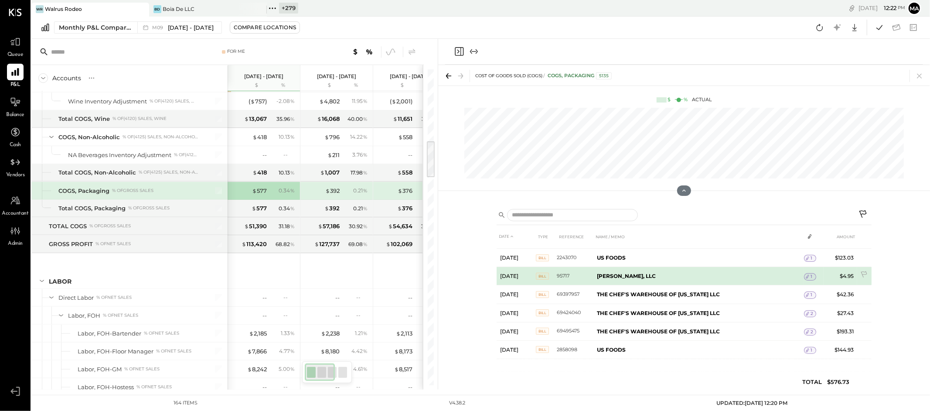
click at [811, 275] on span "1" at bounding box center [812, 276] width 2 height 6
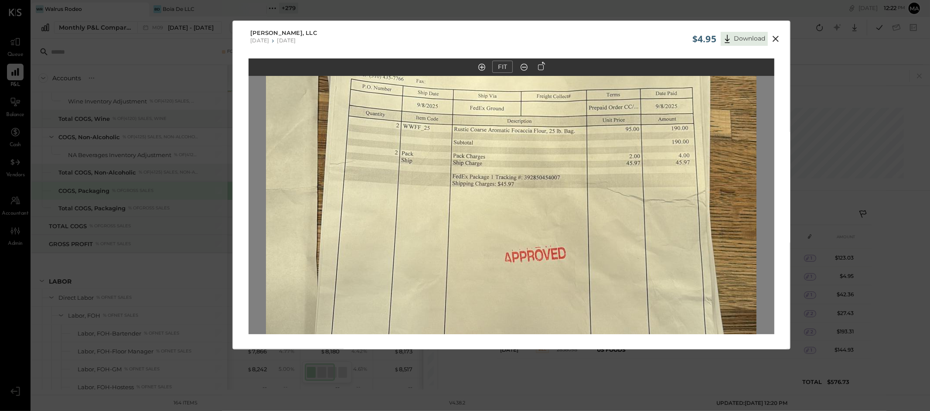
click at [775, 38] on icon at bounding box center [776, 39] width 6 height 6
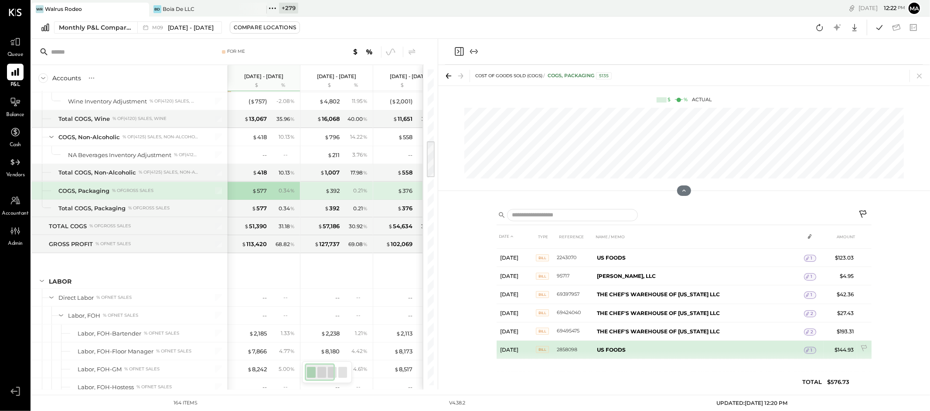
click at [811, 348] on div "1" at bounding box center [810, 350] width 12 height 7
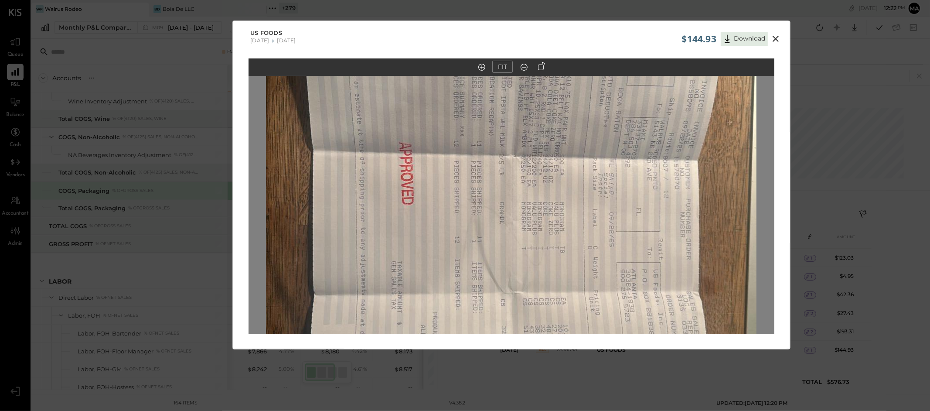
click at [543, 65] on icon at bounding box center [541, 66] width 7 height 9
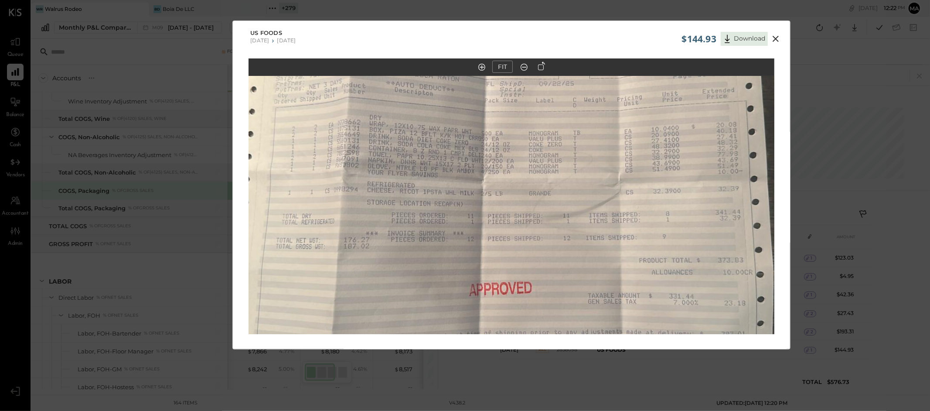
click at [779, 37] on icon at bounding box center [776, 39] width 10 height 10
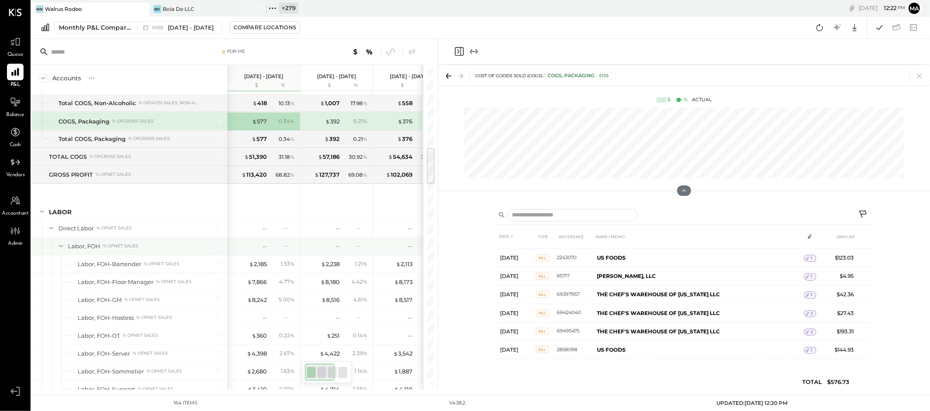
scroll to position [677, 0]
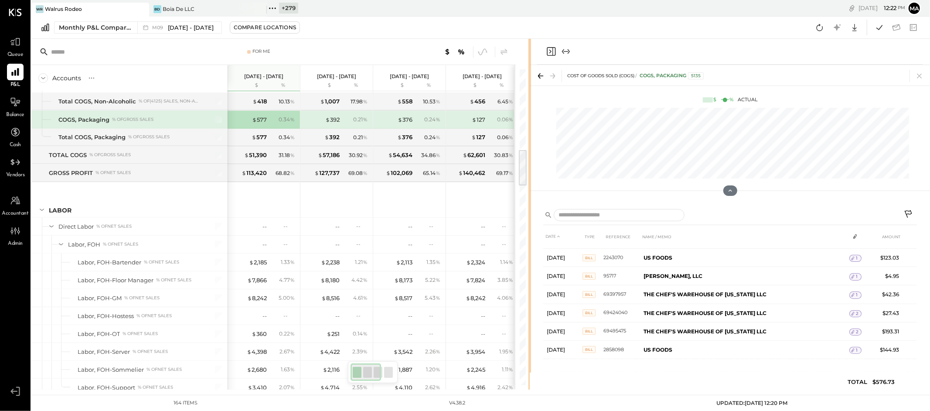
drag, startPoint x: 437, startPoint y: 225, endPoint x: 530, endPoint y: 219, distance: 93.5
click at [530, 219] on div "For Me Accounts S % GL [DATE] - [DATE] $ % [DATE] - [DATE] $ % [DATE] - [DATE] …" at bounding box center [480, 214] width 899 height 351
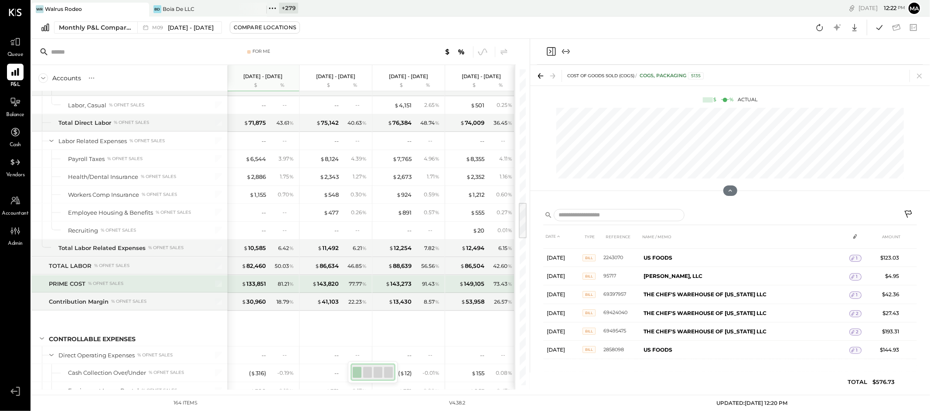
scroll to position [1121, 0]
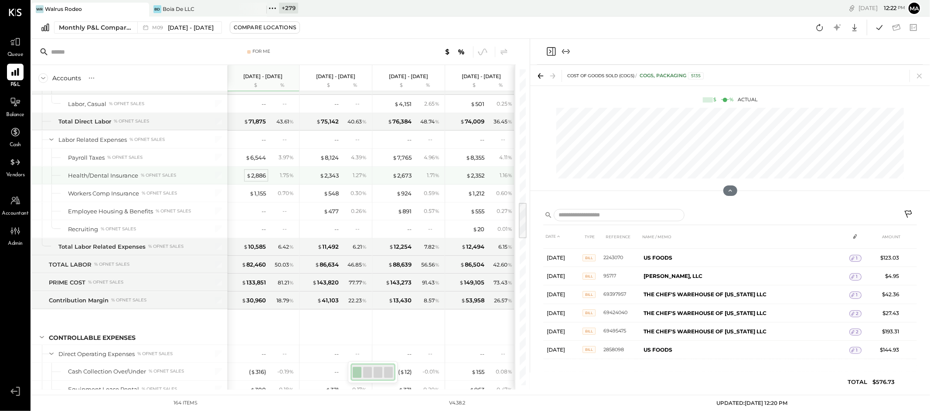
click at [259, 178] on div "$ 2,886" at bounding box center [256, 175] width 20 height 8
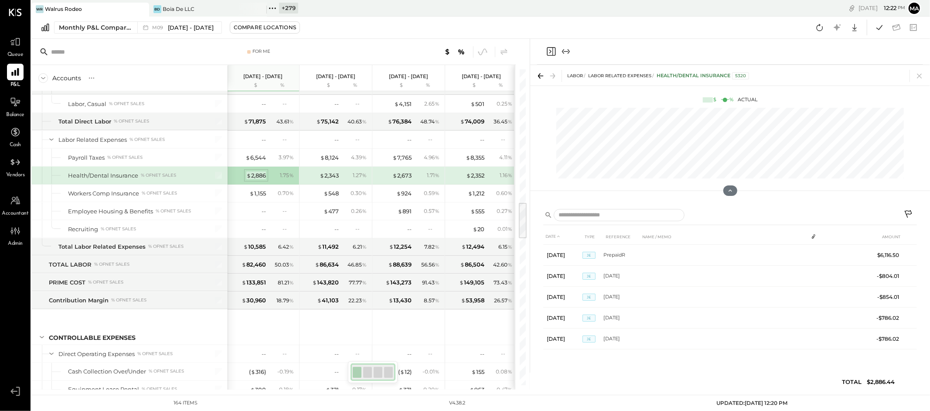
scroll to position [0, 0]
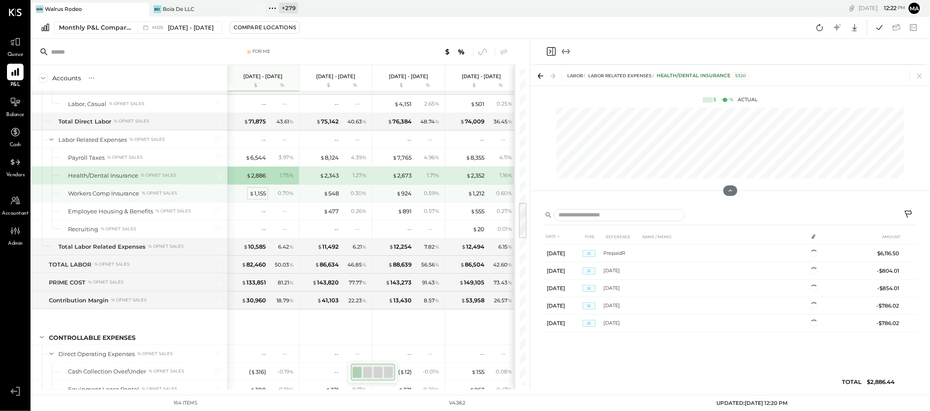
click at [254, 195] on div "$ 1,155" at bounding box center [258, 193] width 17 height 8
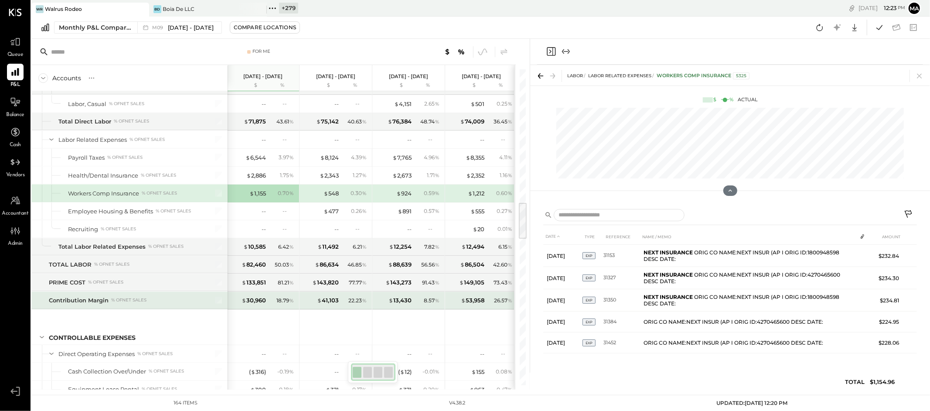
scroll to position [1123, 0]
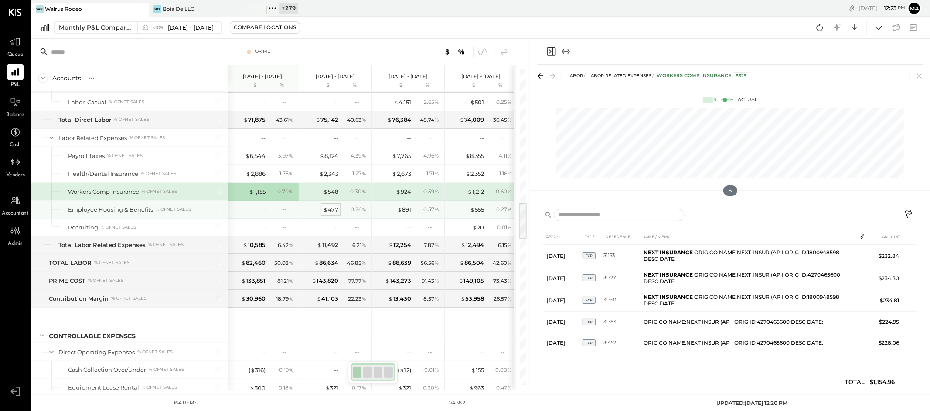
click at [330, 209] on div "$ 477" at bounding box center [330, 209] width 15 height 8
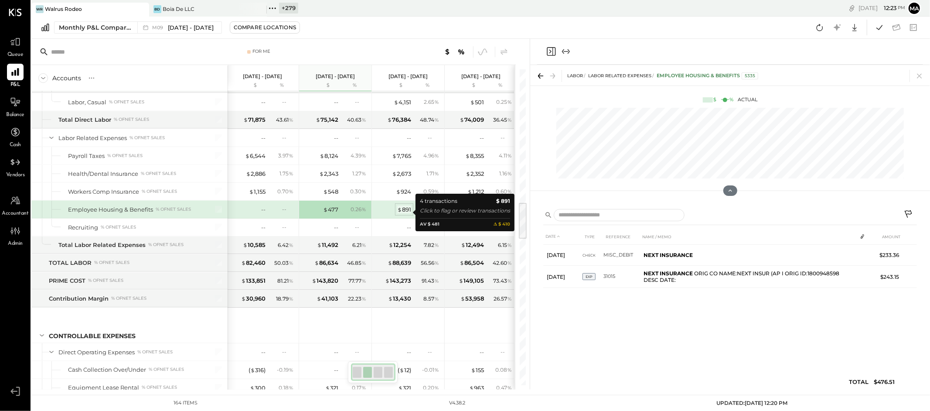
click at [407, 210] on div "$ 891" at bounding box center [404, 209] width 14 height 8
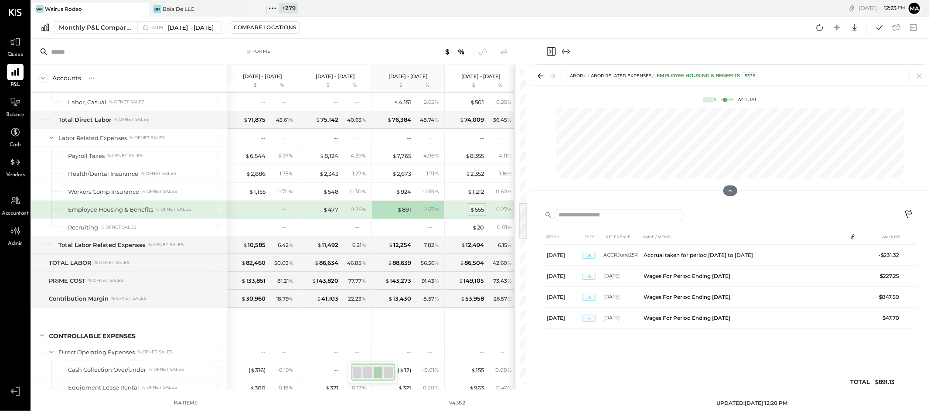
click at [478, 212] on div "$ 555" at bounding box center [477, 209] width 14 height 8
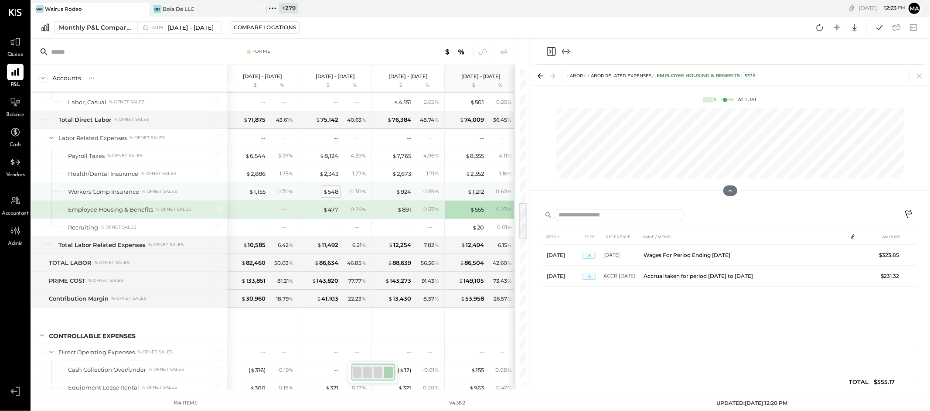
click at [329, 192] on div "$ 548" at bounding box center [330, 192] width 15 height 8
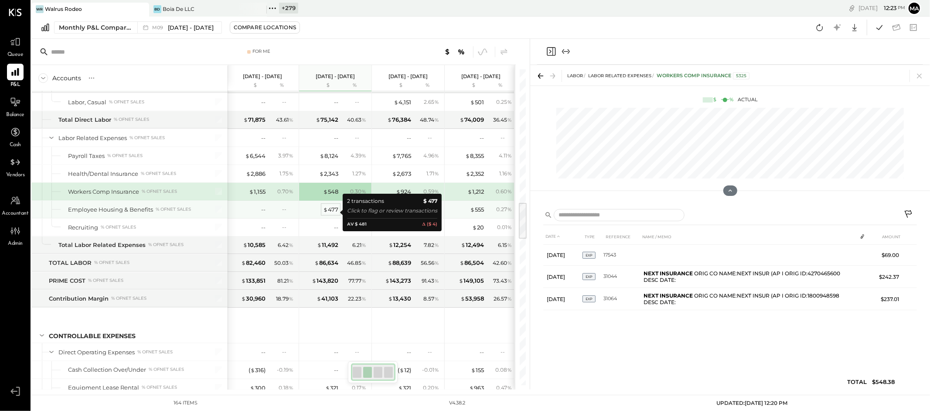
click at [332, 211] on div "$ 477" at bounding box center [330, 209] width 15 height 8
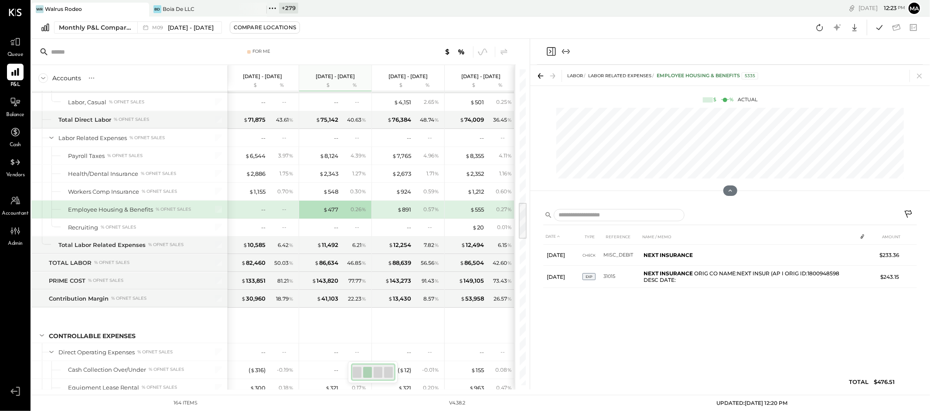
click at [910, 212] on icon at bounding box center [909, 215] width 10 height 10
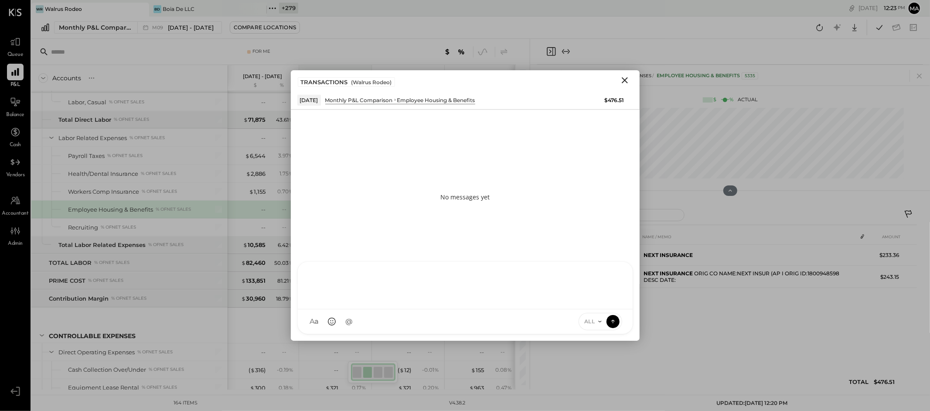
click at [552, 302] on div at bounding box center [466, 284] width 318 height 35
type input "*****"
click at [377, 275] on div "**********" at bounding box center [466, 284] width 318 height 35
drag, startPoint x: 596, startPoint y: 320, endPoint x: 594, endPoint y: 315, distance: 5.5
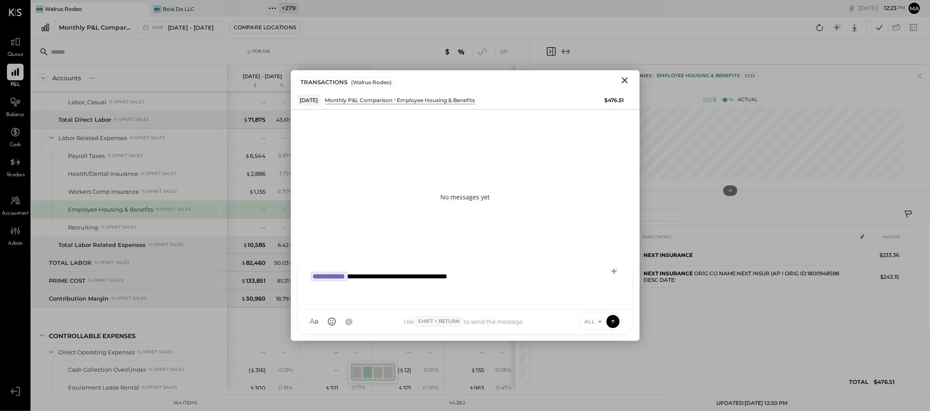
click at [596, 319] on div "ALL" at bounding box center [592, 321] width 27 height 7
click at [594, 298] on div "INTERNAL" at bounding box center [604, 300] width 51 height 14
click at [612, 320] on icon at bounding box center [612, 320] width 3 height 2
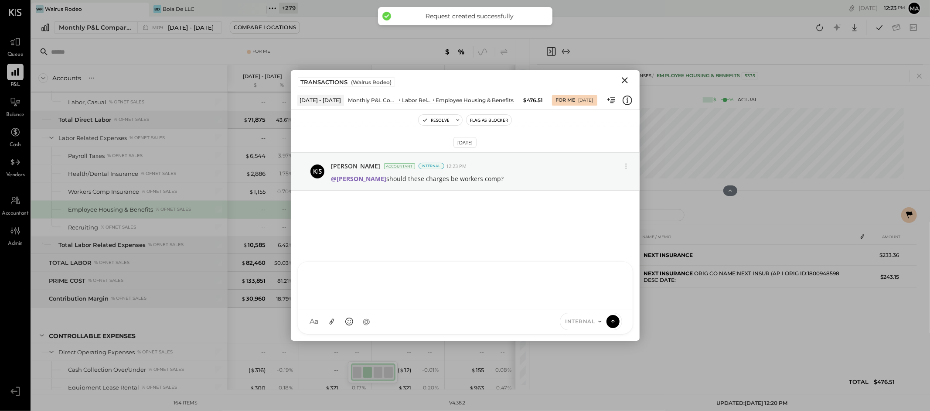
drag, startPoint x: 625, startPoint y: 75, endPoint x: 624, endPoint y: 84, distance: 8.3
click at [625, 76] on icon "Close" at bounding box center [625, 80] width 10 height 10
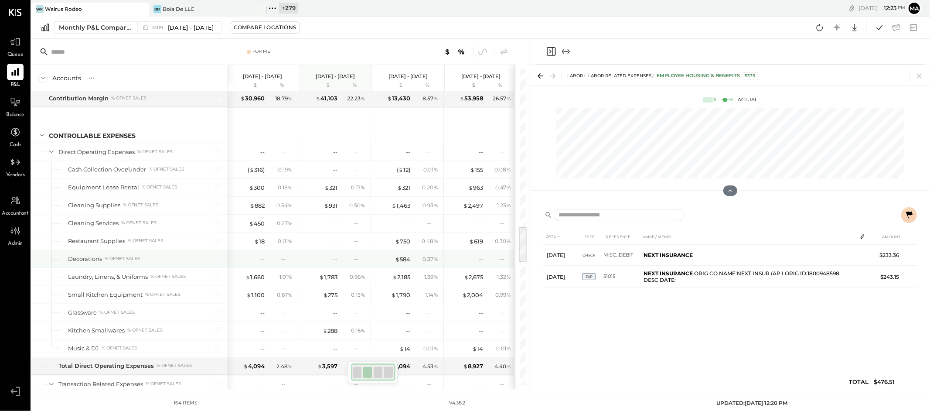
scroll to position [0, 2]
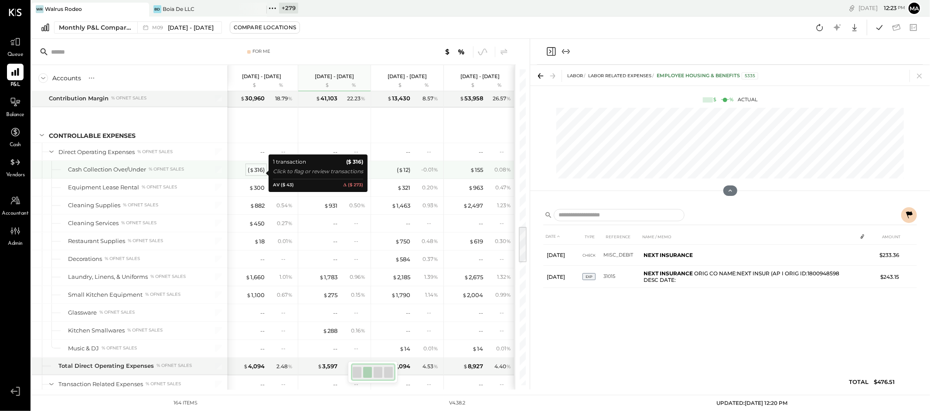
drag, startPoint x: 255, startPoint y: 171, endPoint x: 255, endPoint y: 177, distance: 5.3
click at [255, 171] on div "( $ 316 )" at bounding box center [256, 170] width 17 height 8
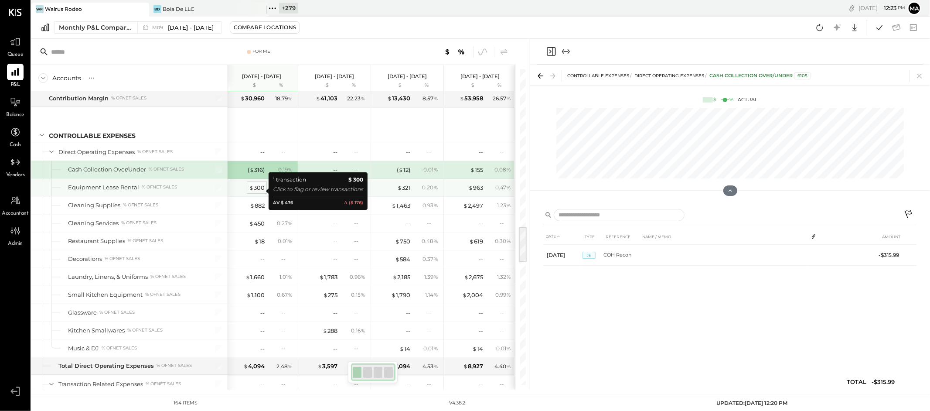
click at [255, 192] on div "$ 300" at bounding box center [257, 188] width 16 height 8
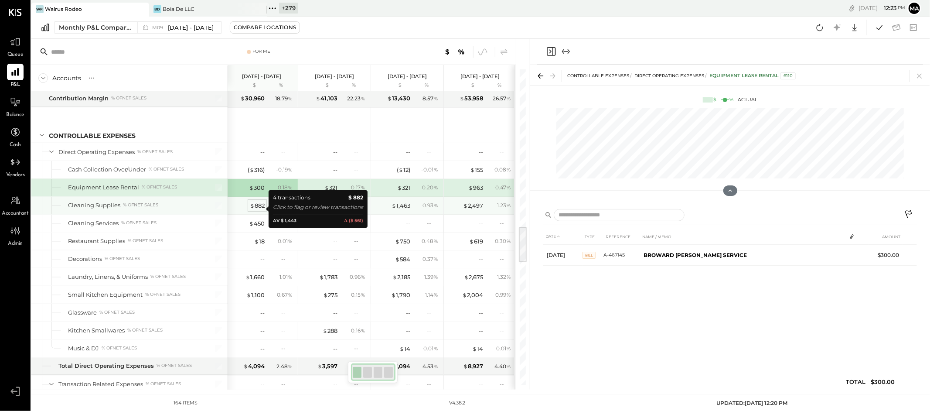
click at [261, 210] on div "$ 882" at bounding box center [257, 206] width 15 height 8
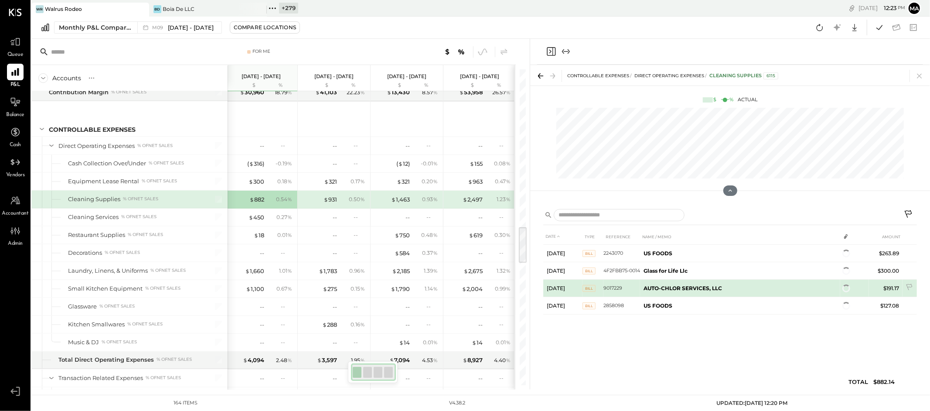
scroll to position [1326, 0]
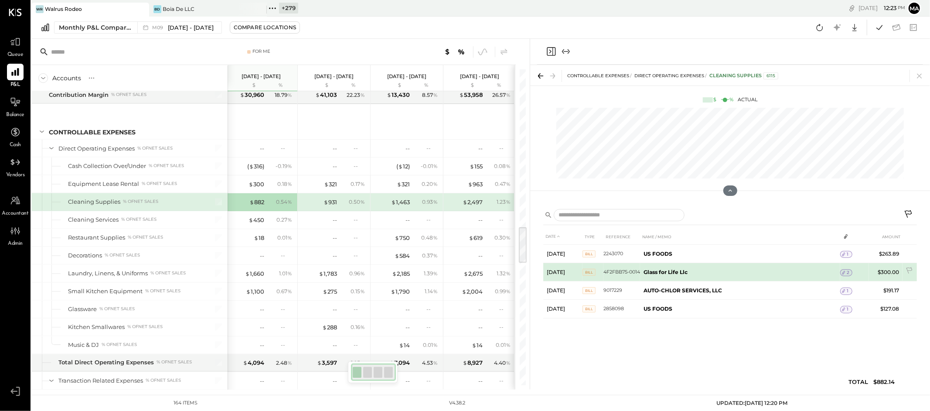
click at [847, 272] on span "2" at bounding box center [848, 273] width 3 height 6
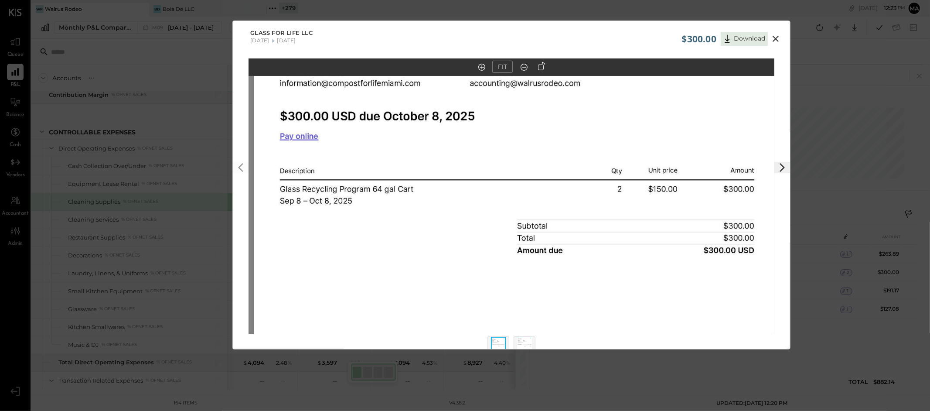
drag, startPoint x: 529, startPoint y: 159, endPoint x: 611, endPoint y: 140, distance: 84.2
click at [534, 228] on img at bounding box center [517, 253] width 526 height 681
click at [775, 37] on icon at bounding box center [776, 39] width 10 height 10
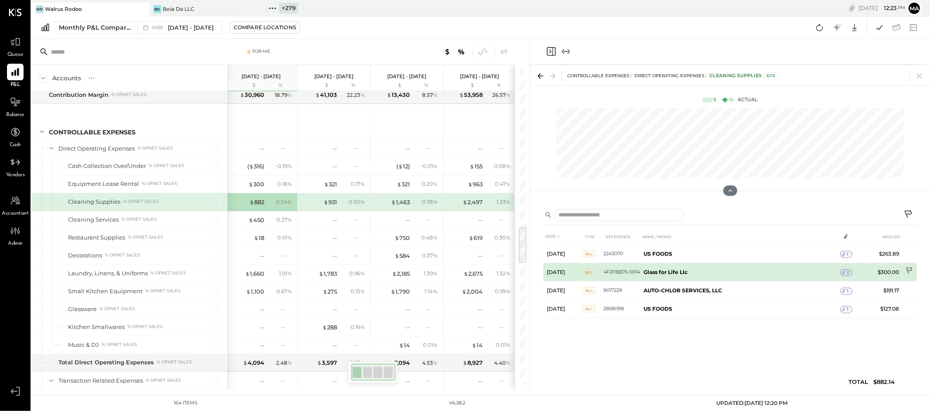
click at [909, 270] on icon at bounding box center [910, 271] width 9 height 9
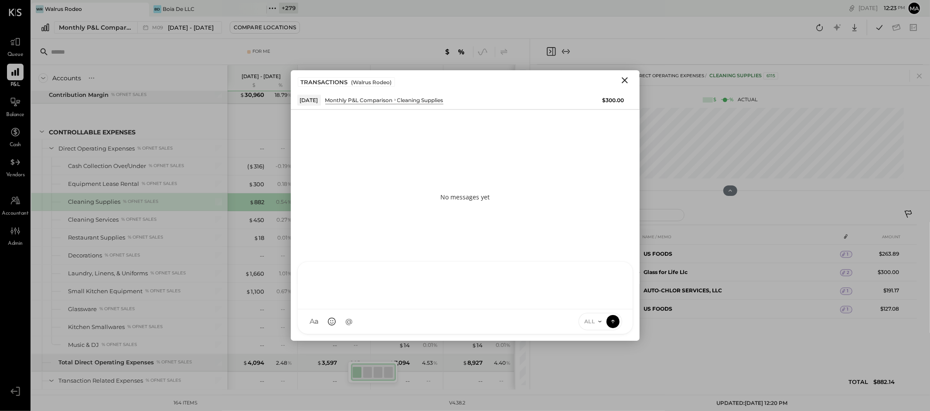
click at [516, 319] on div "CF [PERSON_NAME] ID [PERSON_NAME] Del [PERSON_NAME] AM [PERSON_NAME] AA [PERSON…" at bounding box center [465, 297] width 336 height 73
type input "****"
drag, startPoint x: 595, startPoint y: 316, endPoint x: 595, endPoint y: 311, distance: 5.7
click at [595, 316] on div "ALL" at bounding box center [601, 321] width 44 height 17
drag, startPoint x: 595, startPoint y: 325, endPoint x: 594, endPoint y: 317, distance: 7.5
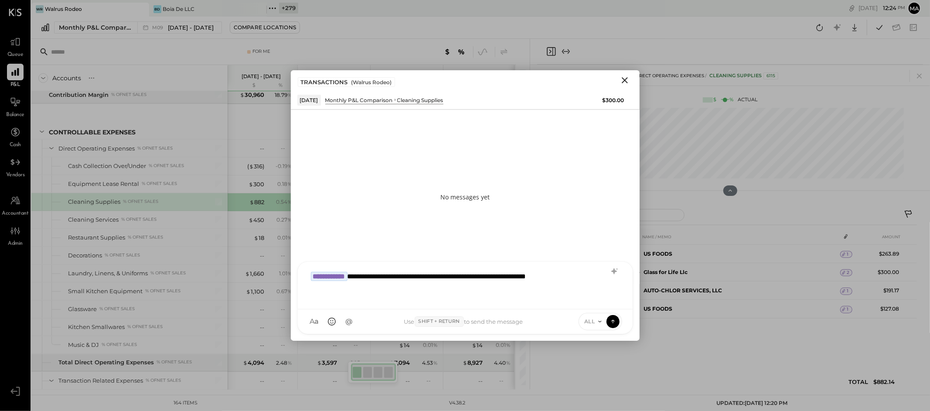
click at [595, 323] on span "ALL" at bounding box center [589, 321] width 11 height 7
click at [595, 299] on div "INTERNAL" at bounding box center [604, 300] width 51 height 14
click at [615, 320] on icon at bounding box center [613, 321] width 8 height 9
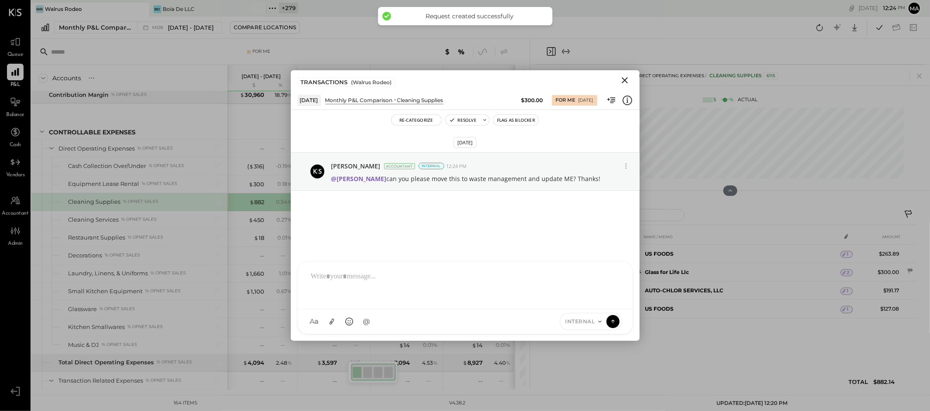
click at [625, 79] on icon "Close" at bounding box center [625, 80] width 6 height 6
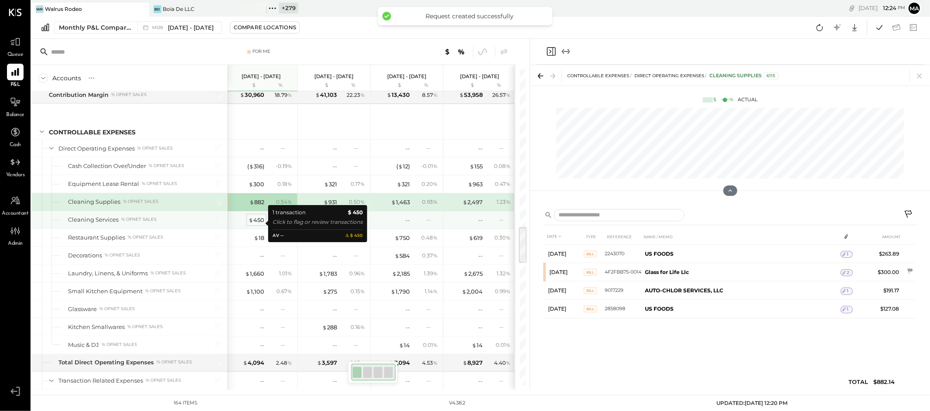
click at [258, 222] on div "$ 450" at bounding box center [257, 220] width 16 height 8
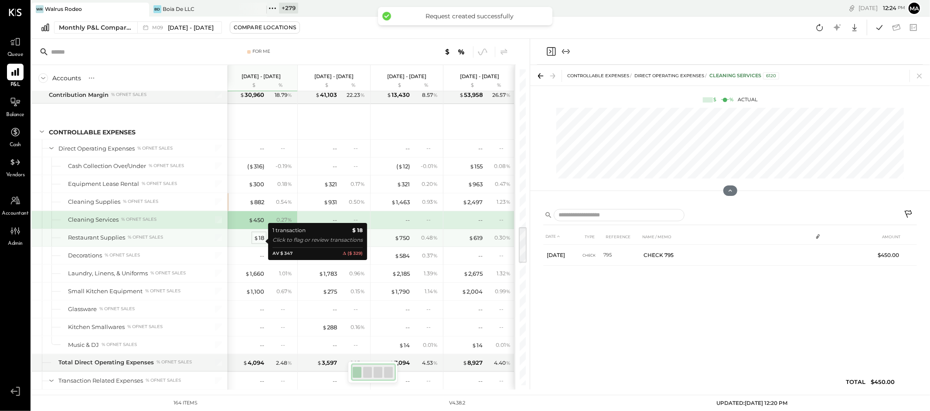
click at [261, 242] on div "$ 18" at bounding box center [259, 238] width 10 height 8
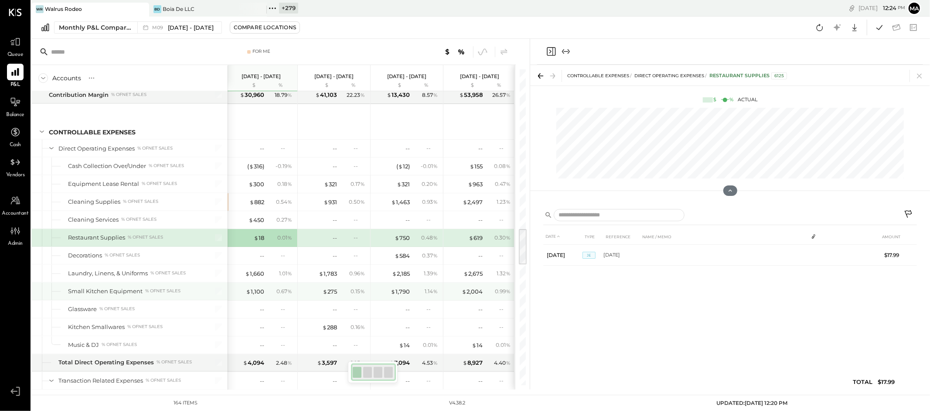
scroll to position [1384, 0]
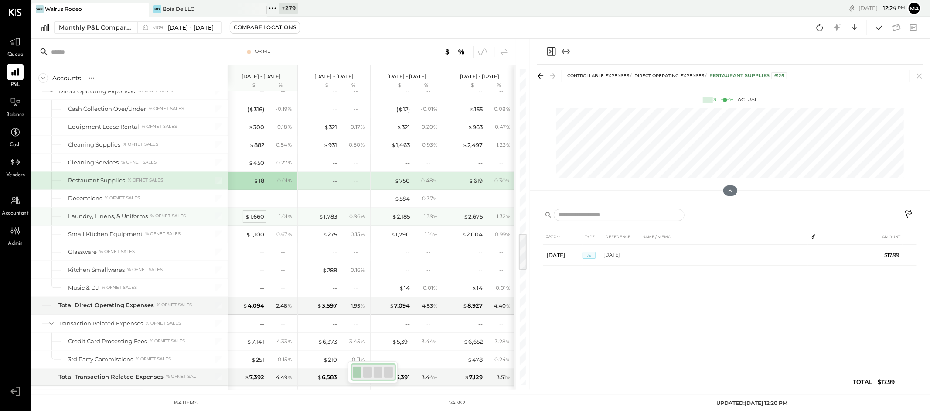
click at [253, 218] on div "$ 1,660" at bounding box center [254, 216] width 19 height 8
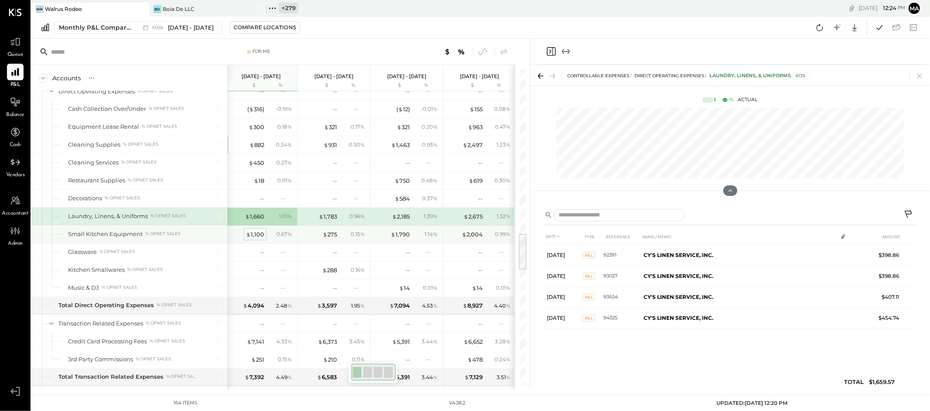
click at [256, 235] on div "$ 1,100" at bounding box center [255, 234] width 18 height 8
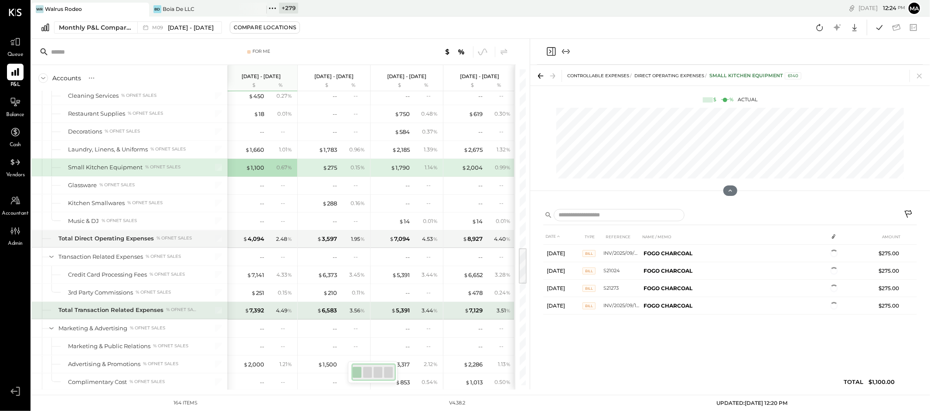
scroll to position [0, 4]
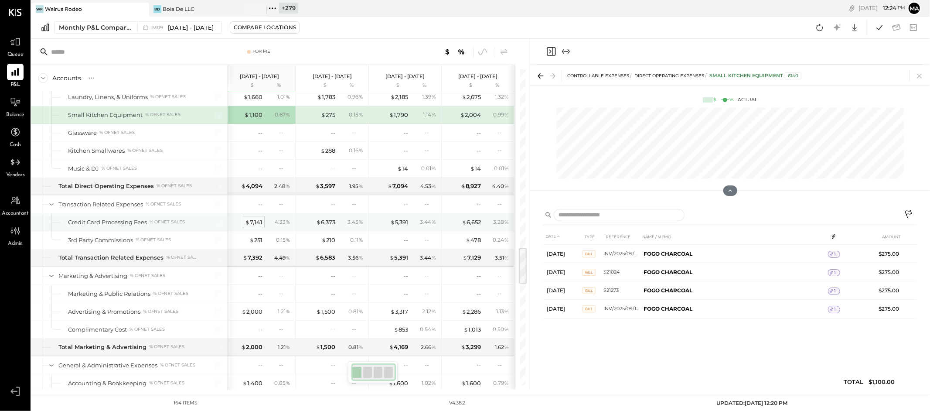
click at [256, 226] on div "$ 7,141" at bounding box center [253, 222] width 17 height 8
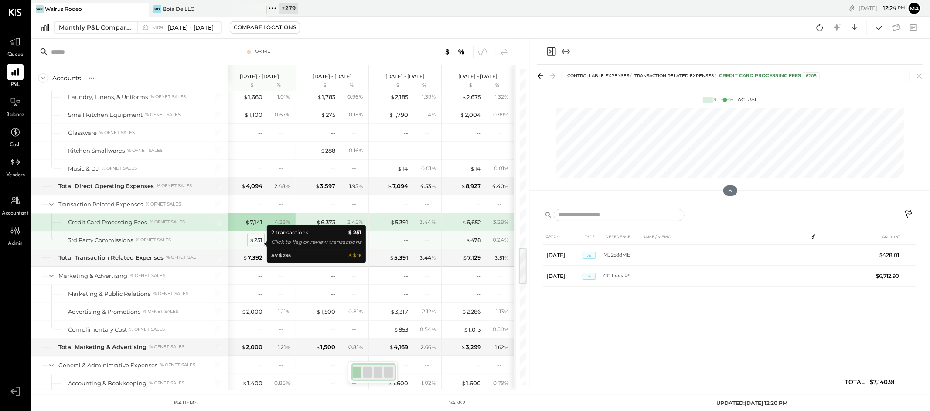
click at [257, 244] on div "$ 251" at bounding box center [256, 240] width 13 height 8
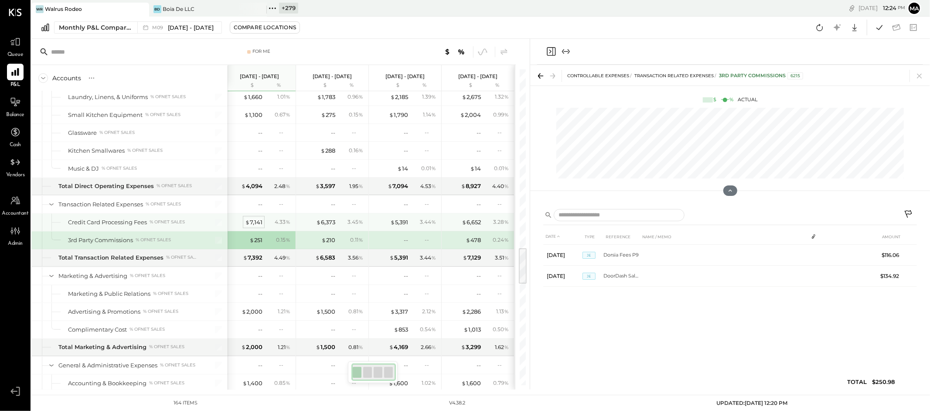
click at [255, 225] on div "$ 7,141" at bounding box center [253, 222] width 17 height 8
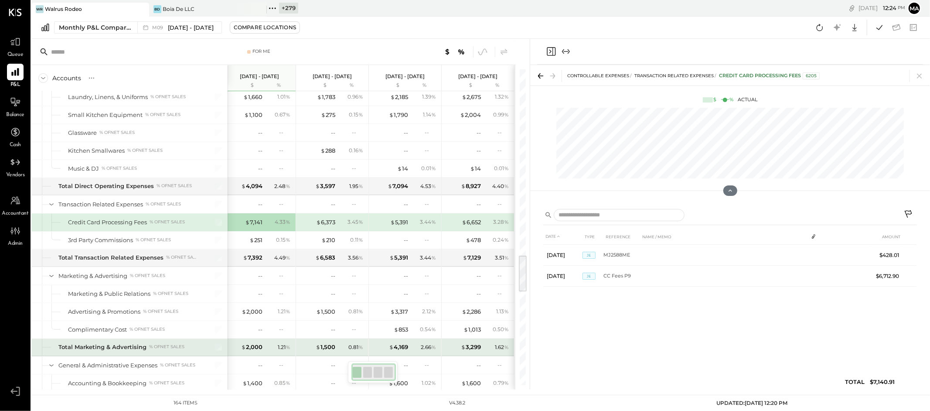
scroll to position [1593, 0]
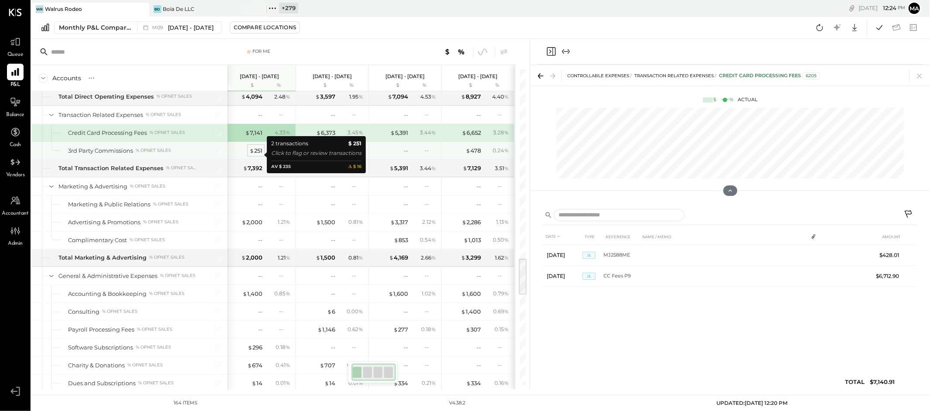
click at [258, 152] on div "$ 251" at bounding box center [256, 151] width 13 height 8
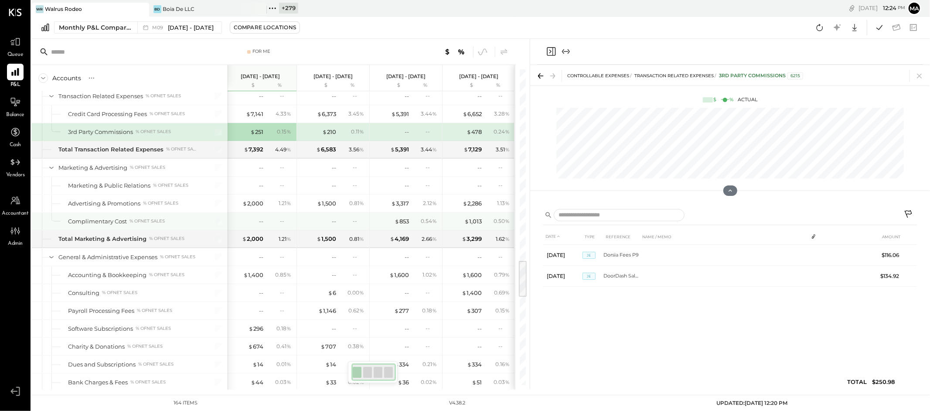
scroll to position [0, 5]
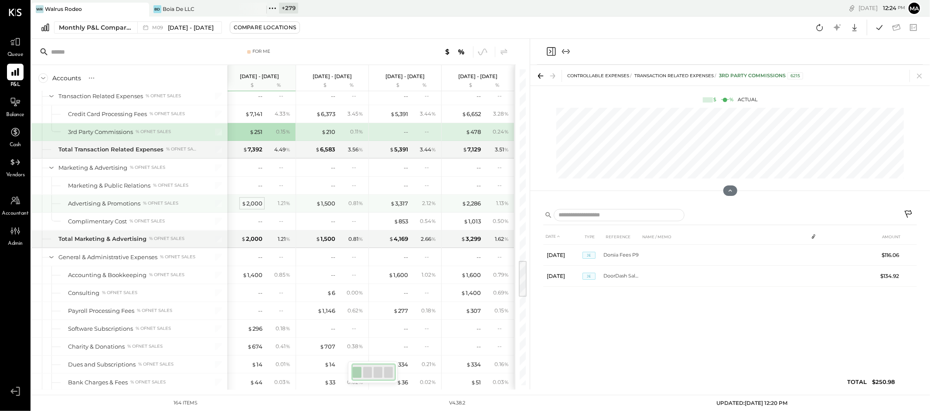
click at [253, 207] on div "$ 2,000" at bounding box center [252, 203] width 21 height 8
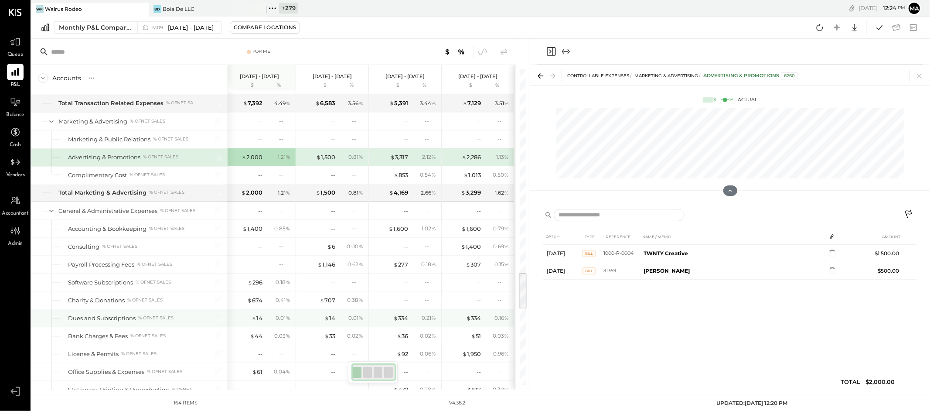
scroll to position [1729, 0]
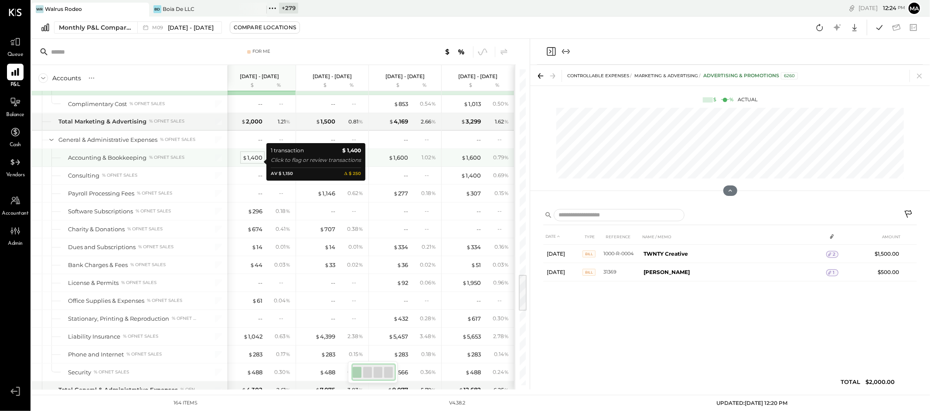
click at [251, 160] on div "$ 1,400" at bounding box center [253, 158] width 20 height 8
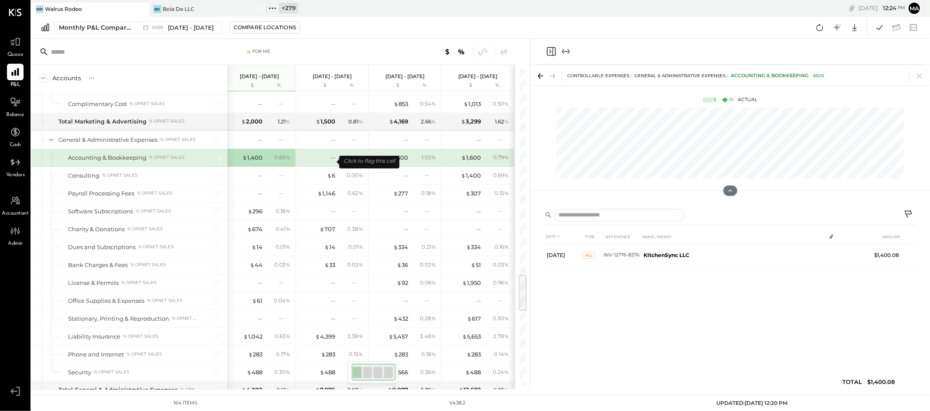
click at [328, 162] on div "--" at bounding box center [318, 158] width 35 height 8
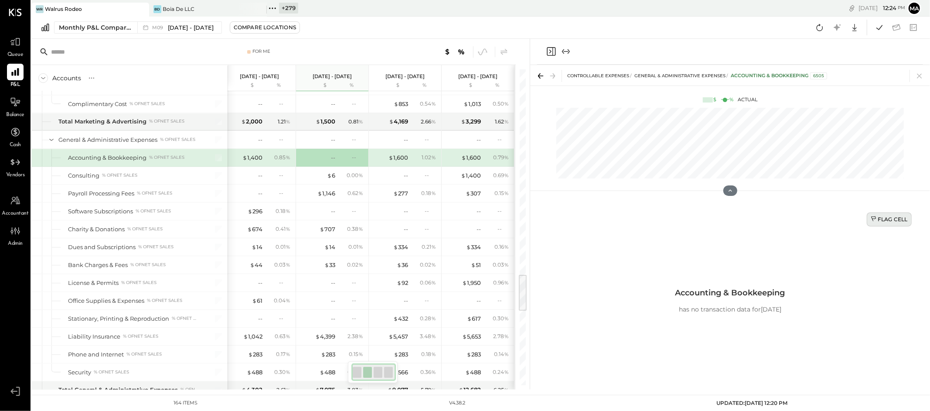
click at [897, 220] on div "Flag Cell" at bounding box center [889, 218] width 37 height 7
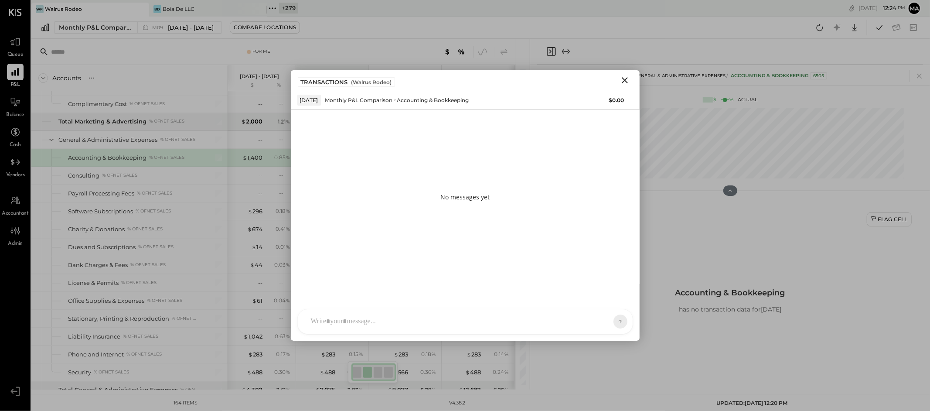
click at [544, 325] on div "CF [PERSON_NAME] ID [PERSON_NAME] Del [PERSON_NAME] AM [PERSON_NAME] AA [PERSON…" at bounding box center [465, 321] width 336 height 25
type input "*****"
click at [599, 321] on icon at bounding box center [600, 321] width 7 height 7
click at [591, 295] on div "INTERNAL" at bounding box center [604, 300] width 51 height 14
click at [610, 321] on icon at bounding box center [613, 321] width 8 height 9
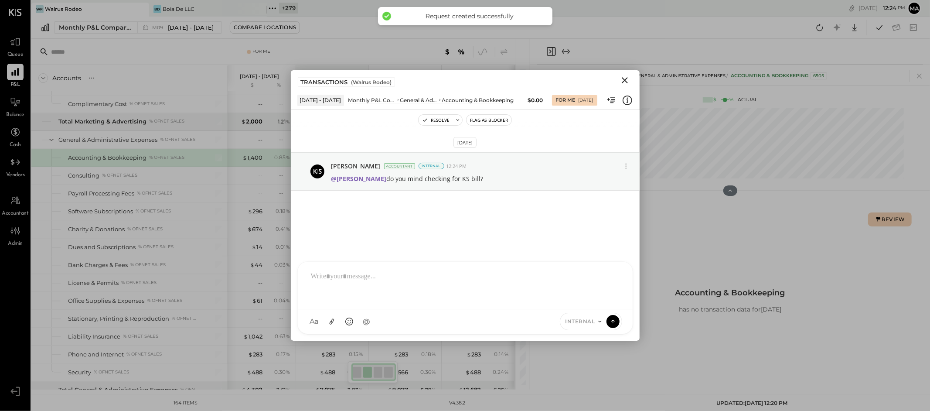
click at [625, 79] on icon "Close" at bounding box center [625, 80] width 10 height 10
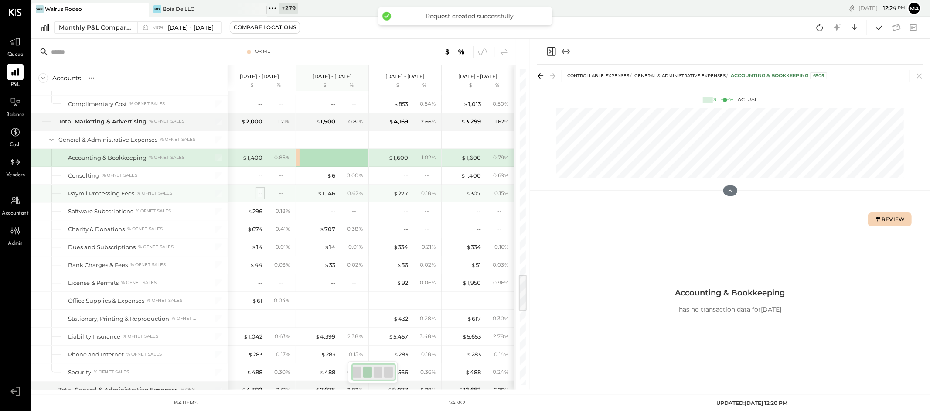
click at [260, 197] on div "--" at bounding box center [260, 193] width 4 height 8
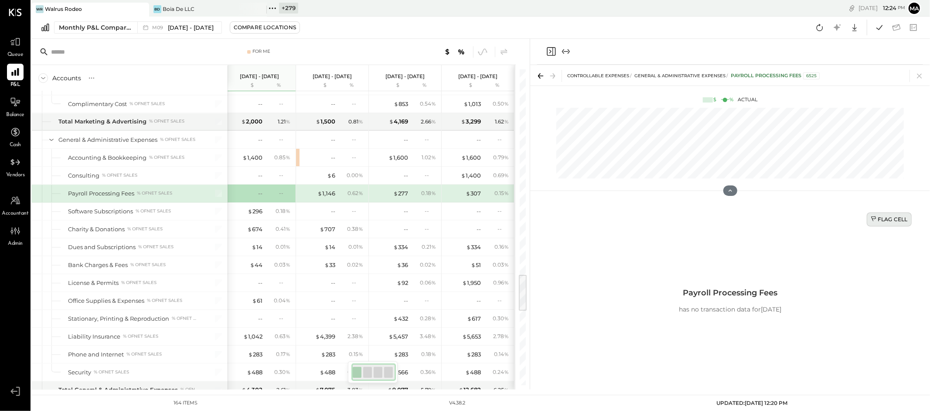
click at [887, 215] on div "Flag Cell" at bounding box center [889, 218] width 37 height 7
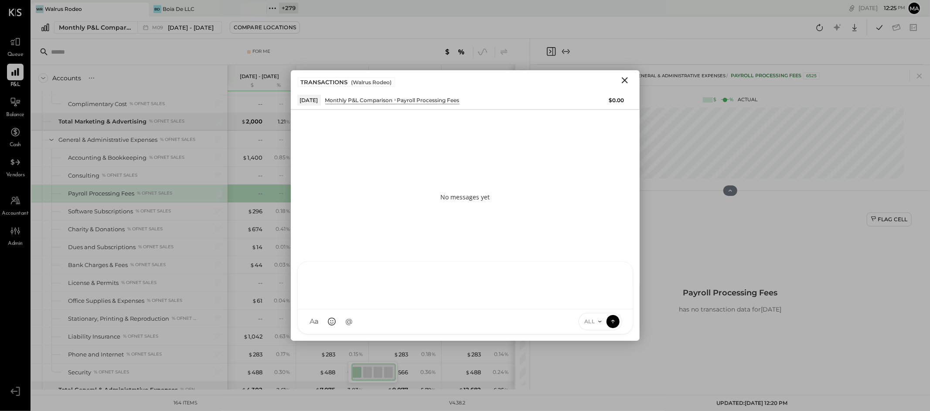
click at [537, 321] on div "CF [PERSON_NAME] ID [PERSON_NAME] Del [PERSON_NAME] AM [PERSON_NAME] AA [PERSON…" at bounding box center [465, 297] width 336 height 73
type input "*****"
drag, startPoint x: 594, startPoint y: 320, endPoint x: 594, endPoint y: 308, distance: 11.8
click at [594, 319] on span "ALL" at bounding box center [589, 321] width 11 height 7
click at [594, 300] on div "INTERNAL" at bounding box center [604, 300] width 51 height 14
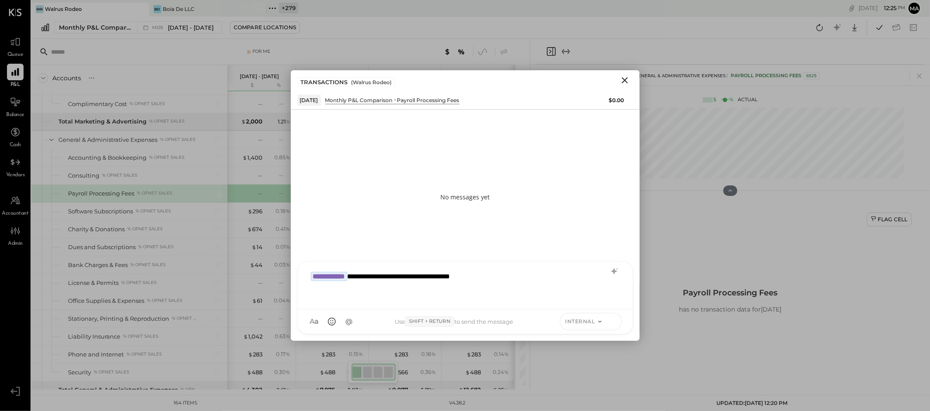
click at [615, 321] on icon at bounding box center [613, 321] width 8 height 9
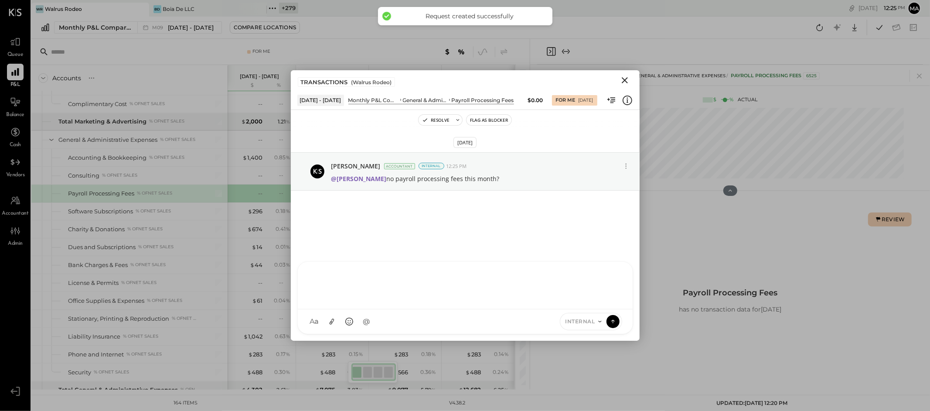
click at [625, 78] on icon "Close" at bounding box center [625, 80] width 10 height 10
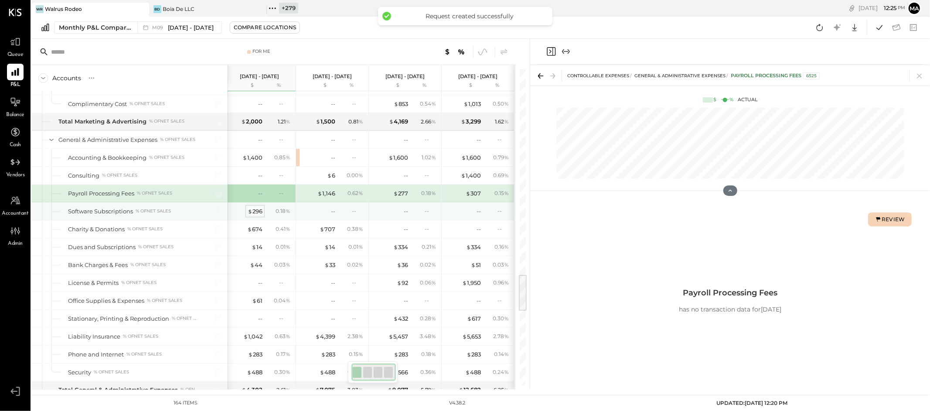
click at [255, 215] on div "$ 296" at bounding box center [255, 211] width 15 height 8
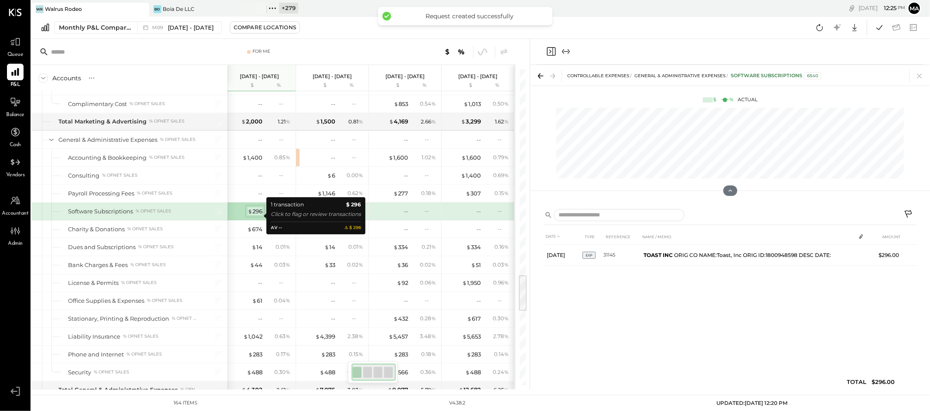
scroll to position [1729, 0]
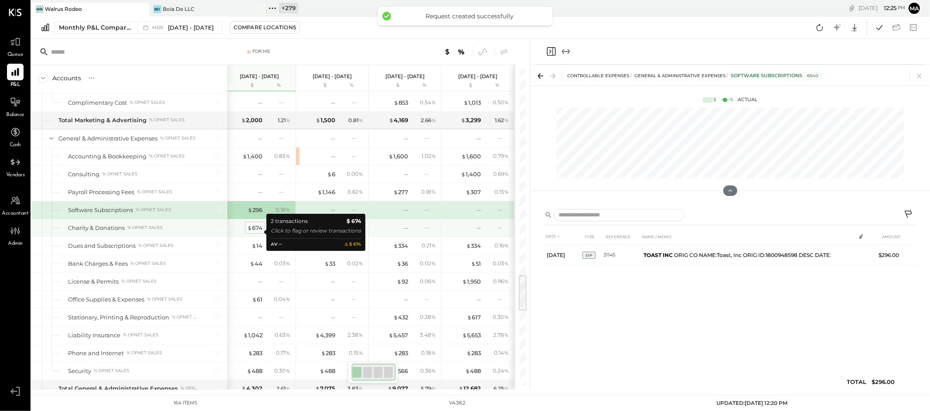
click at [255, 232] on div "$ 674" at bounding box center [254, 228] width 15 height 8
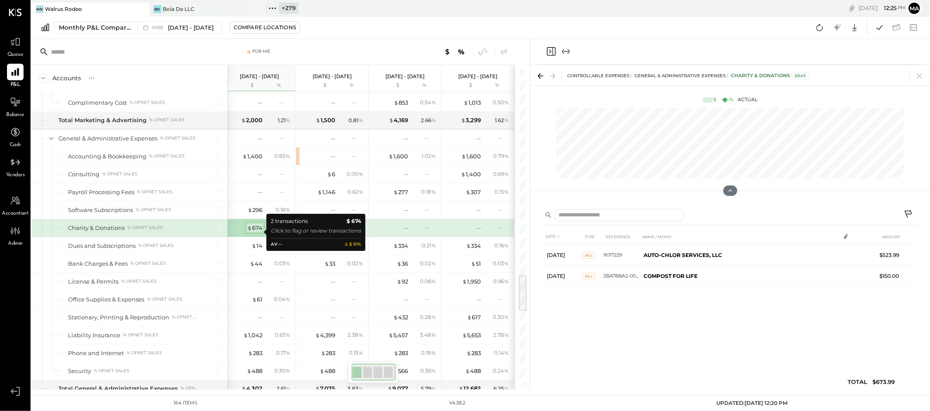
scroll to position [1726, 0]
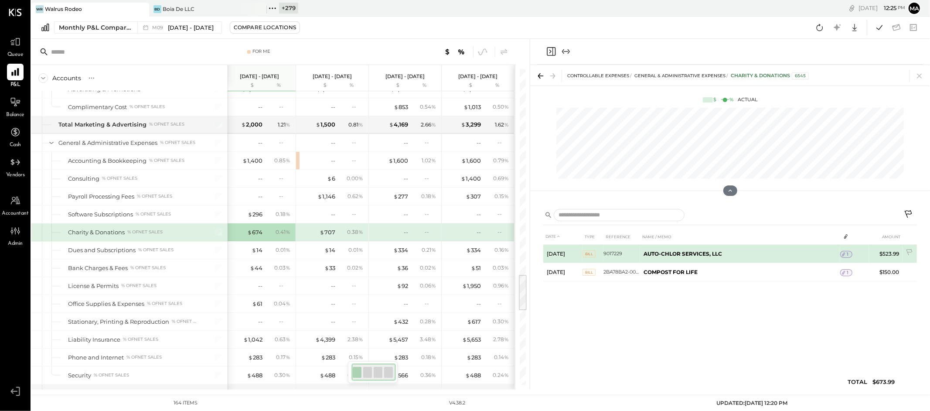
click at [845, 253] on icon at bounding box center [844, 255] width 3 height 4
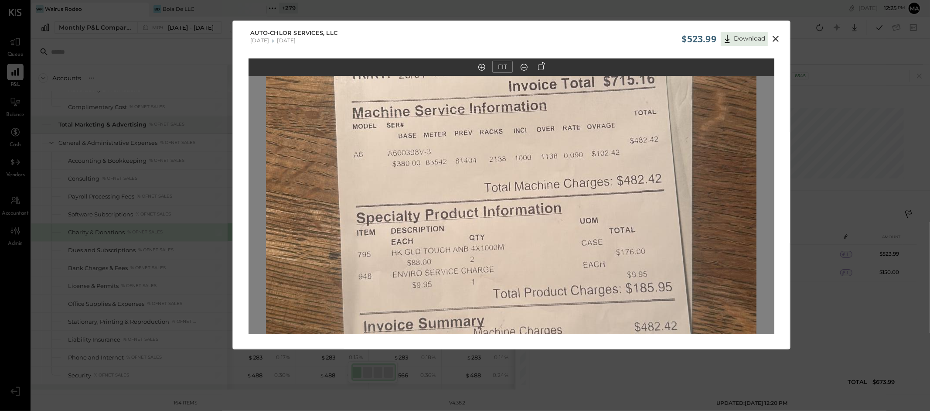
click at [774, 38] on icon at bounding box center [776, 39] width 6 height 6
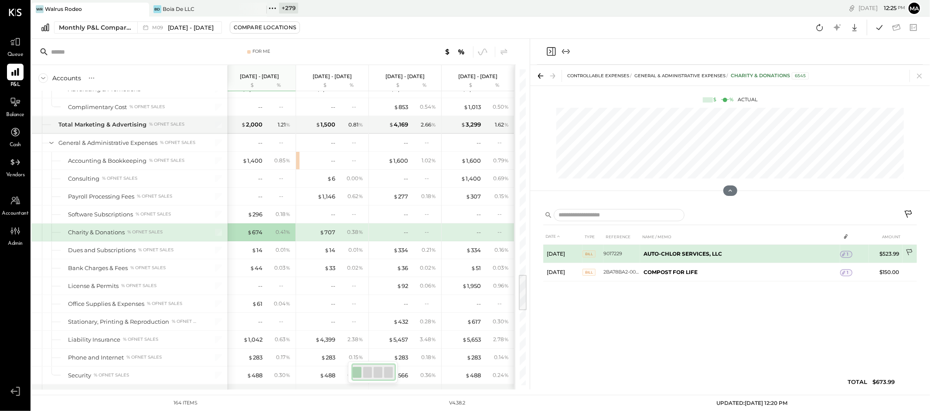
click at [911, 249] on icon at bounding box center [909, 252] width 6 height 7
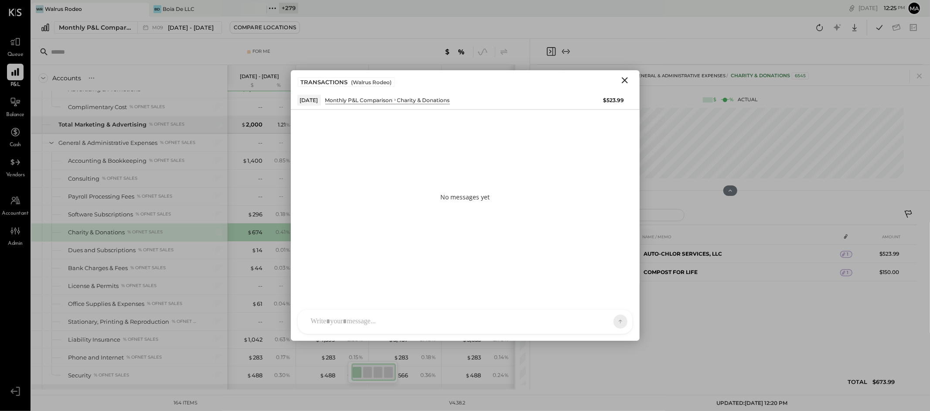
click at [584, 321] on div "CF [PERSON_NAME] ID [PERSON_NAME] Del [PERSON_NAME] AM [PERSON_NAME] AA [PERSON…" at bounding box center [465, 321] width 336 height 25
type input "*****"
click at [599, 319] on icon at bounding box center [600, 321] width 7 height 7
drag, startPoint x: 596, startPoint y: 300, endPoint x: 602, endPoint y: 311, distance: 12.5
click at [596, 300] on div "INTERNAL" at bounding box center [604, 300] width 51 height 14
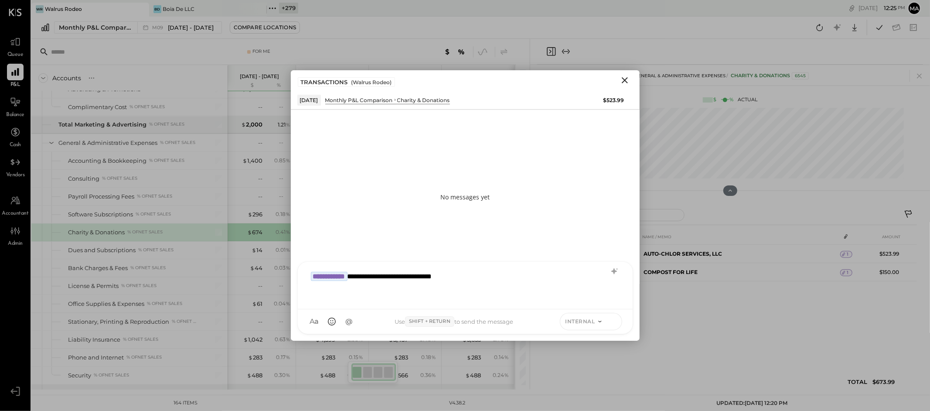
click at [613, 320] on icon at bounding box center [613, 321] width 8 height 9
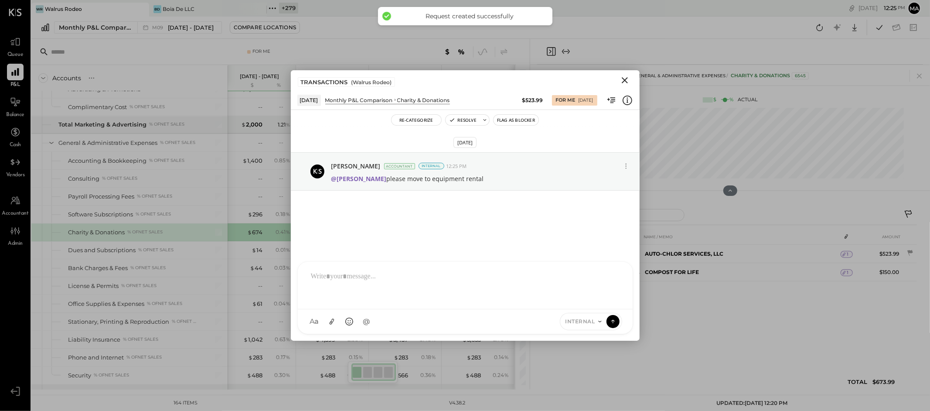
click at [625, 80] on icon "Close" at bounding box center [625, 80] width 6 height 6
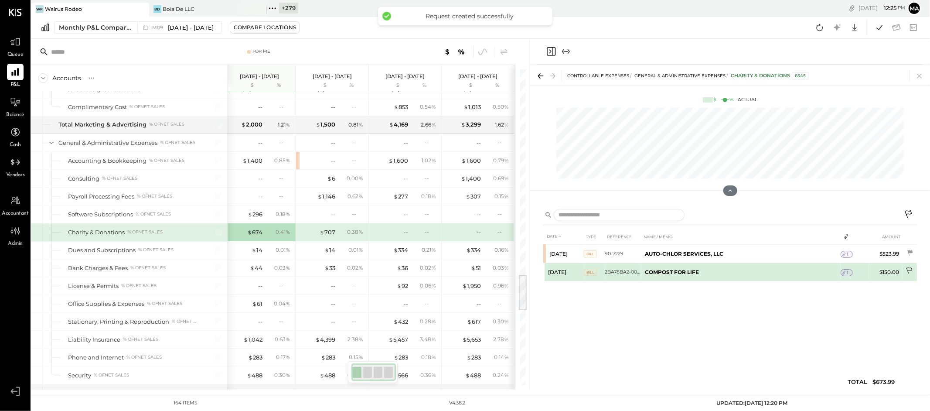
click at [911, 270] on icon at bounding box center [910, 271] width 9 height 9
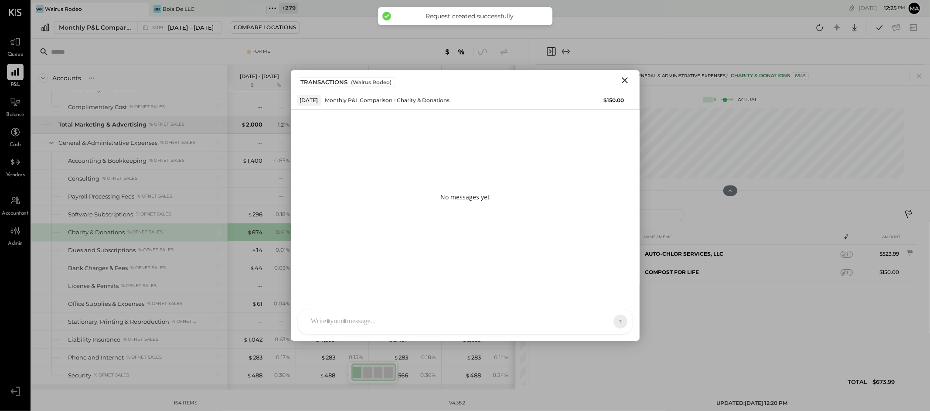
click at [515, 323] on div "CF [PERSON_NAME] ID [PERSON_NAME] Del [PERSON_NAME] AM [PERSON_NAME] AA [PERSON…" at bounding box center [465, 321] width 336 height 25
type input "*****"
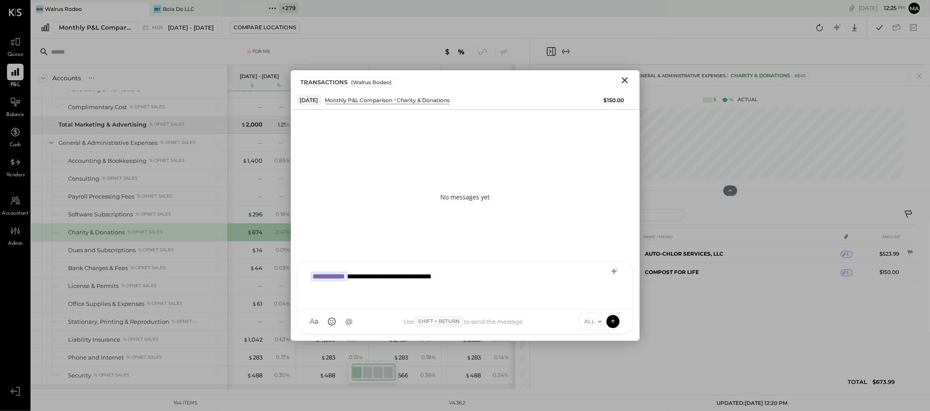
click at [598, 319] on icon at bounding box center [600, 321] width 7 height 7
click at [594, 293] on div "INTERNAL" at bounding box center [604, 300] width 51 height 14
click at [610, 321] on icon at bounding box center [613, 321] width 8 height 9
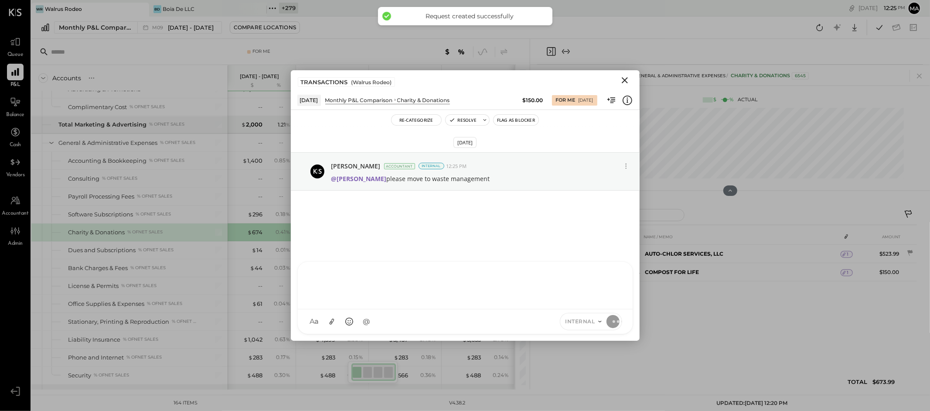
click at [624, 79] on icon "Close" at bounding box center [625, 80] width 6 height 6
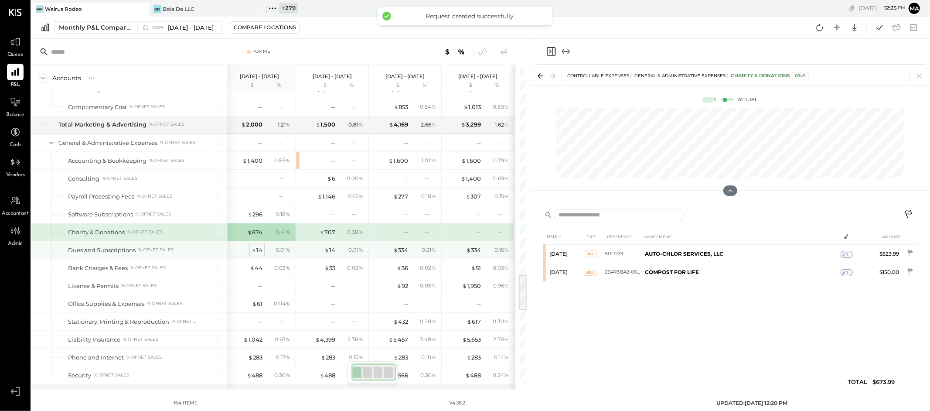
click at [258, 253] on div "$ 14" at bounding box center [257, 250] width 11 height 8
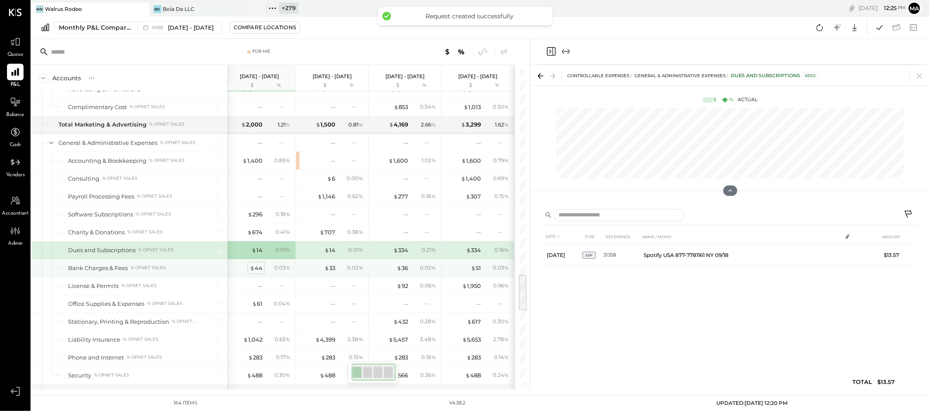
click at [256, 271] on div "$ 44" at bounding box center [256, 268] width 13 height 8
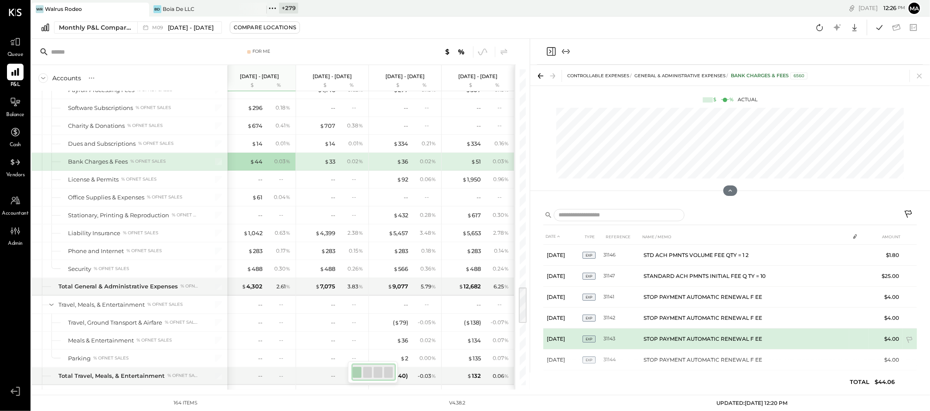
scroll to position [32, 0]
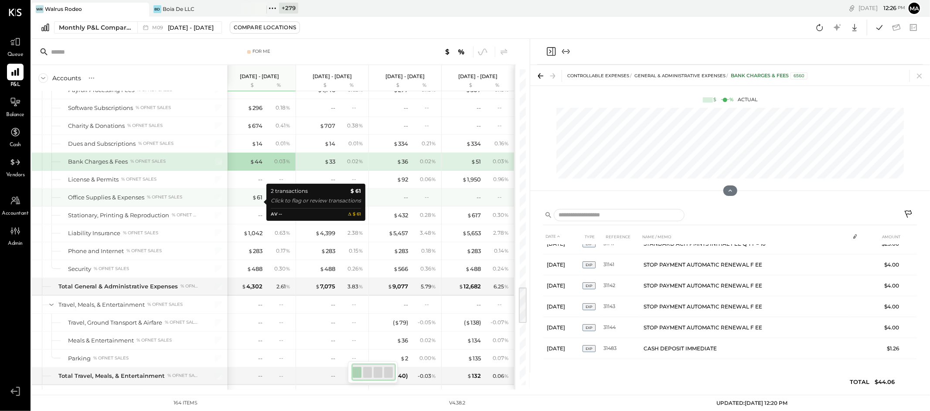
drag, startPoint x: 258, startPoint y: 201, endPoint x: 258, endPoint y: 207, distance: 6.1
click at [258, 201] on div "$ 61" at bounding box center [257, 197] width 10 height 8
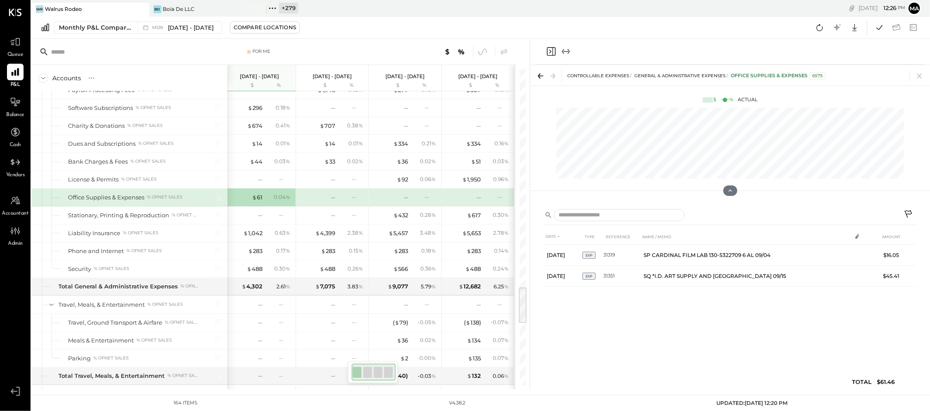
scroll to position [0, 0]
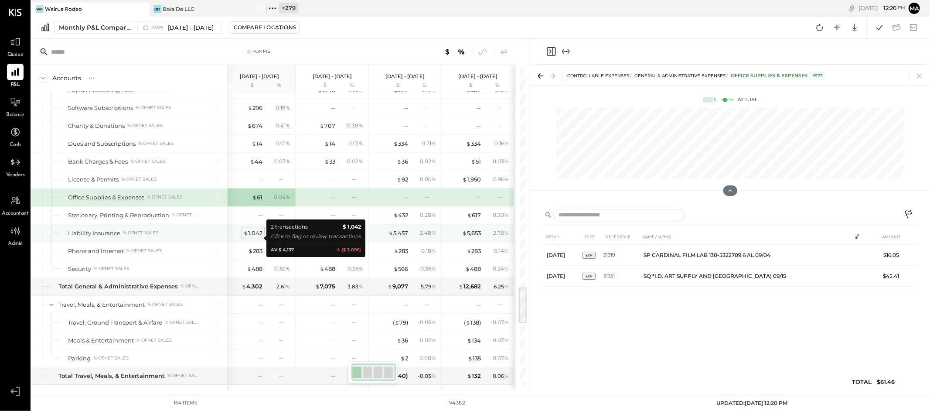
click at [255, 237] on div "$ 1,042" at bounding box center [252, 233] width 19 height 8
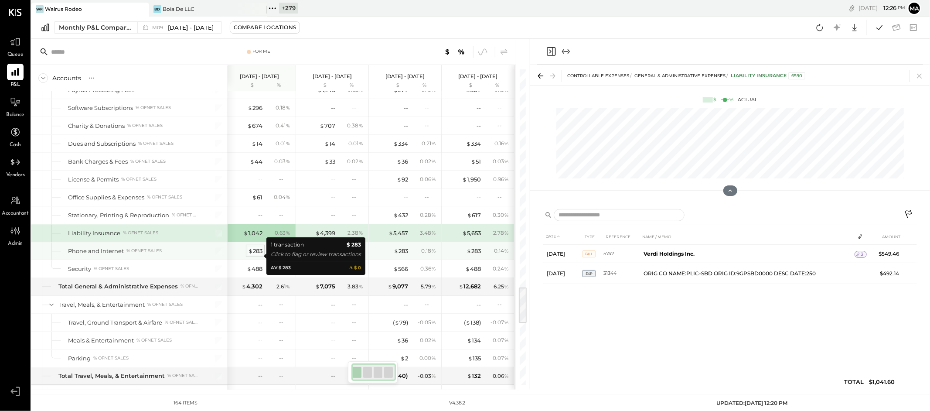
click at [250, 253] on span "$" at bounding box center [250, 250] width 5 height 7
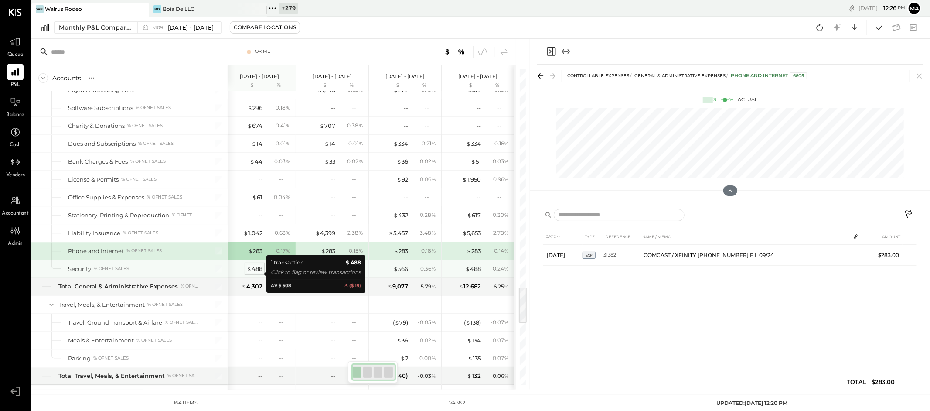
click at [255, 271] on div "$ 488" at bounding box center [255, 269] width 16 height 8
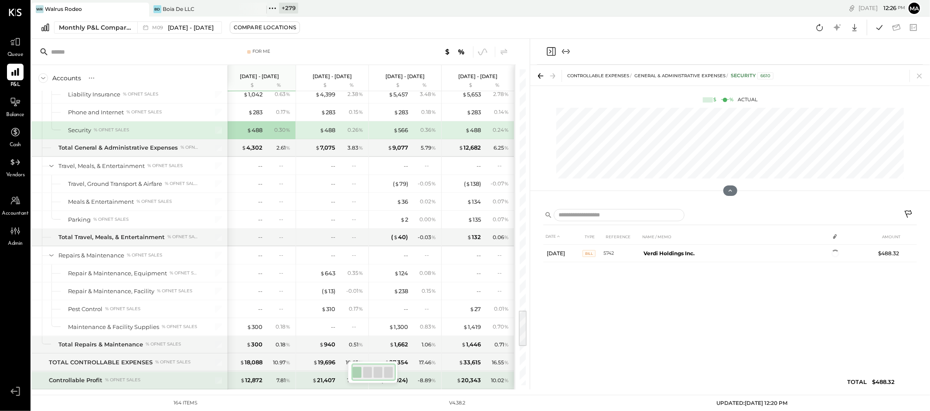
scroll to position [2051, 0]
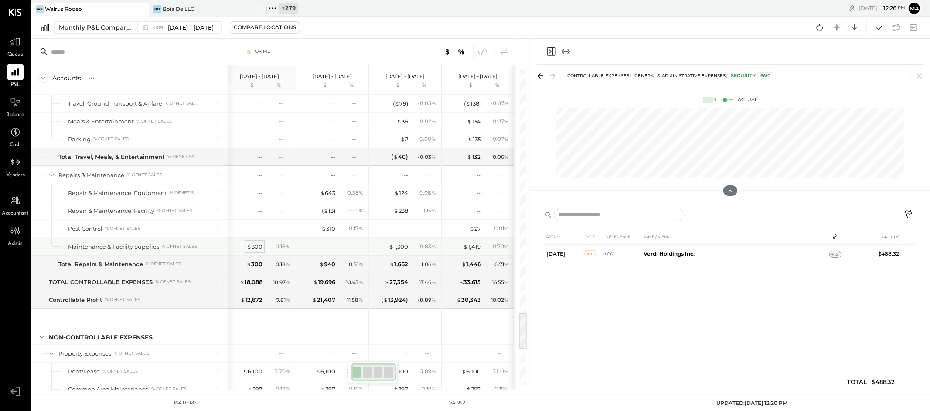
click at [253, 251] on div "$ 300" at bounding box center [255, 247] width 16 height 8
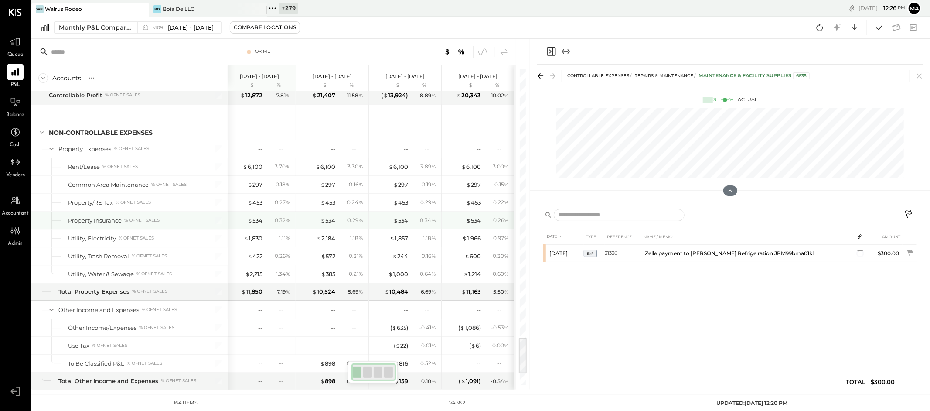
scroll to position [2256, 0]
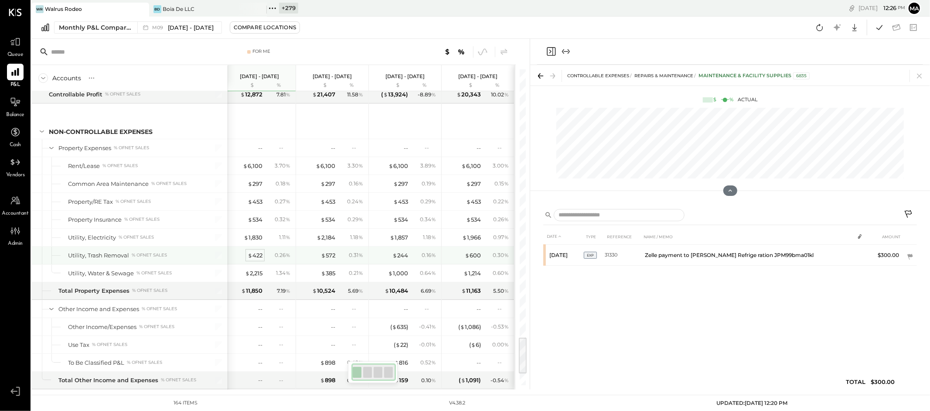
click at [255, 260] on div "$ 422" at bounding box center [255, 255] width 15 height 8
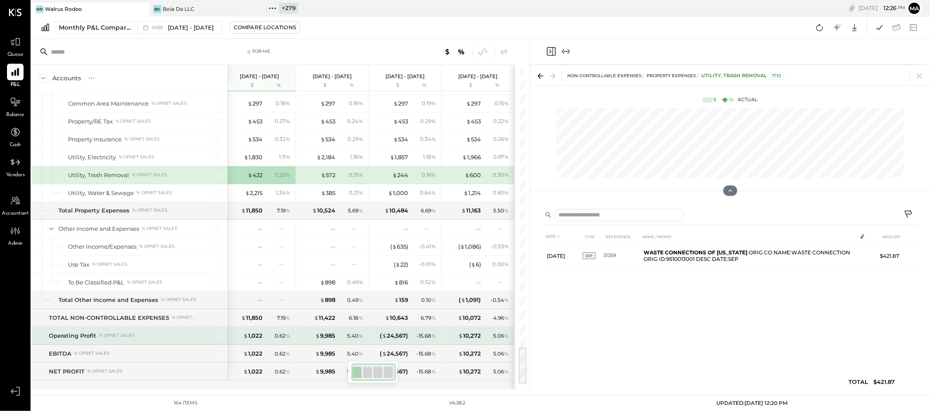
scroll to position [2356, 0]
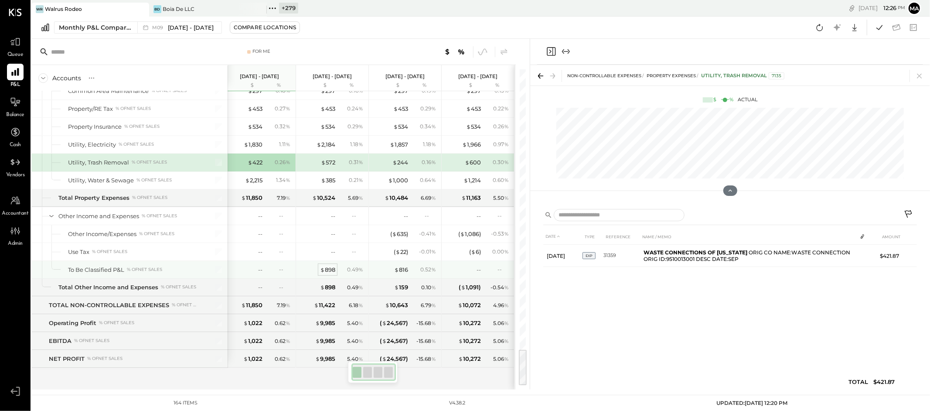
click at [331, 270] on div "$ 898" at bounding box center [327, 270] width 15 height 8
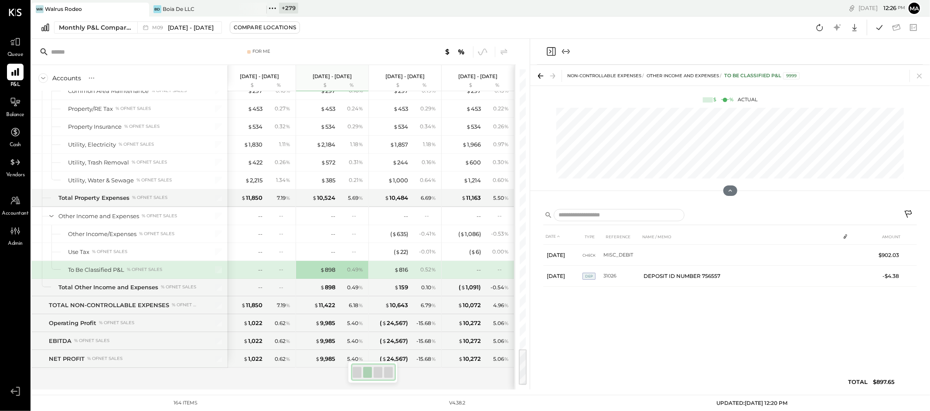
scroll to position [0, 3]
